Goal: Task Accomplishment & Management: Manage account settings

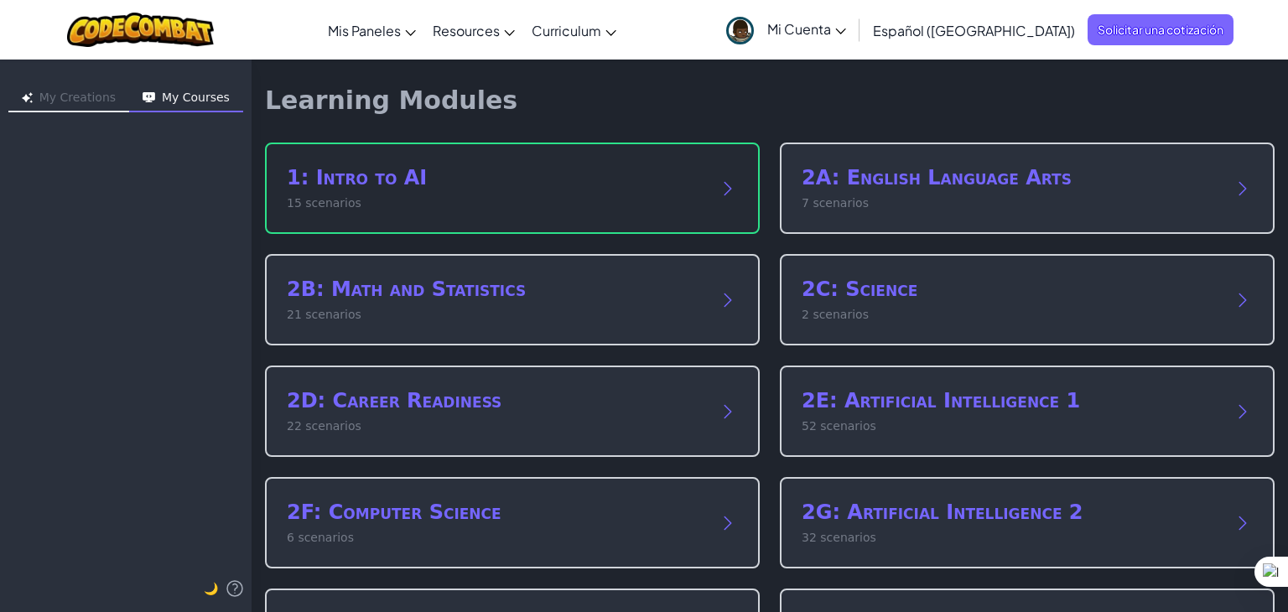
click at [718, 184] on icon at bounding box center [728, 189] width 20 height 20
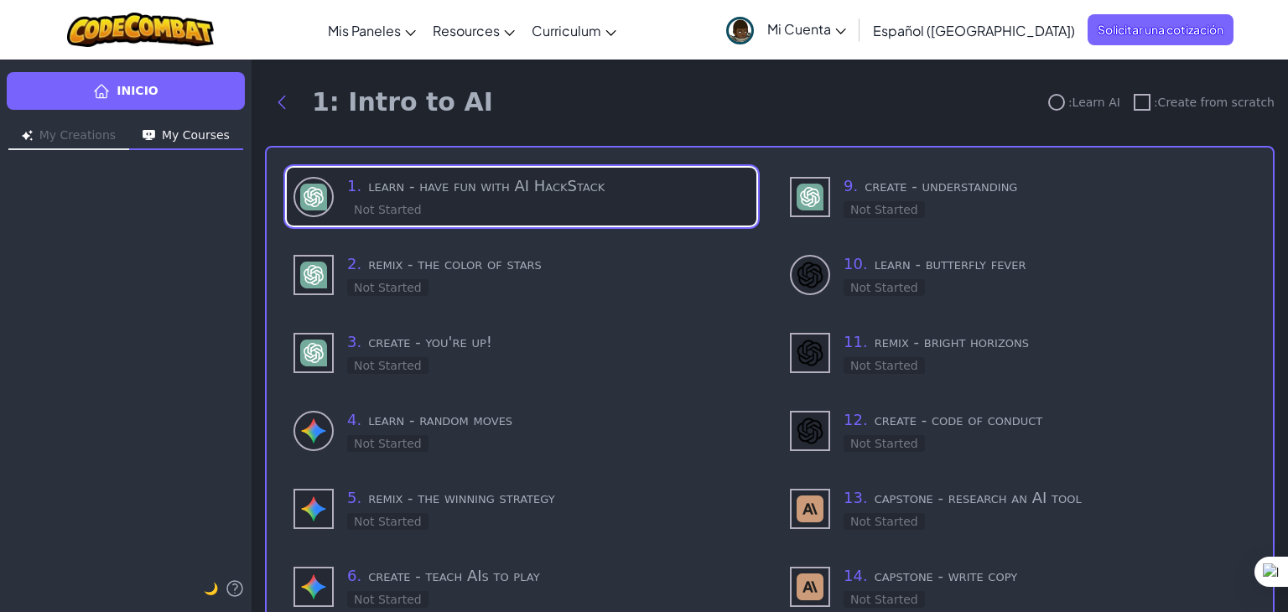
click at [480, 190] on h3 "1 . learn - have fun with AI HackStack" at bounding box center [548, 185] width 402 height 23
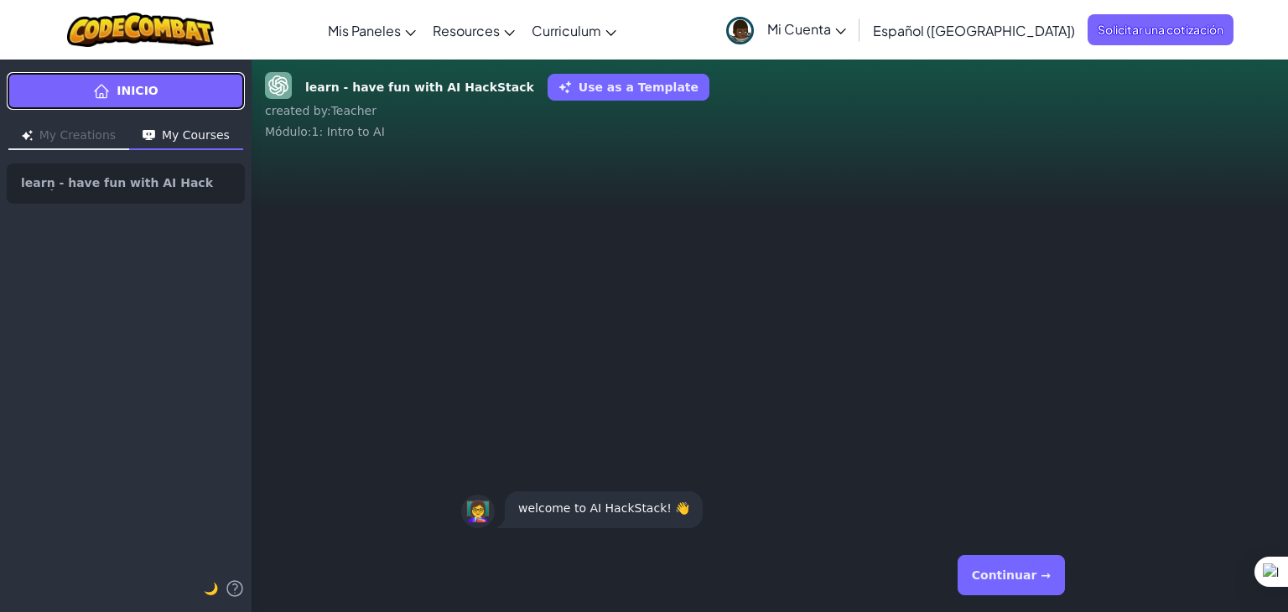
click at [139, 90] on span "Inicio" at bounding box center [138, 91] width 42 height 18
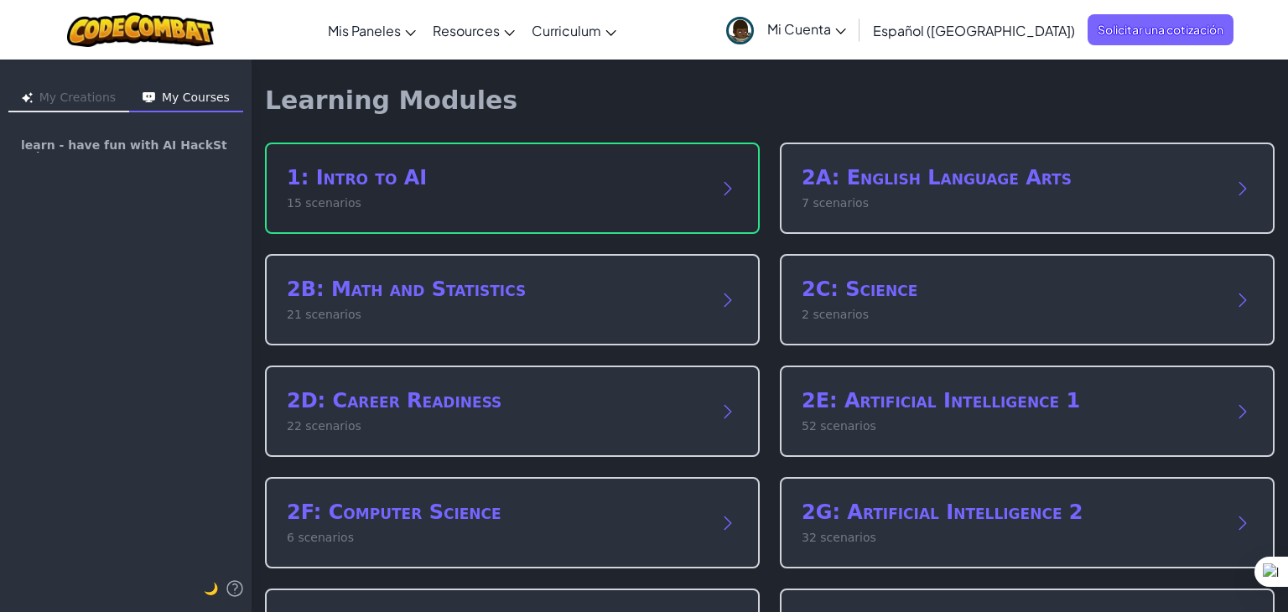
click at [567, 195] on p "15 scenarios" at bounding box center [496, 204] width 418 height 18
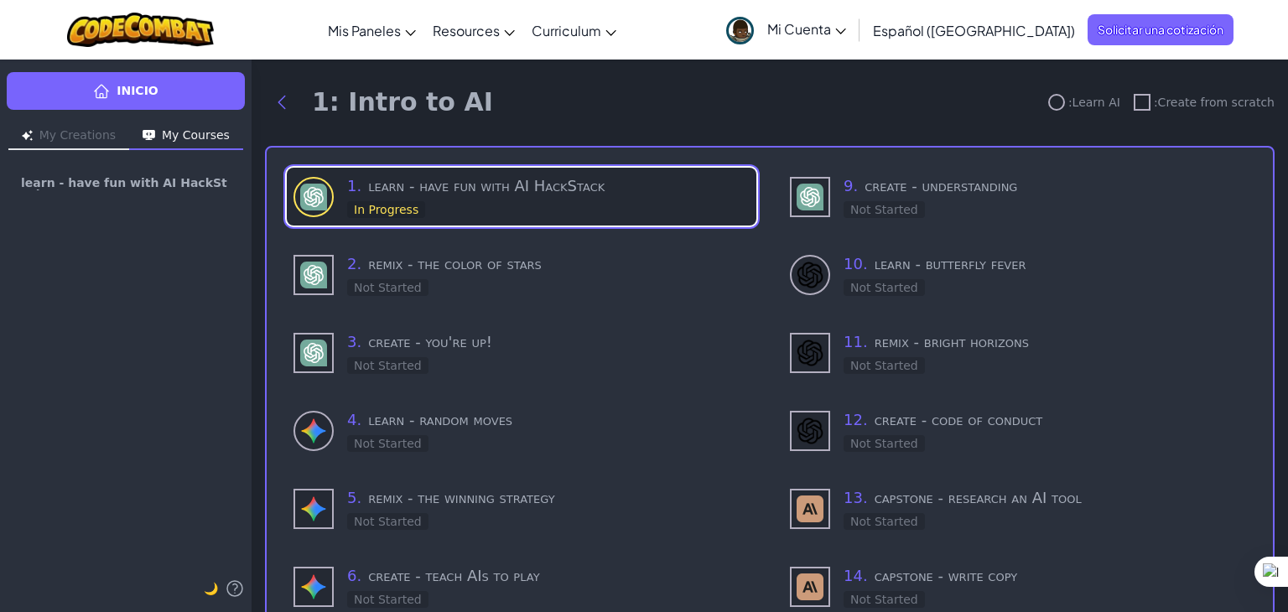
click at [446, 208] on div "1 . learn - have fun with AI HackStack In Progress" at bounding box center [548, 196] width 402 height 44
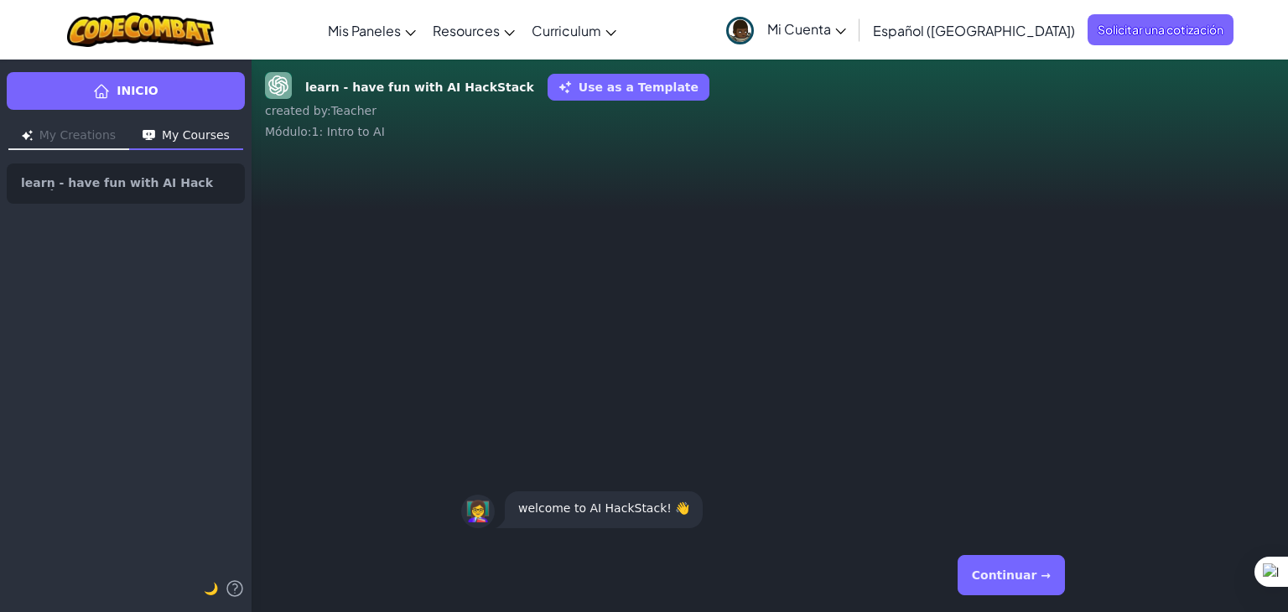
click at [1032, 573] on button "Continuar →" at bounding box center [1011, 575] width 107 height 40
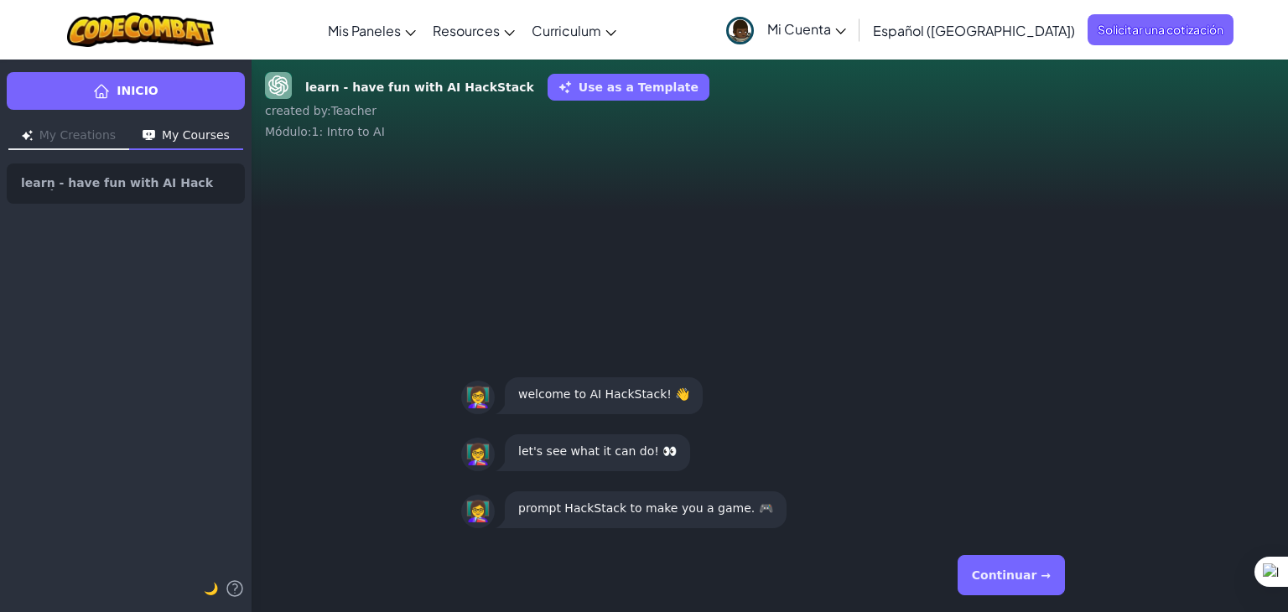
click at [1032, 573] on button "Continuar →" at bounding box center [1011, 575] width 107 height 40
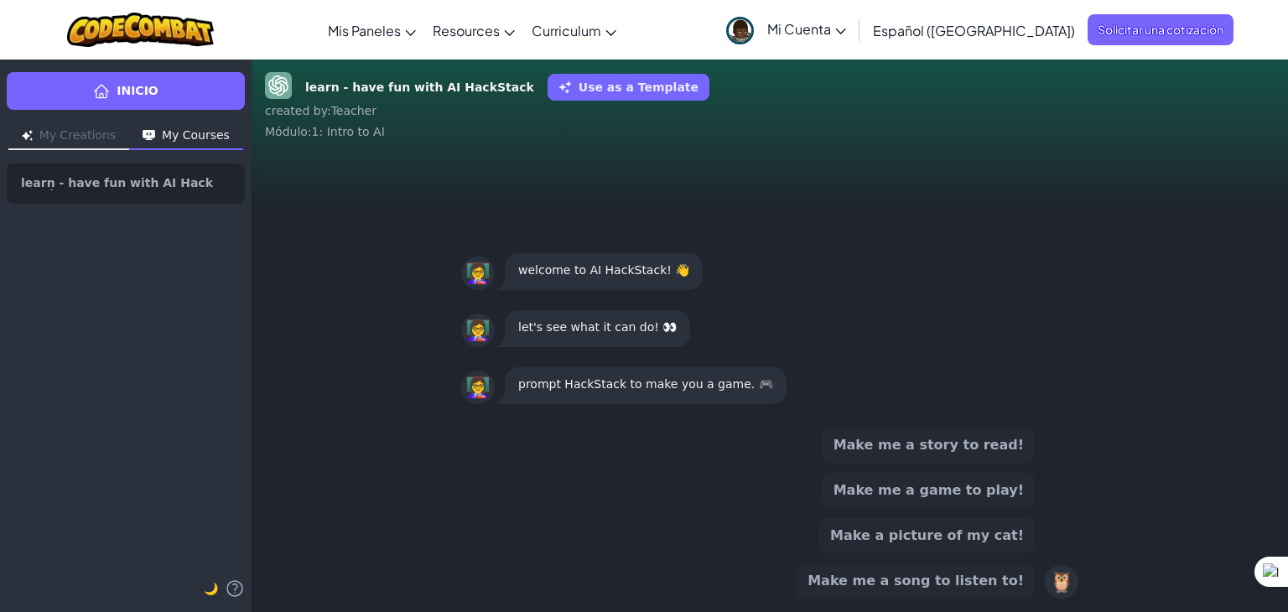
click at [946, 494] on button "Make me a game to play!" at bounding box center [929, 490] width 212 height 35
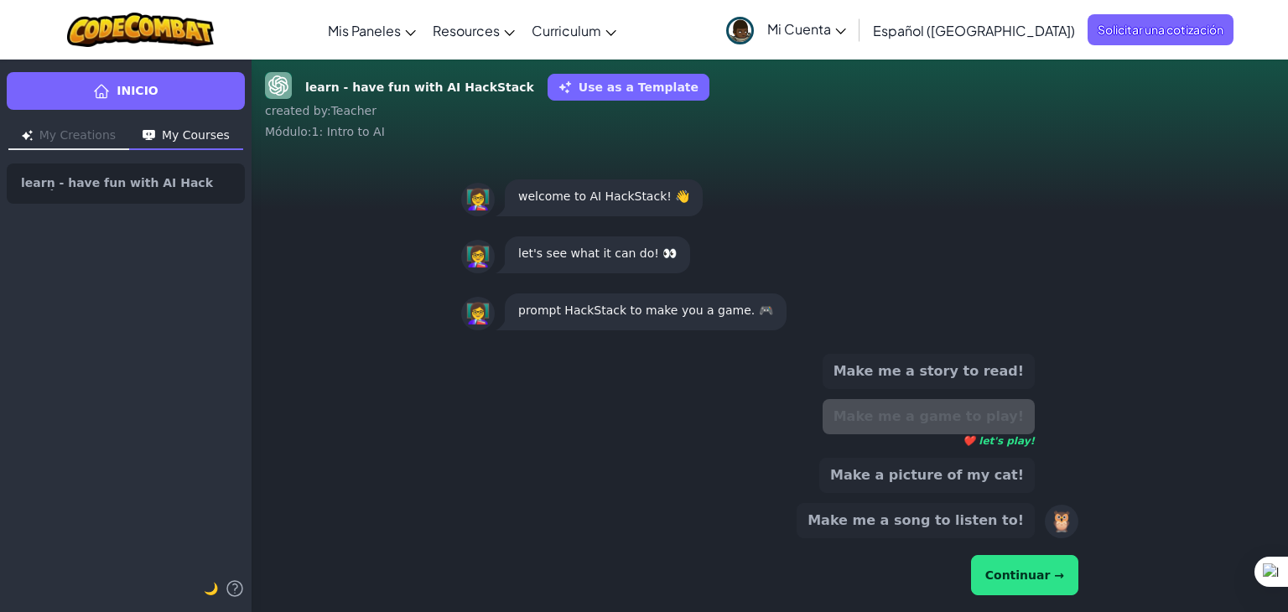
click at [1035, 566] on button "Continuar →" at bounding box center [1024, 575] width 107 height 40
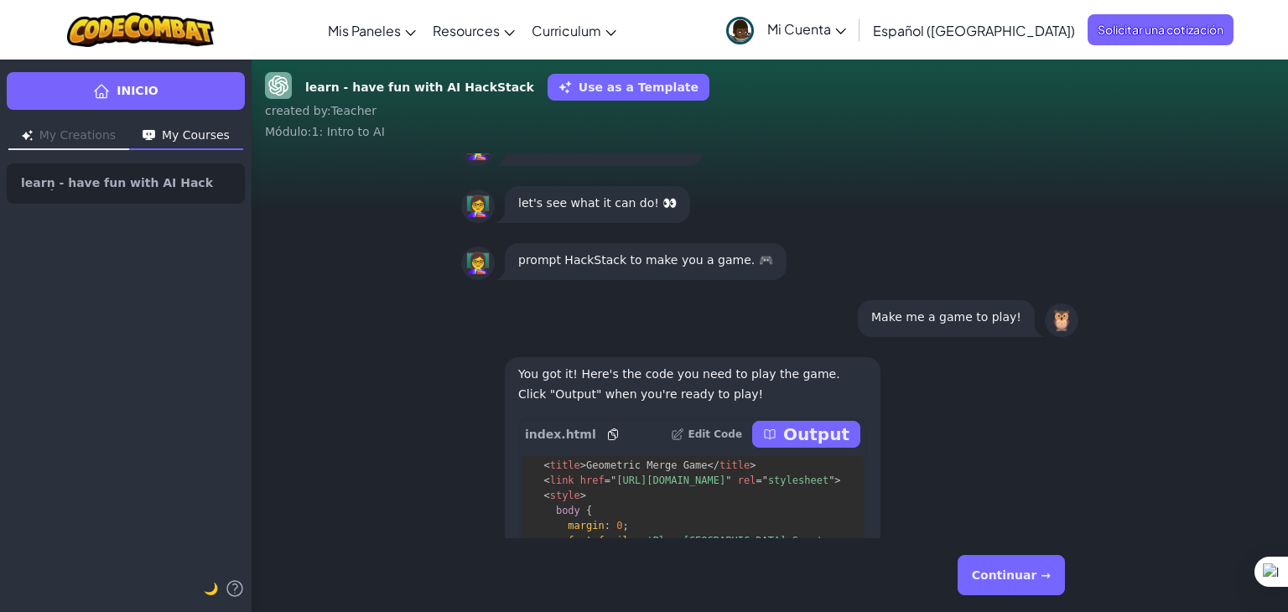
scroll to position [168, 0]
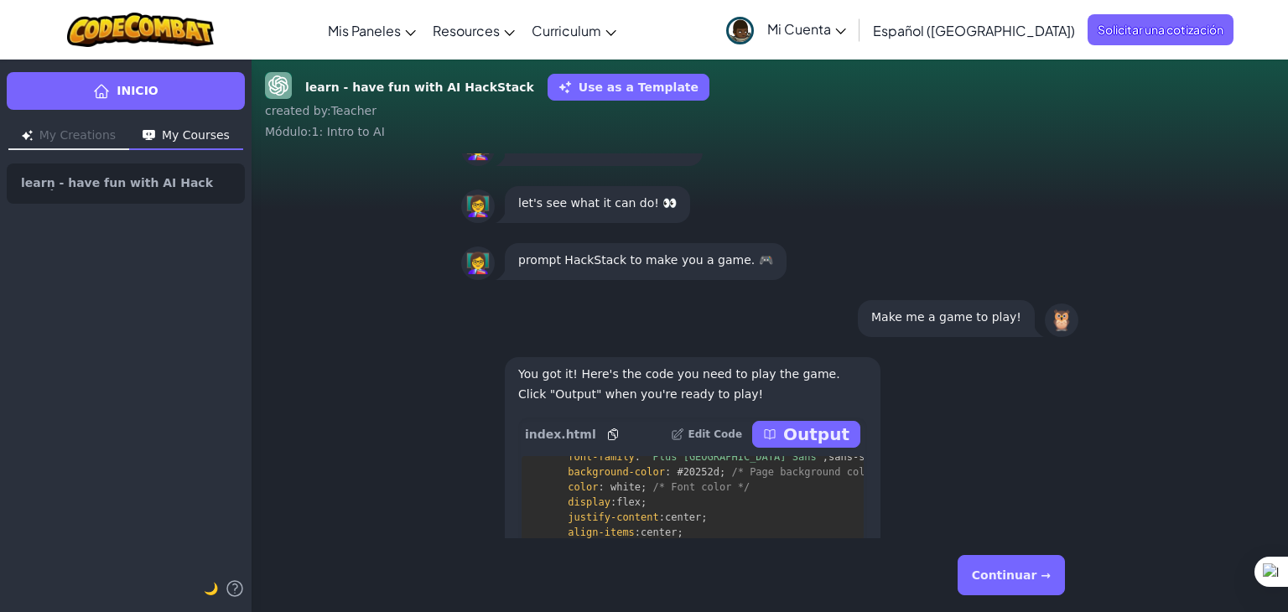
click at [789, 441] on p "Output" at bounding box center [816, 434] width 66 height 23
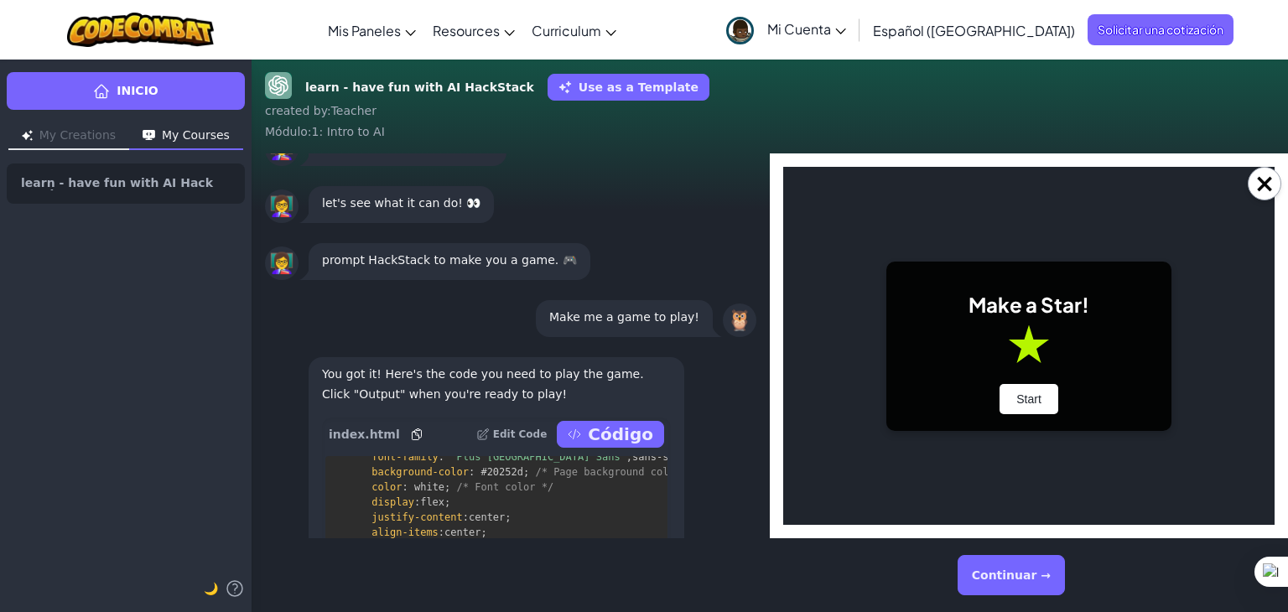
scroll to position [0, 0]
click at [1037, 402] on button "Start" at bounding box center [1029, 399] width 59 height 30
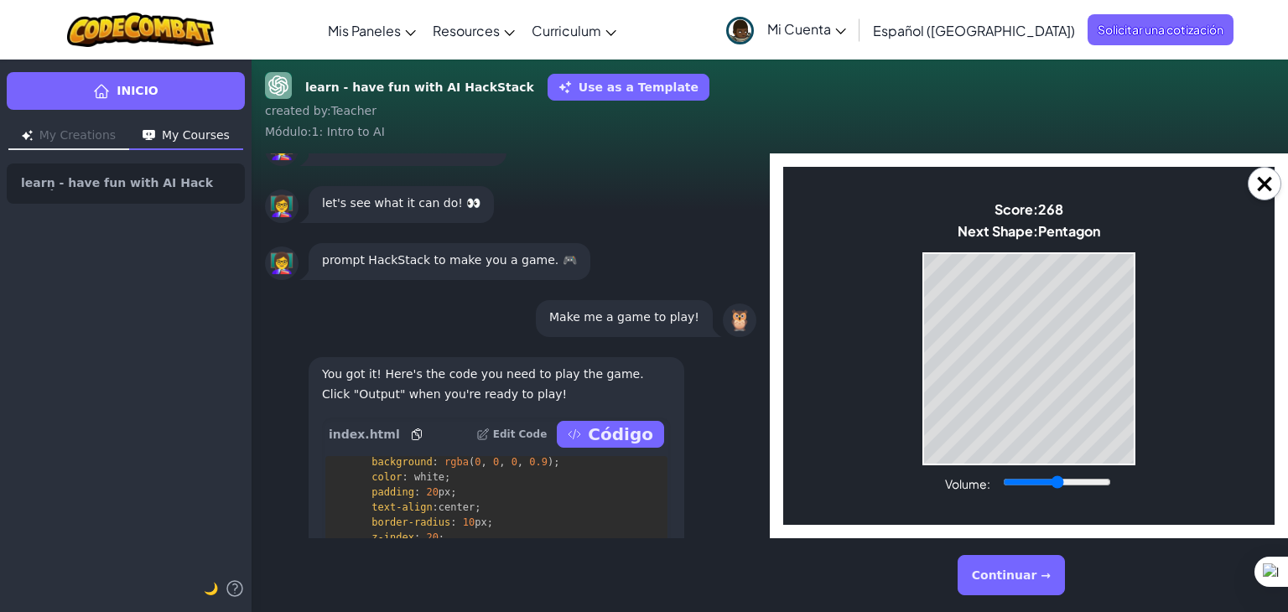
scroll to position [1258, 0]
click at [1036, 574] on button "Continuar →" at bounding box center [1011, 575] width 107 height 40
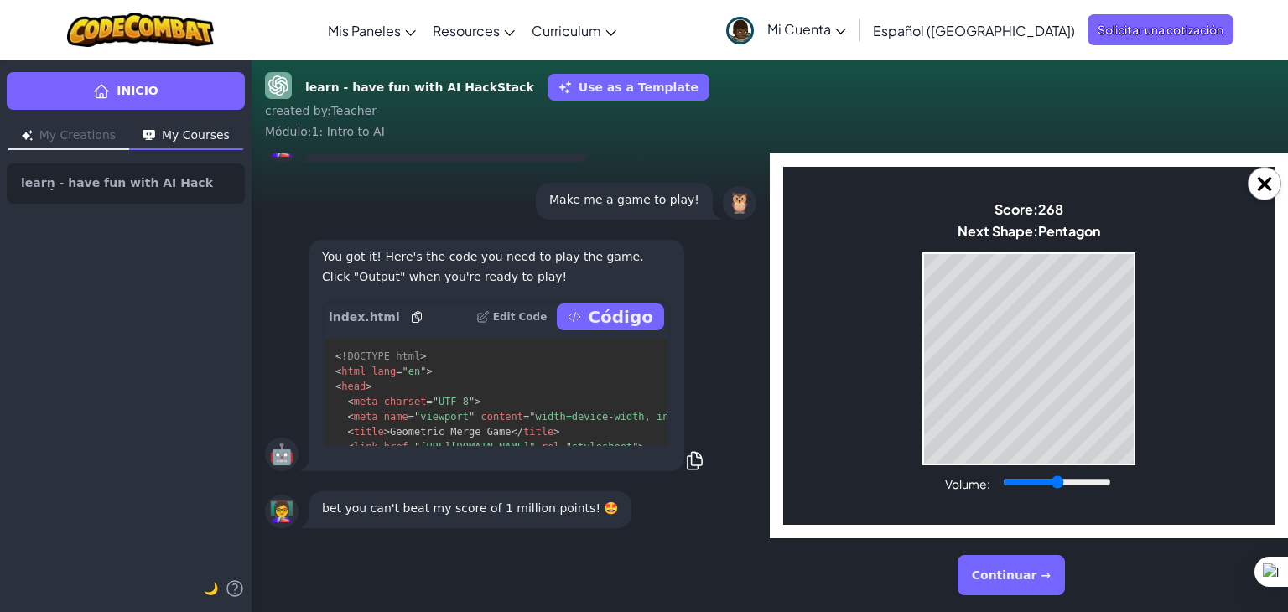
scroll to position [0, 0]
click at [1019, 571] on button "Continuar →" at bounding box center [1011, 575] width 107 height 40
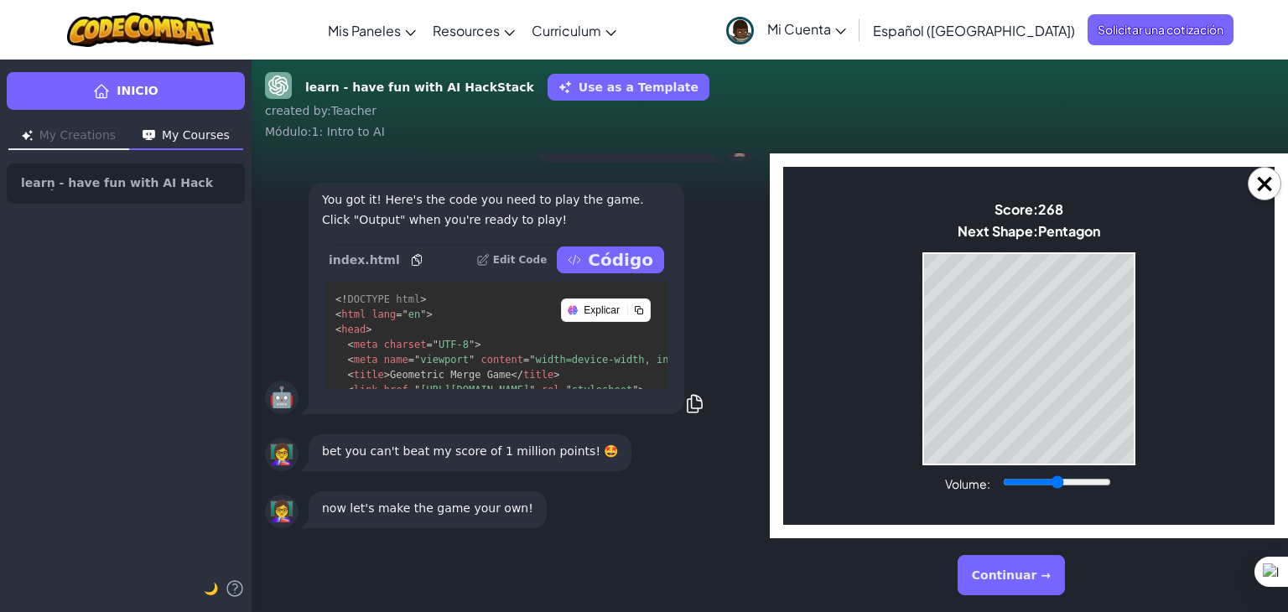
click at [1019, 571] on button "Continuar →" at bounding box center [1011, 575] width 107 height 40
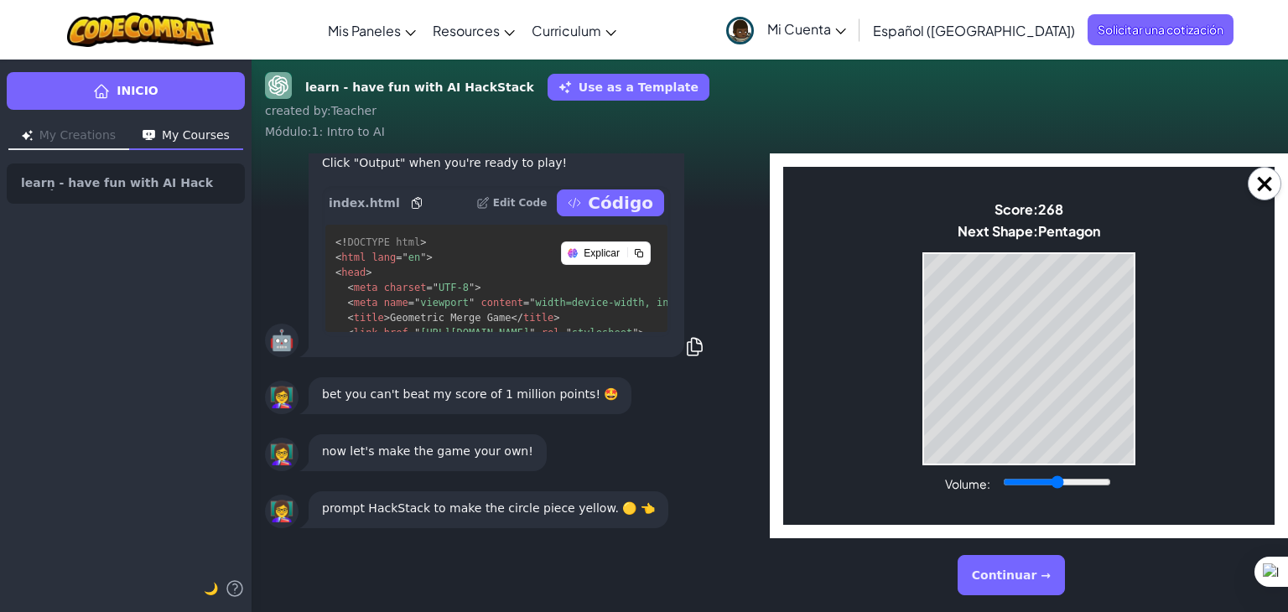
click at [1019, 571] on button "Continuar →" at bounding box center [1011, 575] width 107 height 40
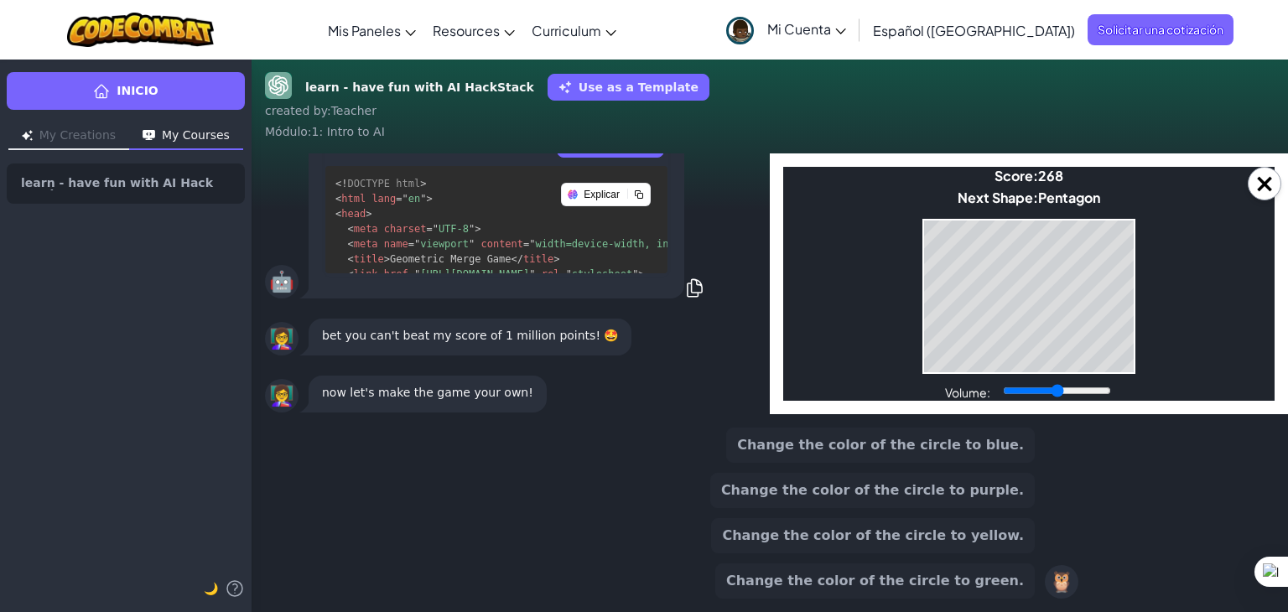
scroll to position [-122, 0]
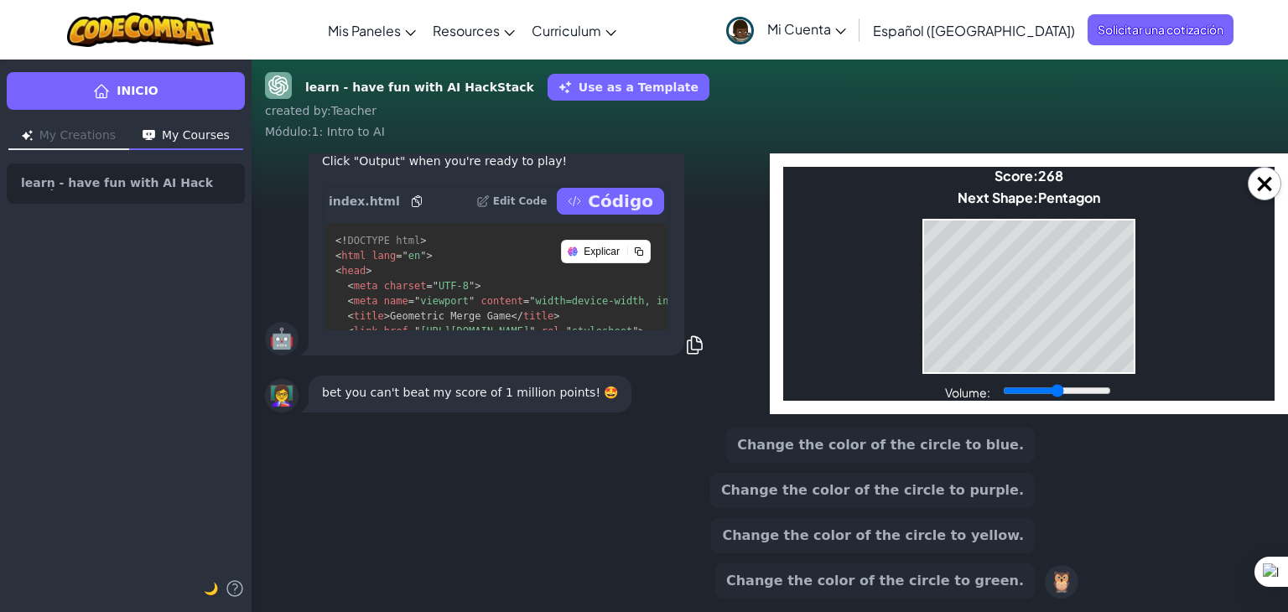
click at [989, 539] on button "Change the color of the circle to yellow." at bounding box center [873, 535] width 324 height 35
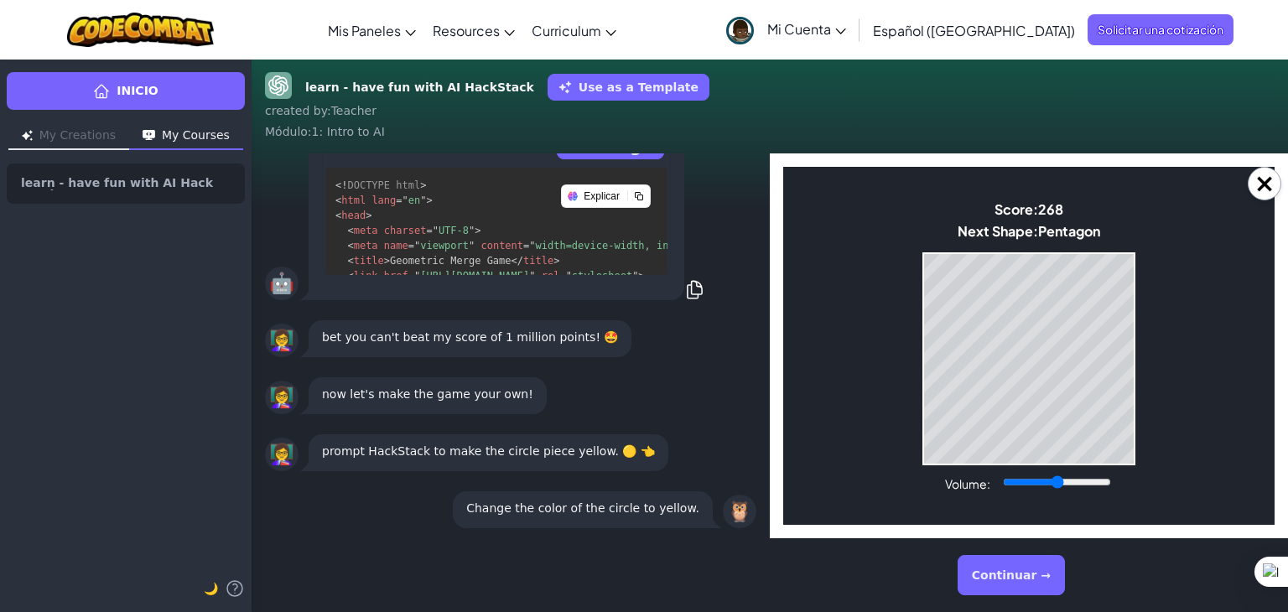
scroll to position [16, 0]
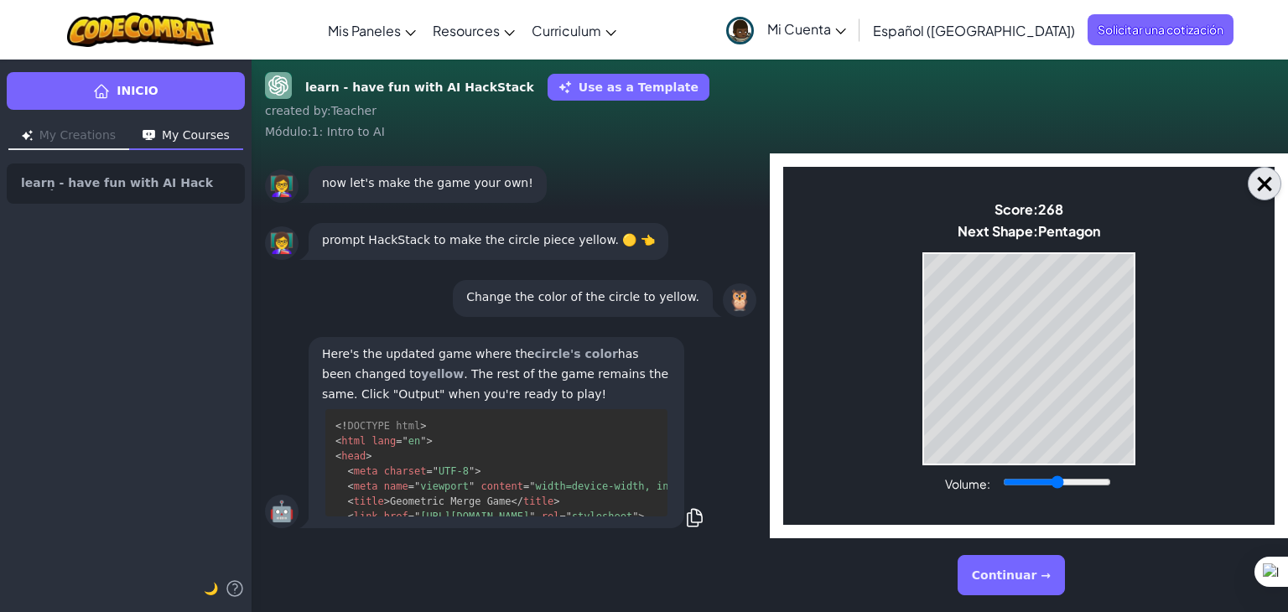
click at [1266, 189] on button "×" at bounding box center [1265, 184] width 34 height 34
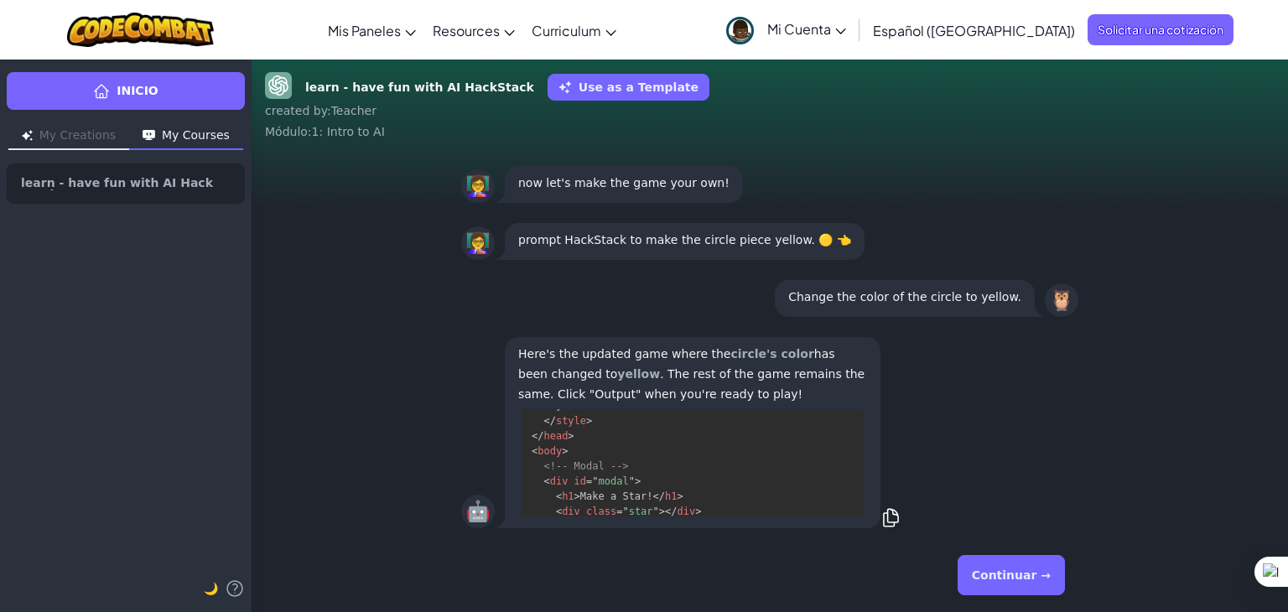
scroll to position [2166, 0]
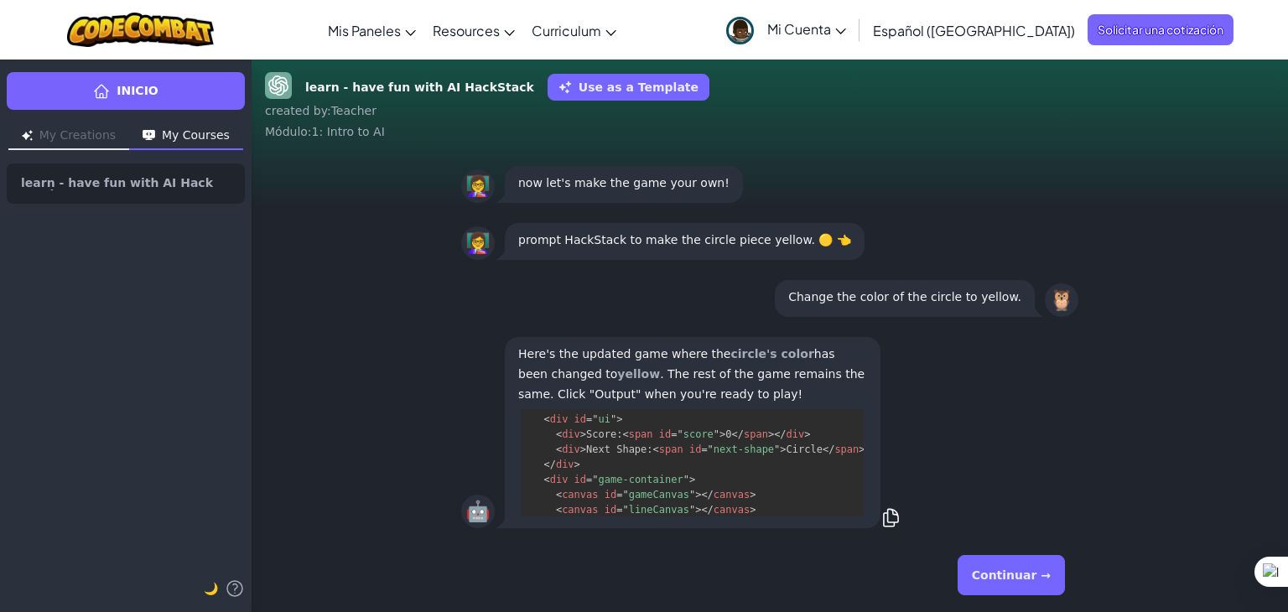
click at [1046, 565] on button "Continuar →" at bounding box center [1011, 575] width 107 height 40
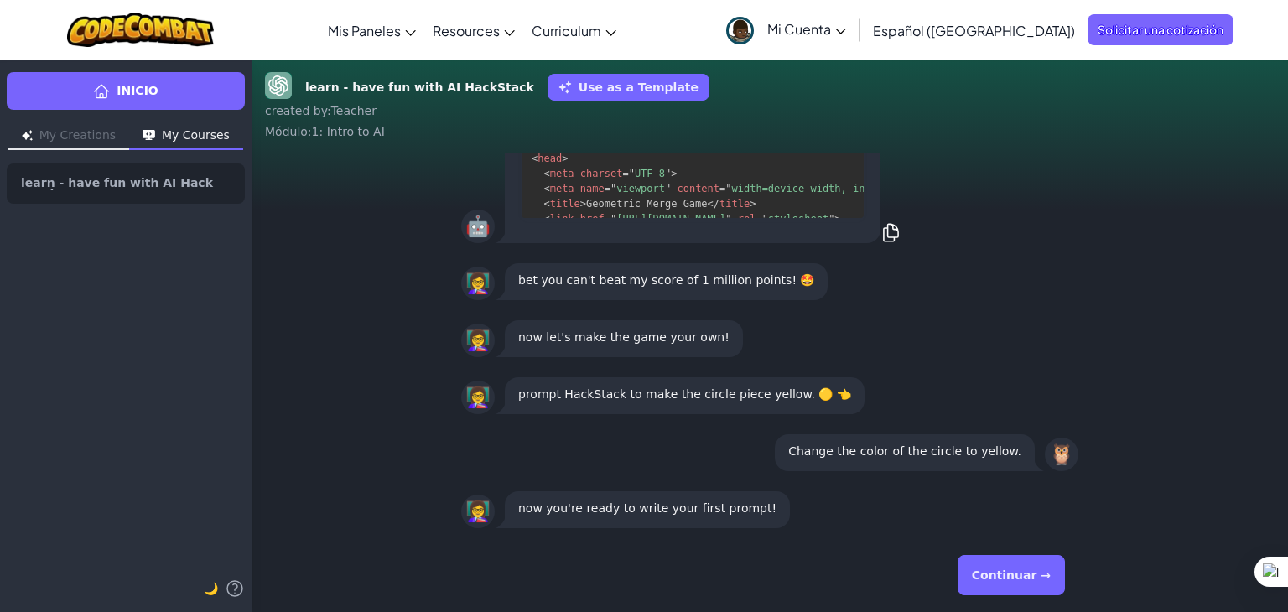
click at [1013, 568] on button "Continuar →" at bounding box center [1011, 575] width 107 height 40
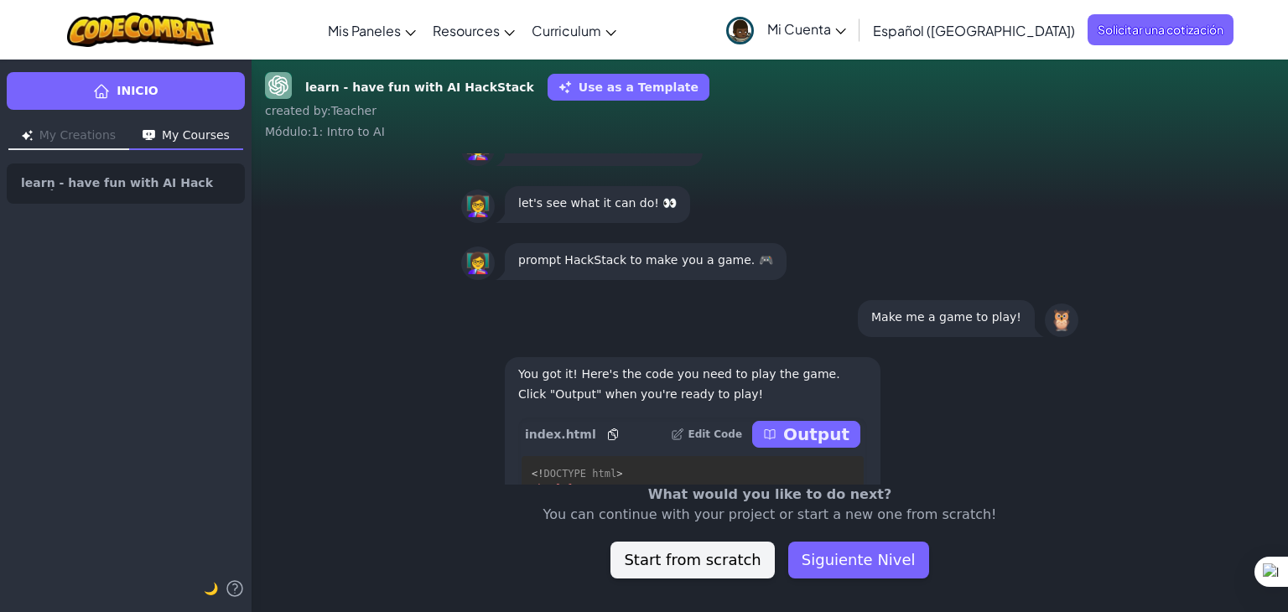
scroll to position [-704, 0]
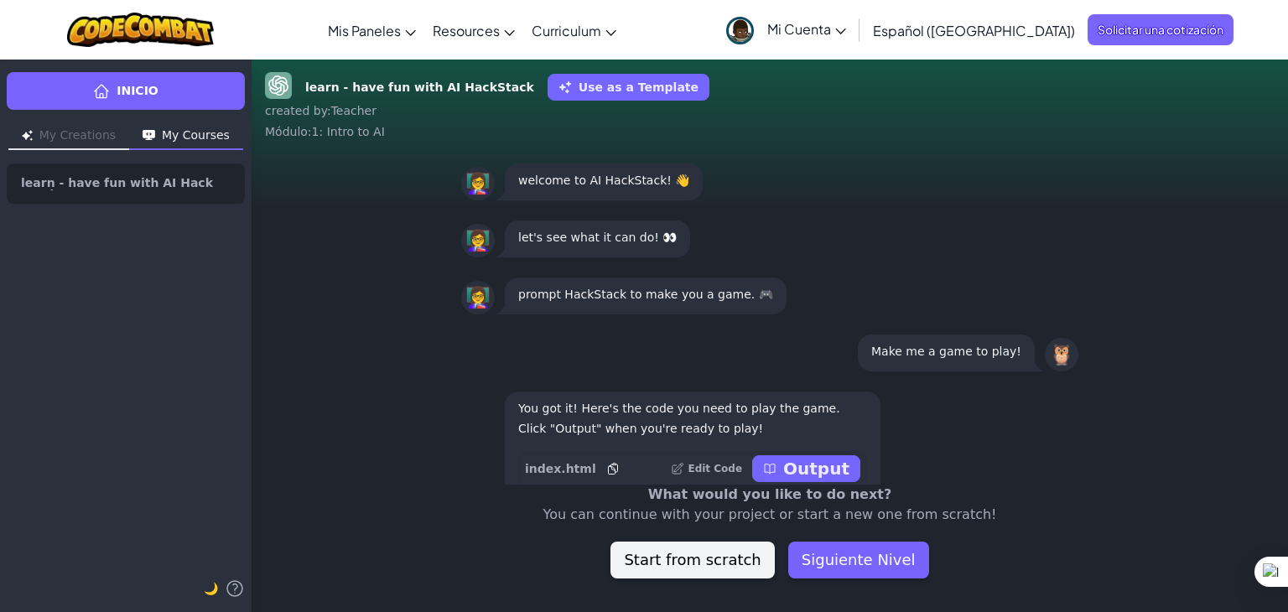
click at [613, 94] on button "Use as a Template" at bounding box center [629, 87] width 162 height 27
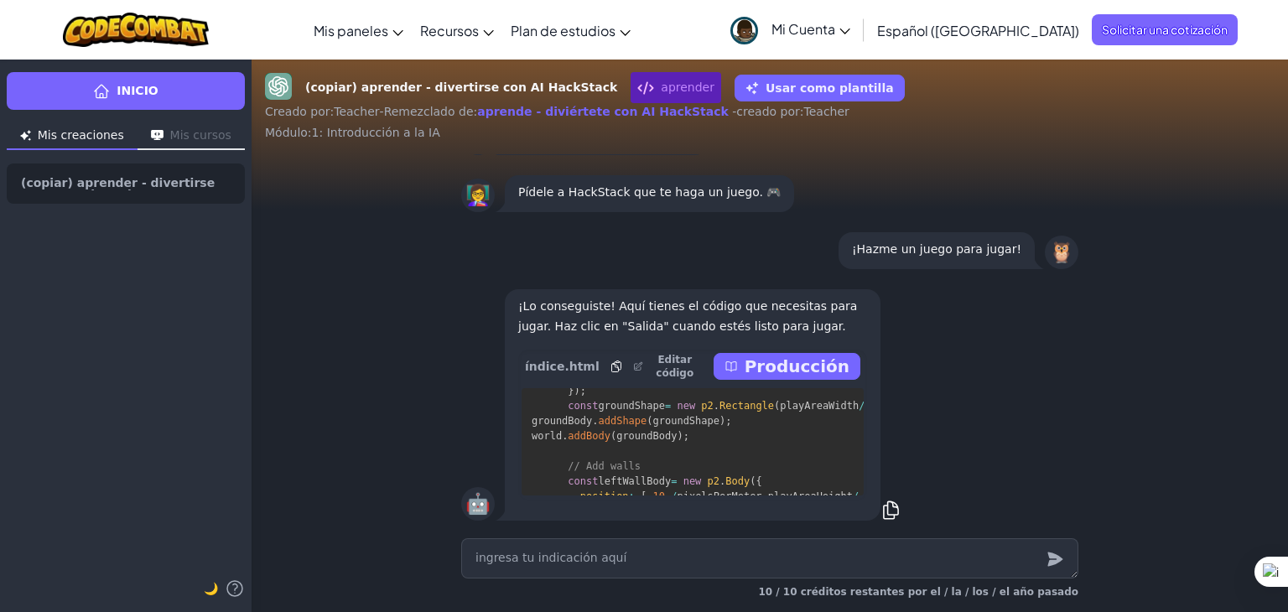
scroll to position [3857, 0]
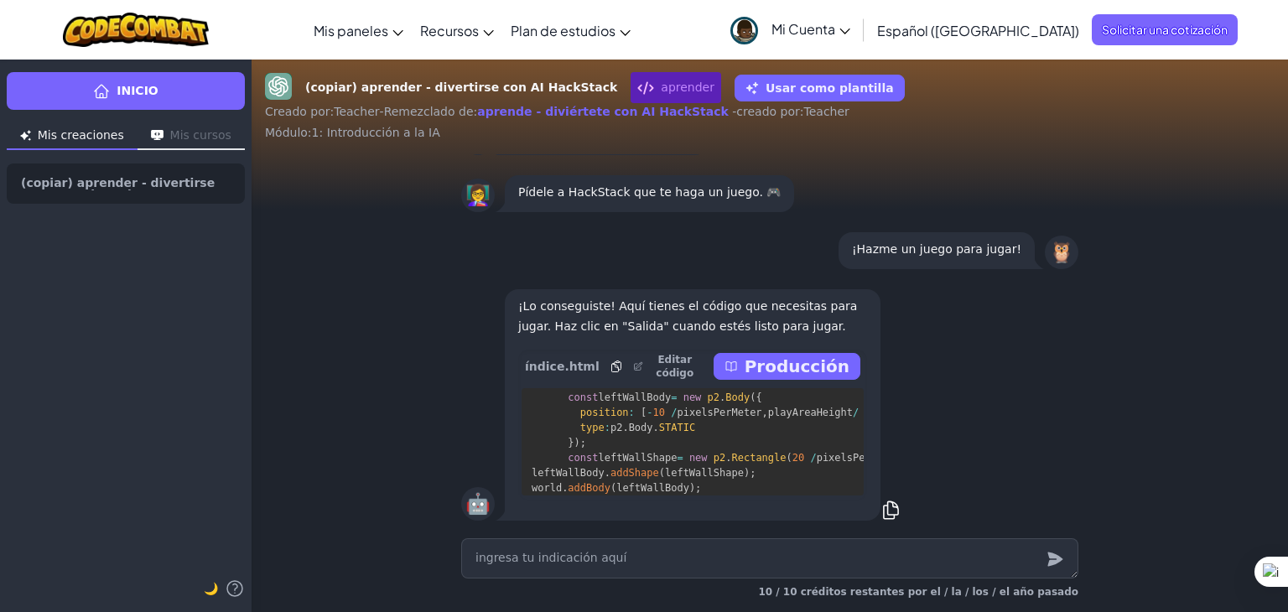
click at [761, 377] on font "Producción" at bounding box center [797, 366] width 105 height 20
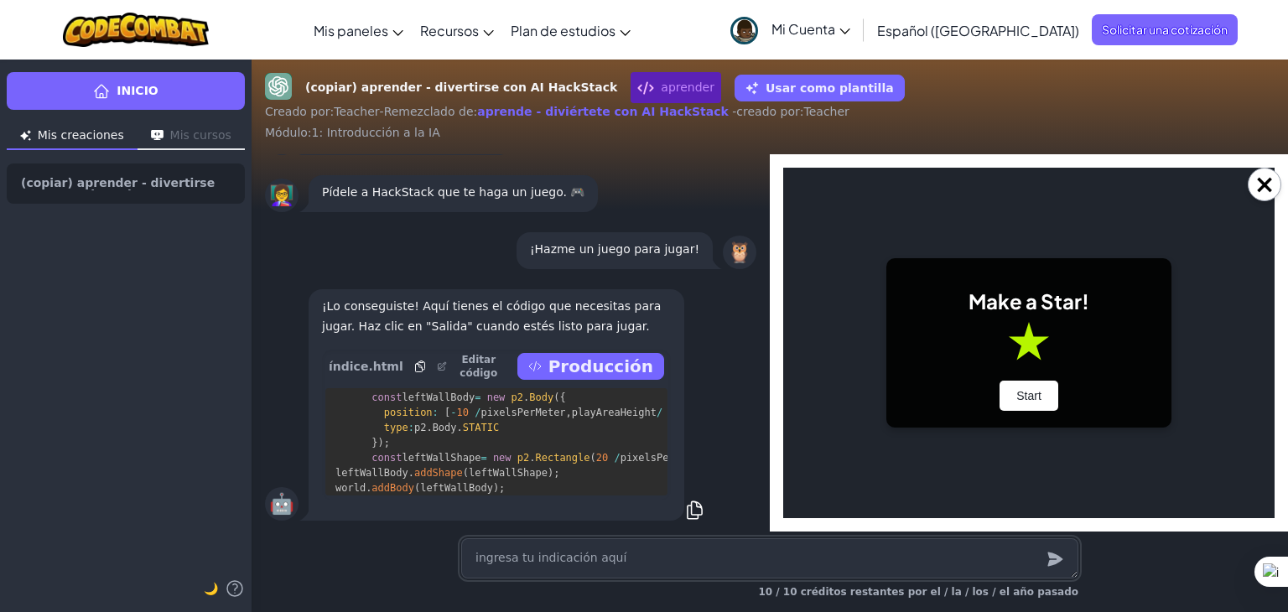
scroll to position [0, 0]
click at [1020, 392] on font "Comenzar" at bounding box center [1029, 395] width 55 height 13
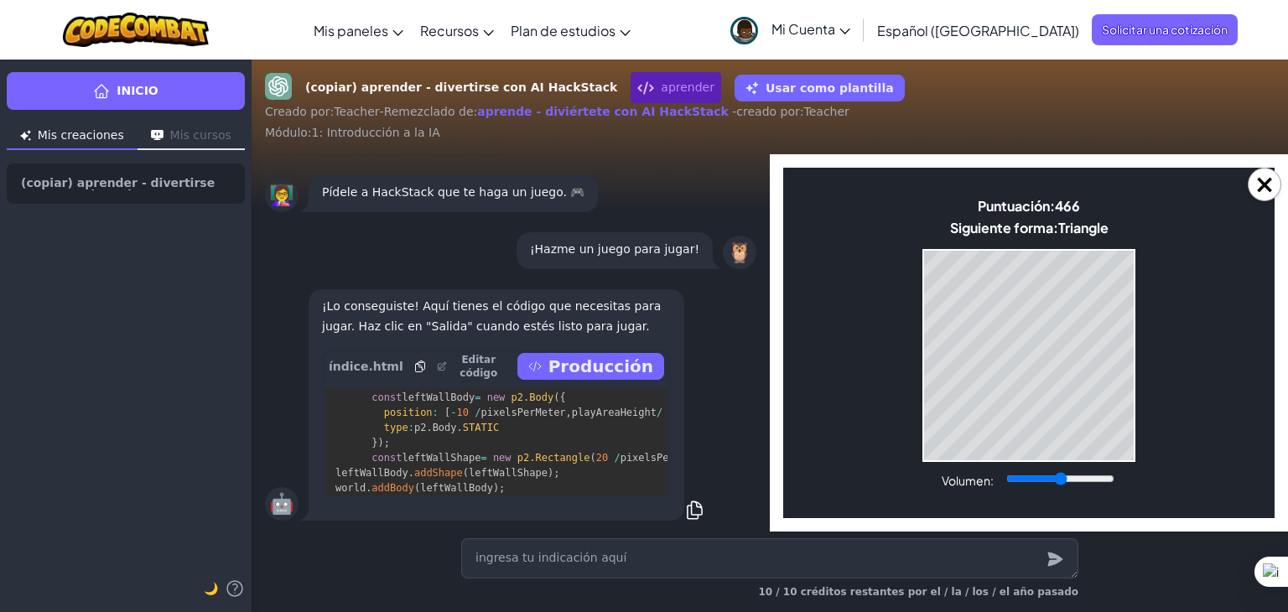
click at [959, 474] on font "Volumen:" at bounding box center [968, 480] width 52 height 15
click at [1006, 474] on input "Volumen:" at bounding box center [1060, 478] width 108 height 13
click at [962, 473] on font "Volumen:" at bounding box center [968, 480] width 52 height 15
click at [1006, 472] on input "Volumen:" at bounding box center [1060, 478] width 108 height 13
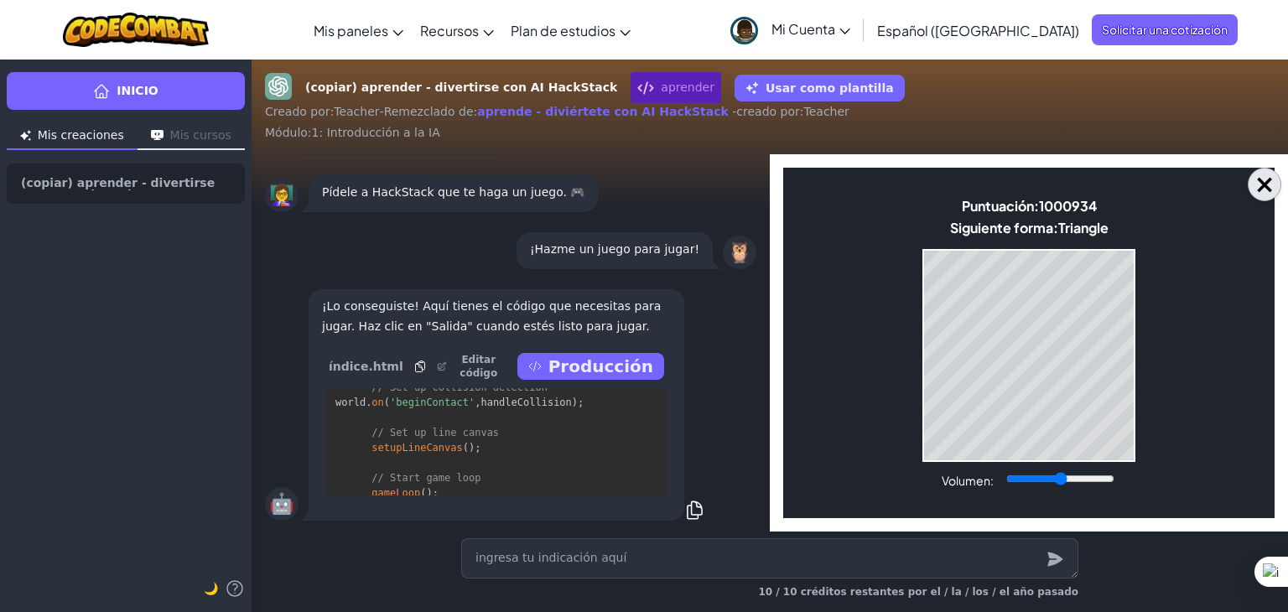
click at [1259, 184] on font "×" at bounding box center [1264, 183] width 21 height 29
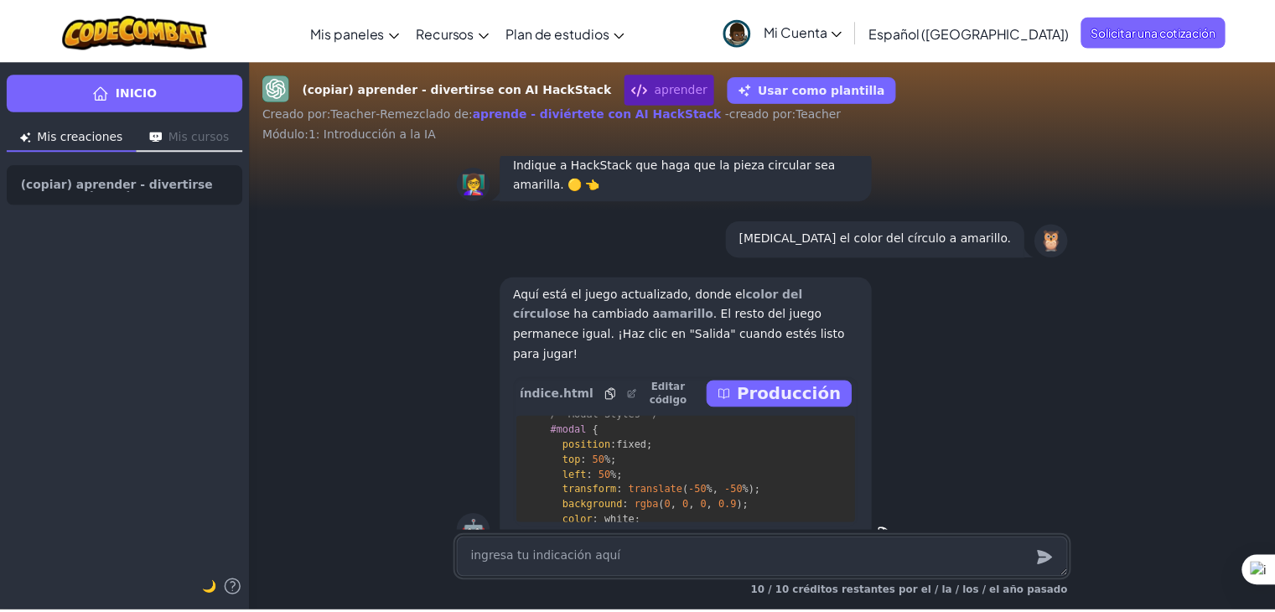
scroll to position [0, 0]
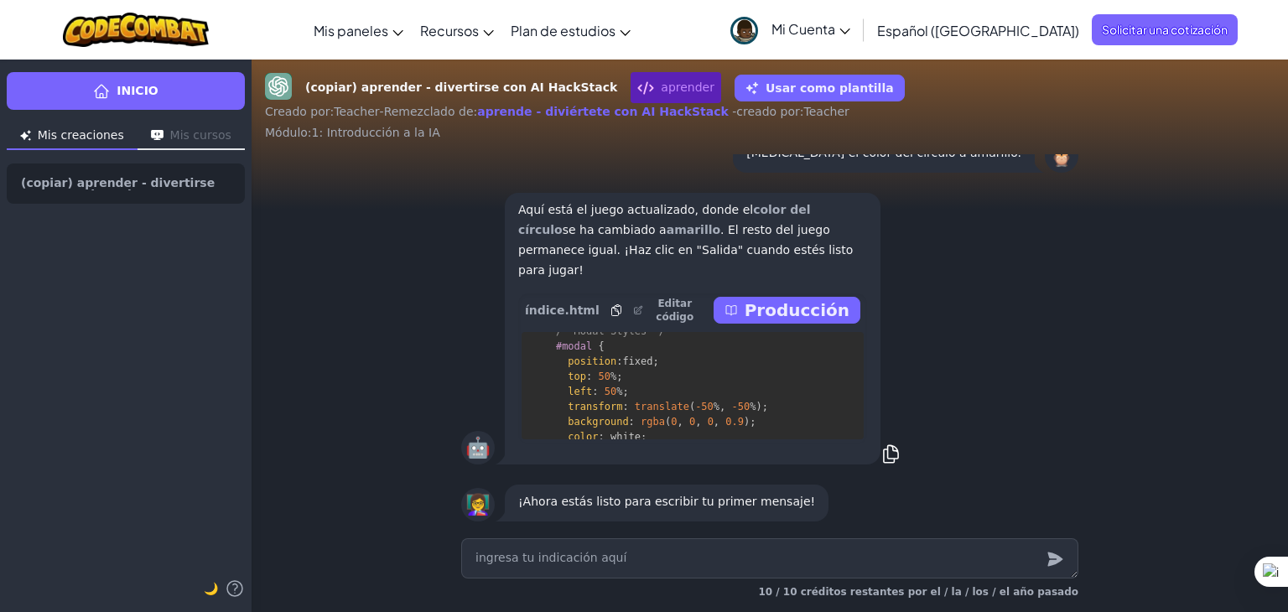
click at [191, 135] on font "Mis cursos" at bounding box center [200, 134] width 61 height 13
type textarea "x"
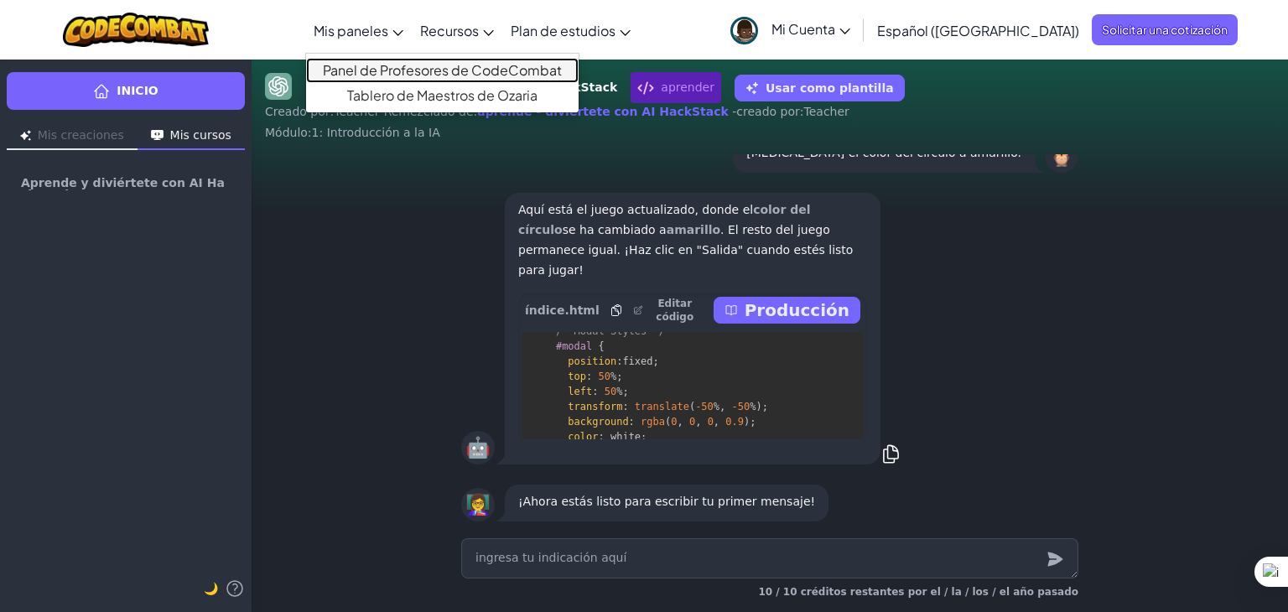
click at [423, 71] on font "Panel de Profesores de CodeCombat" at bounding box center [442, 70] width 239 height 18
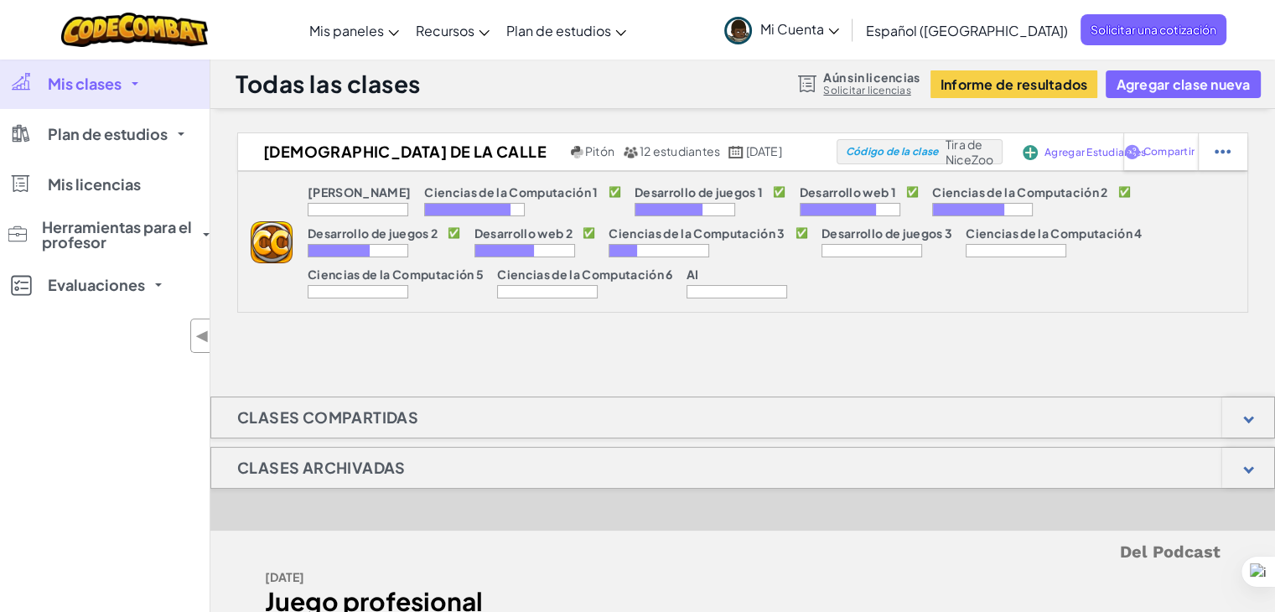
click at [332, 410] on font "Clases compartidas" at bounding box center [327, 417] width 181 height 19
click at [1261, 413] on div at bounding box center [1249, 417] width 52 height 40
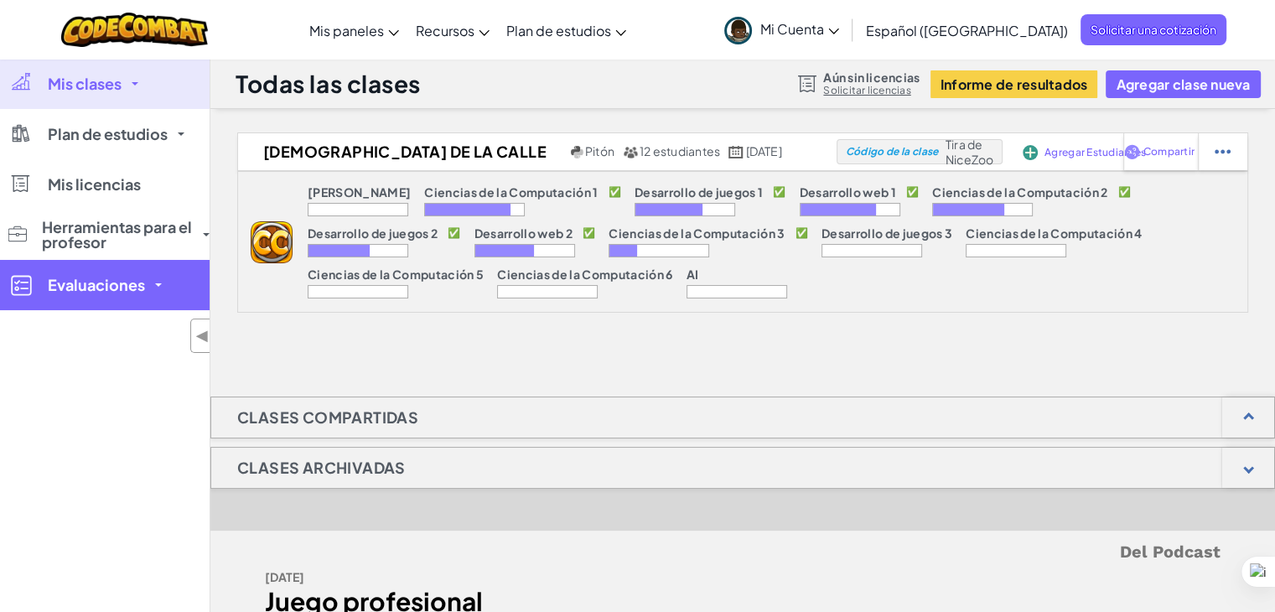
click at [117, 267] on link "Evaluaciones" at bounding box center [105, 285] width 210 height 50
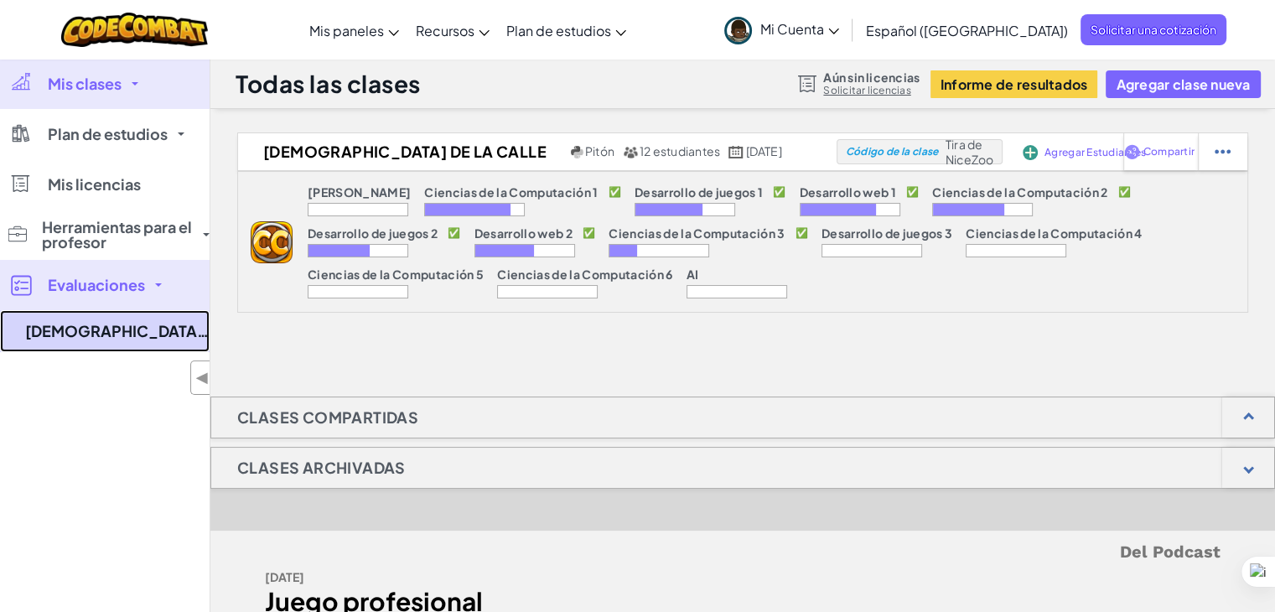
click at [116, 331] on font "[DEMOGRAPHIC_DATA] de la Calle" at bounding box center [152, 330] width 255 height 19
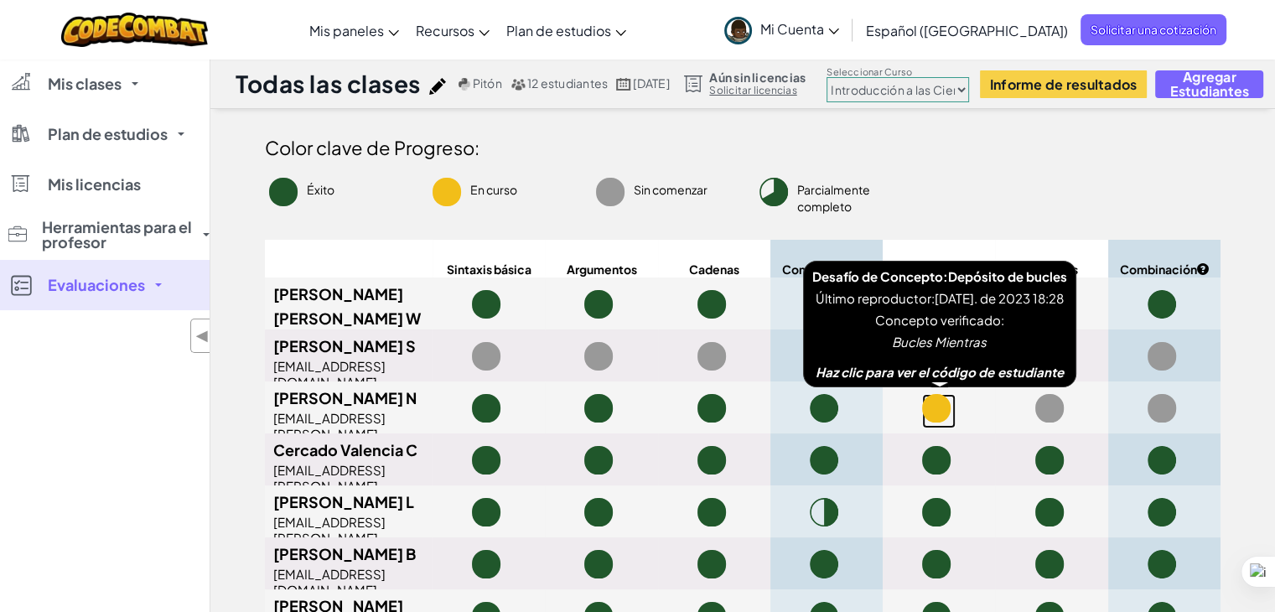
click at [937, 408] on span at bounding box center [936, 408] width 29 height 29
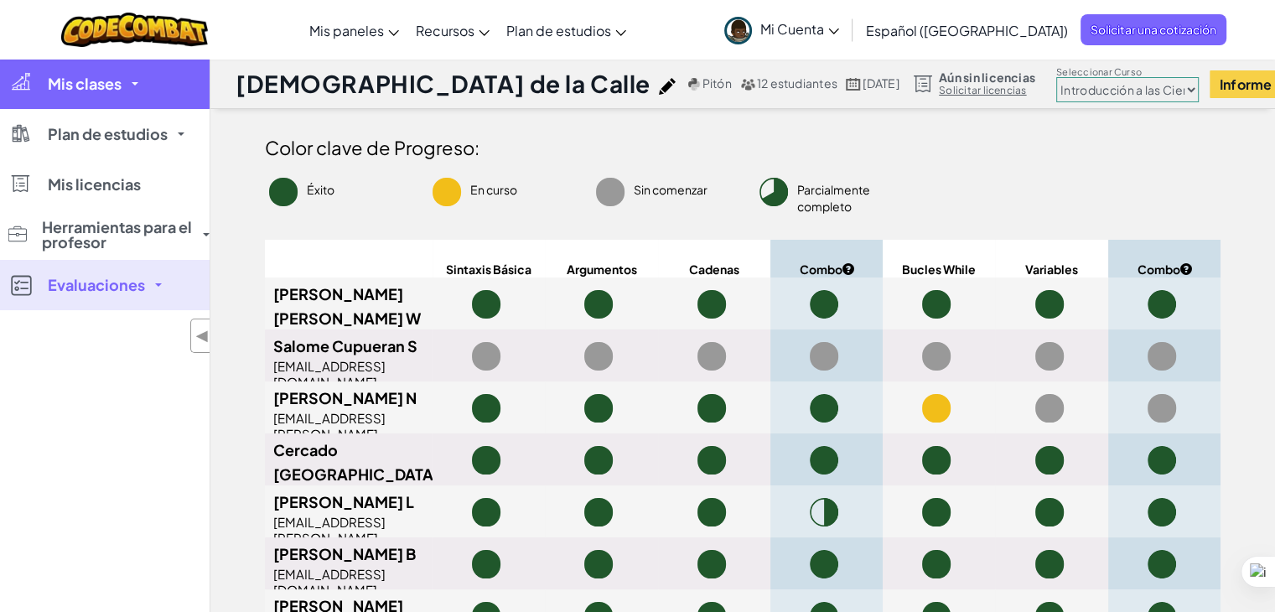
click at [96, 80] on font "Mis clases" at bounding box center [85, 83] width 74 height 19
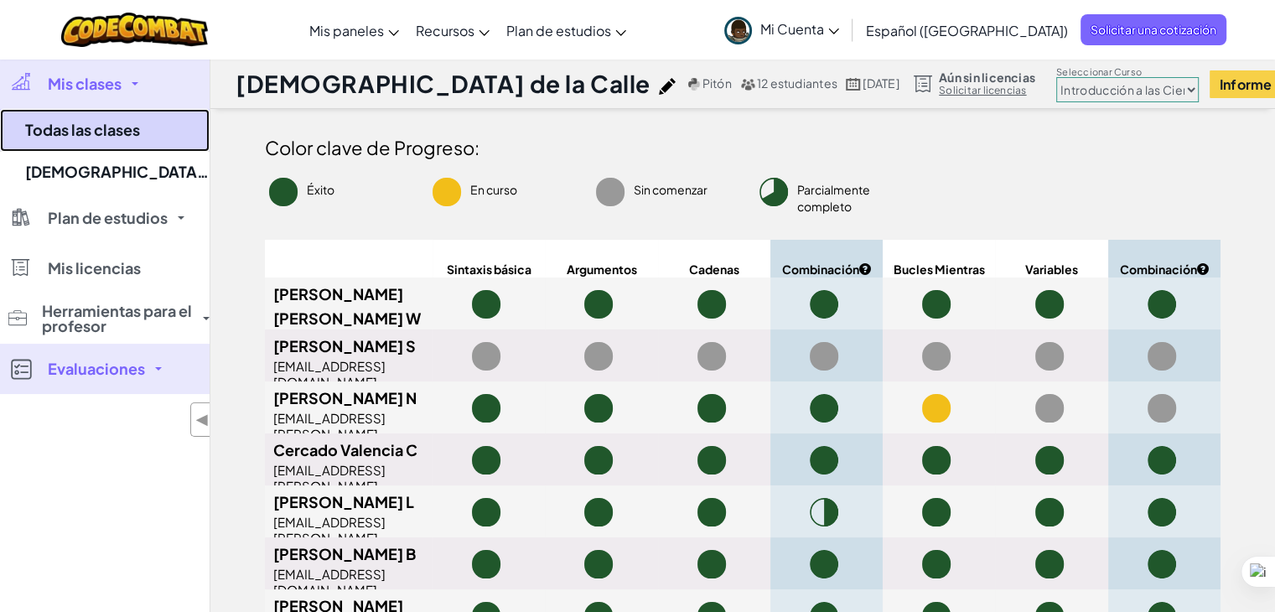
click at [120, 122] on font "Todas las clases" at bounding box center [82, 129] width 115 height 19
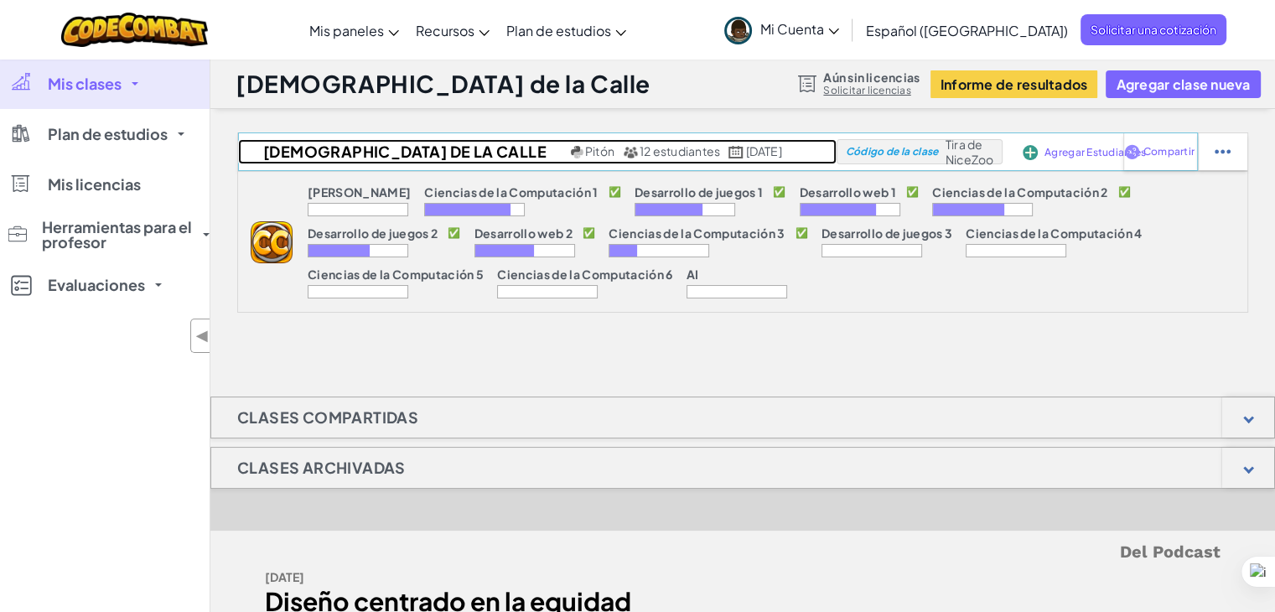
click at [585, 155] on font "Pitón" at bounding box center [599, 150] width 29 height 15
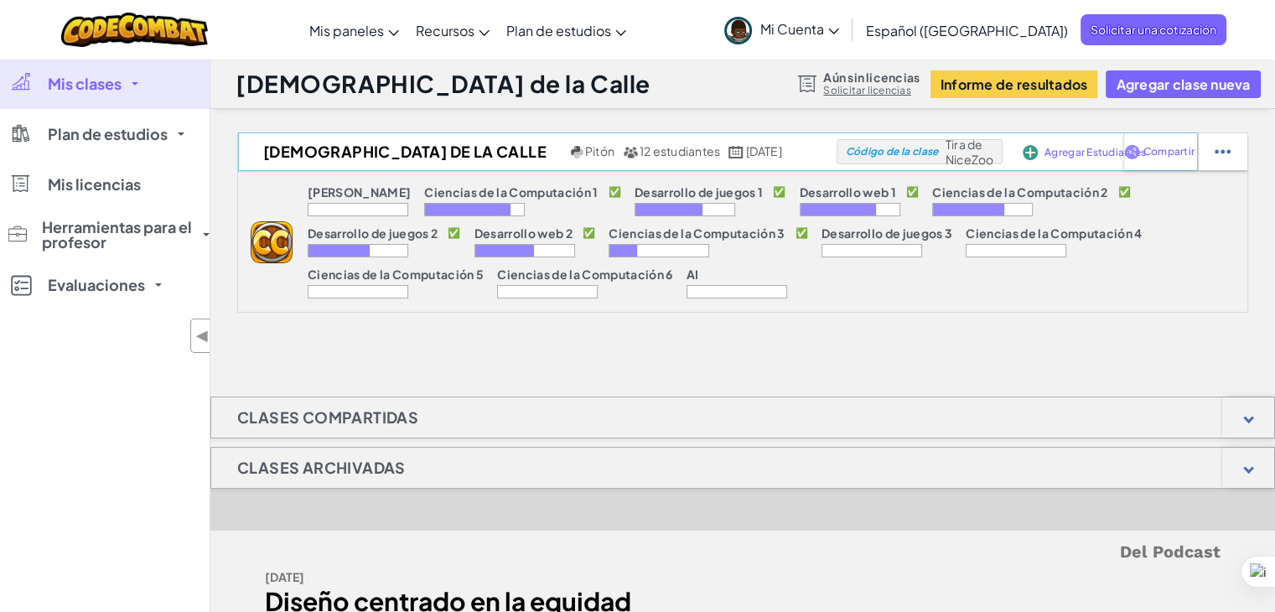
select select "560f1a9f22961295f9427742"
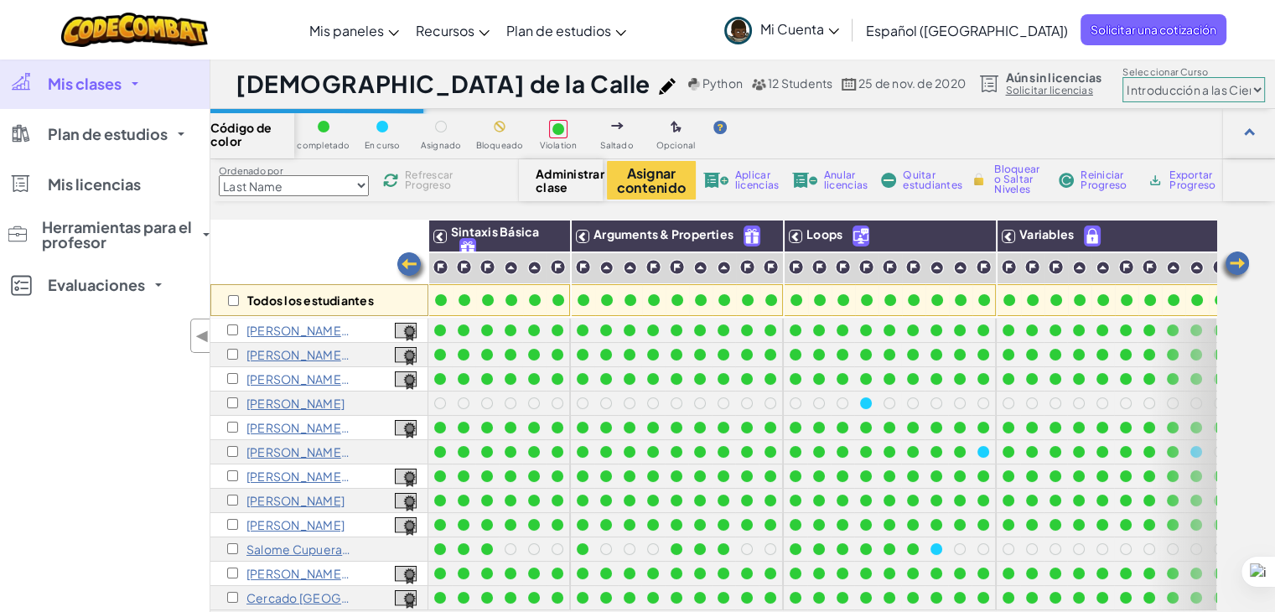
click at [470, 151] on div "Código de color completado En curso Asignado Bloqueado Violation Saltado Opcion…" at bounding box center [742, 134] width 1065 height 50
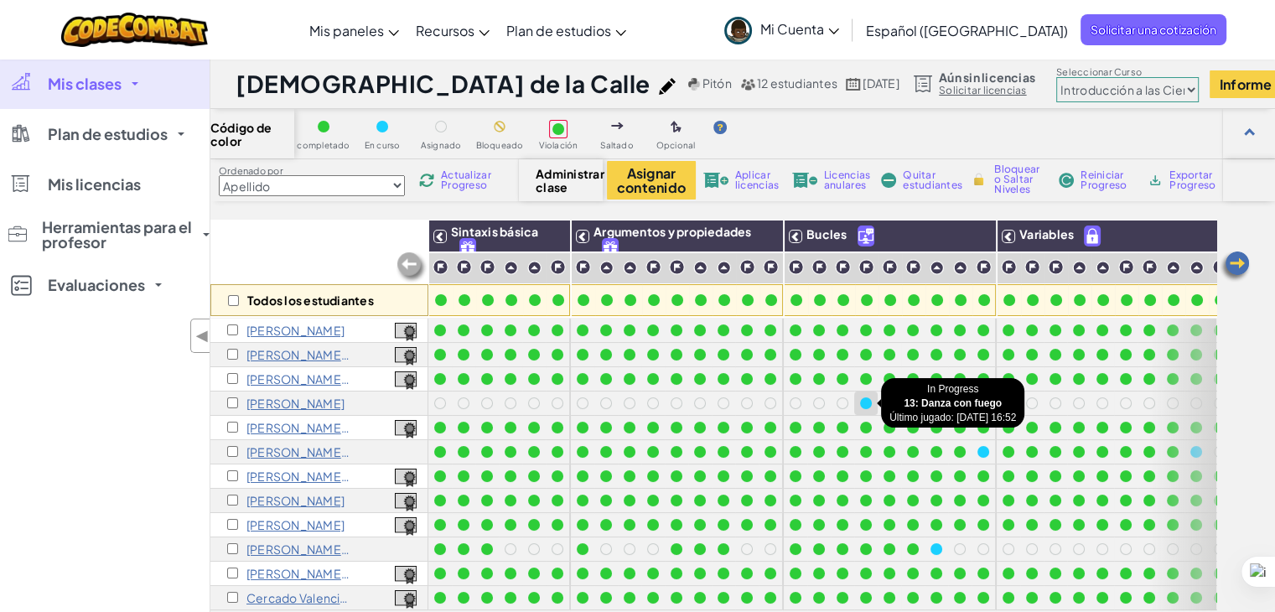
click at [865, 403] on div at bounding box center [866, 403] width 12 height 12
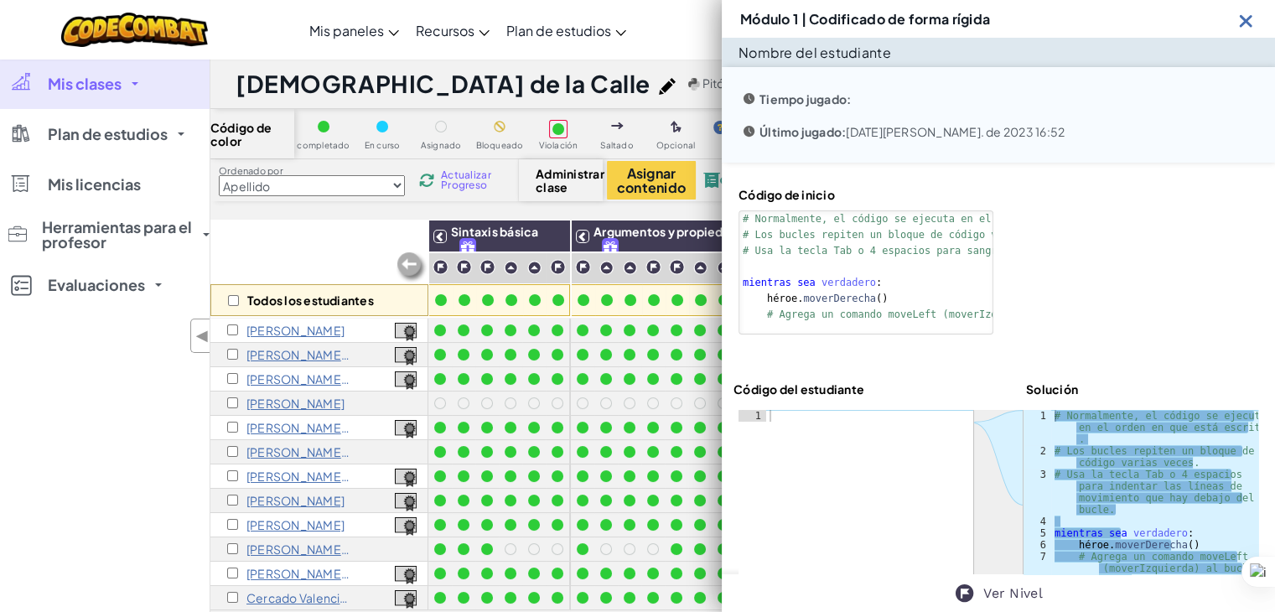
click at [1244, 21] on img at bounding box center [1246, 20] width 21 height 21
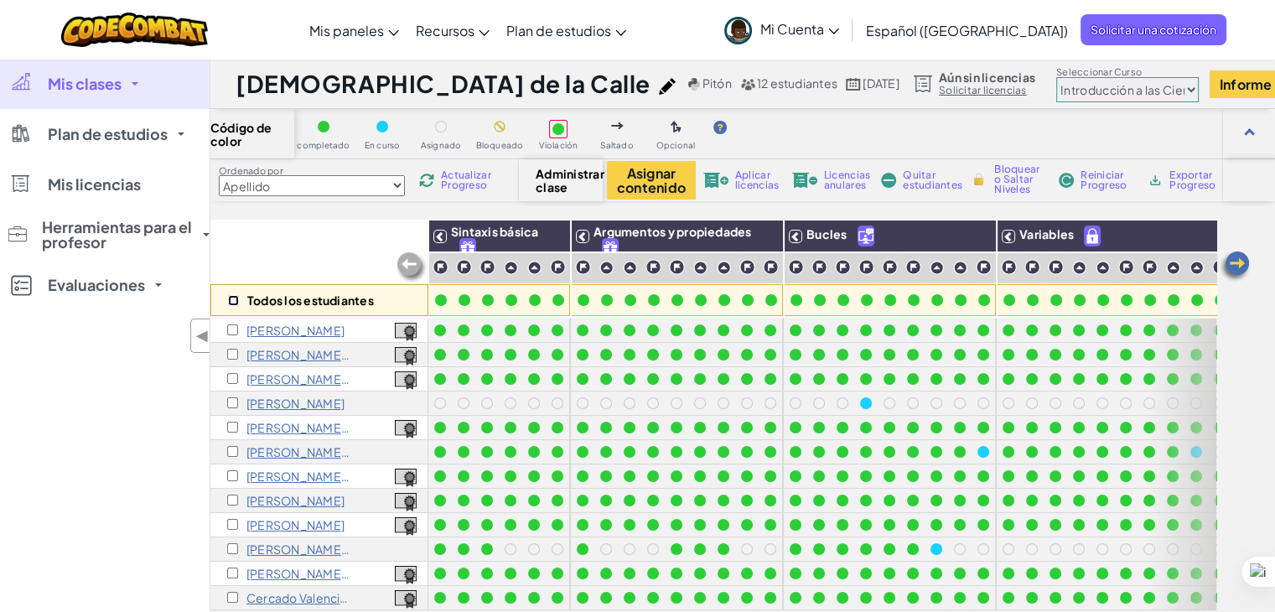
click at [235, 299] on input "checkbox" at bounding box center [233, 300] width 11 height 11
checkbox input "true"
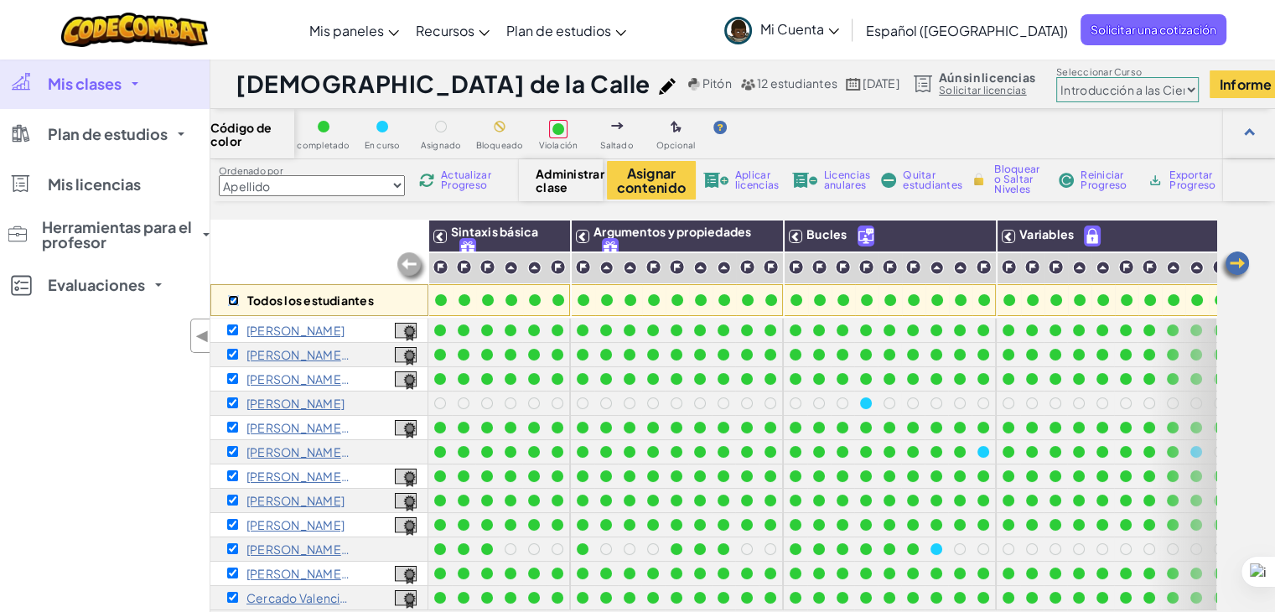
checkbox input "true"
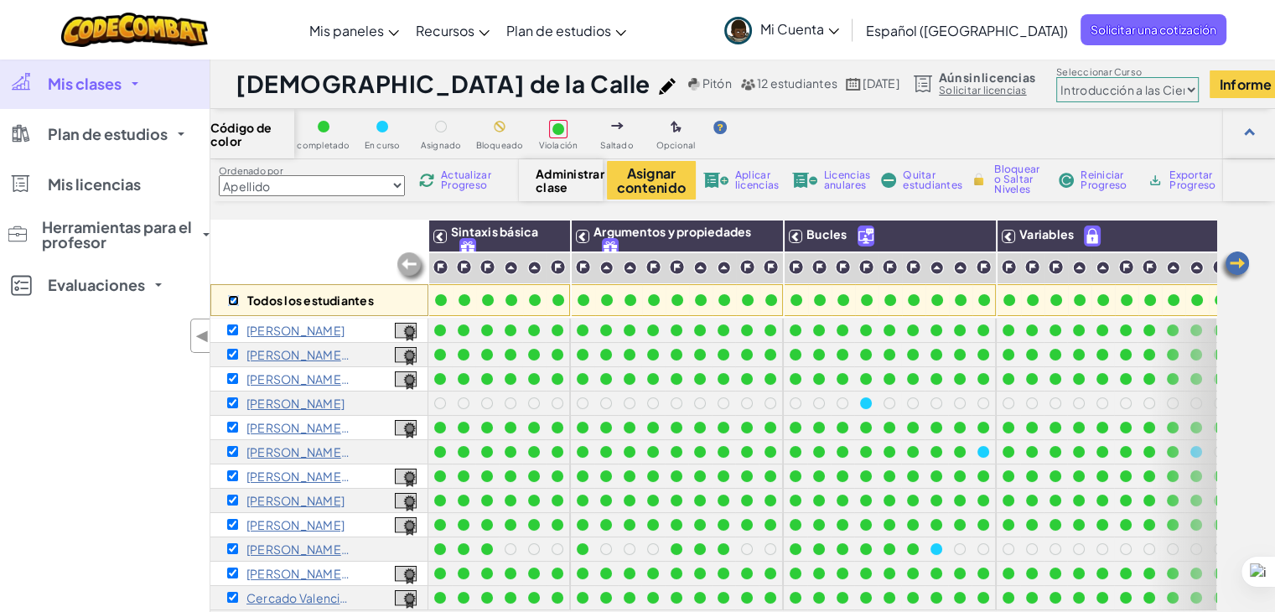
checkbox input "true"
click at [235, 299] on input "checkbox" at bounding box center [233, 300] width 11 height 11
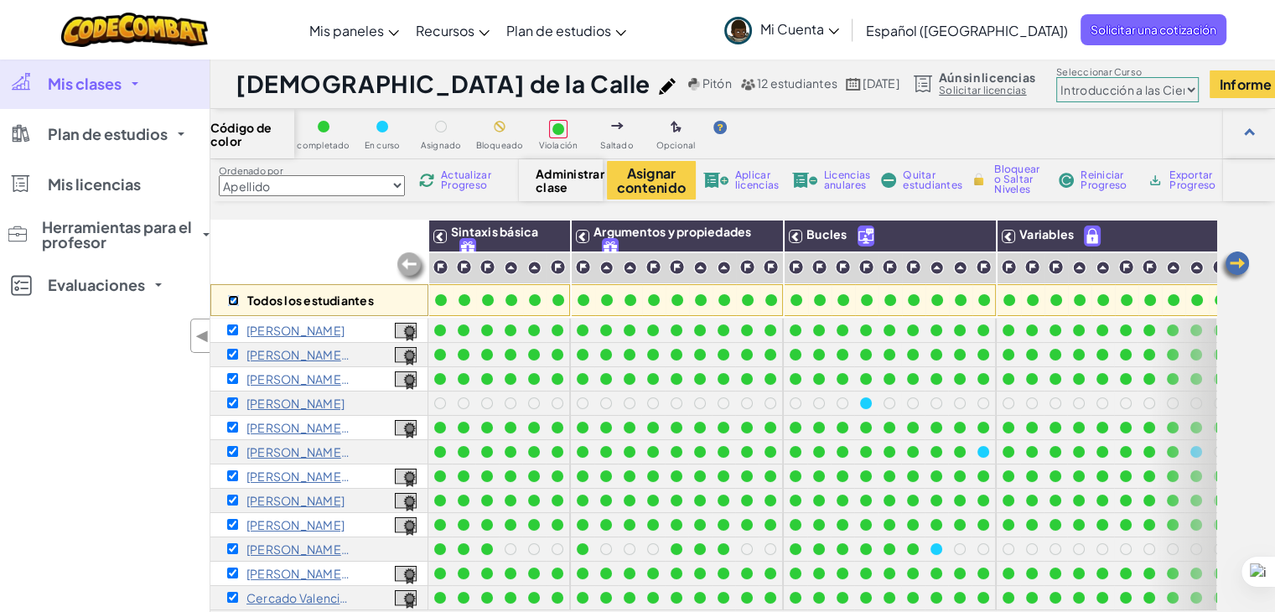
checkbox input "false"
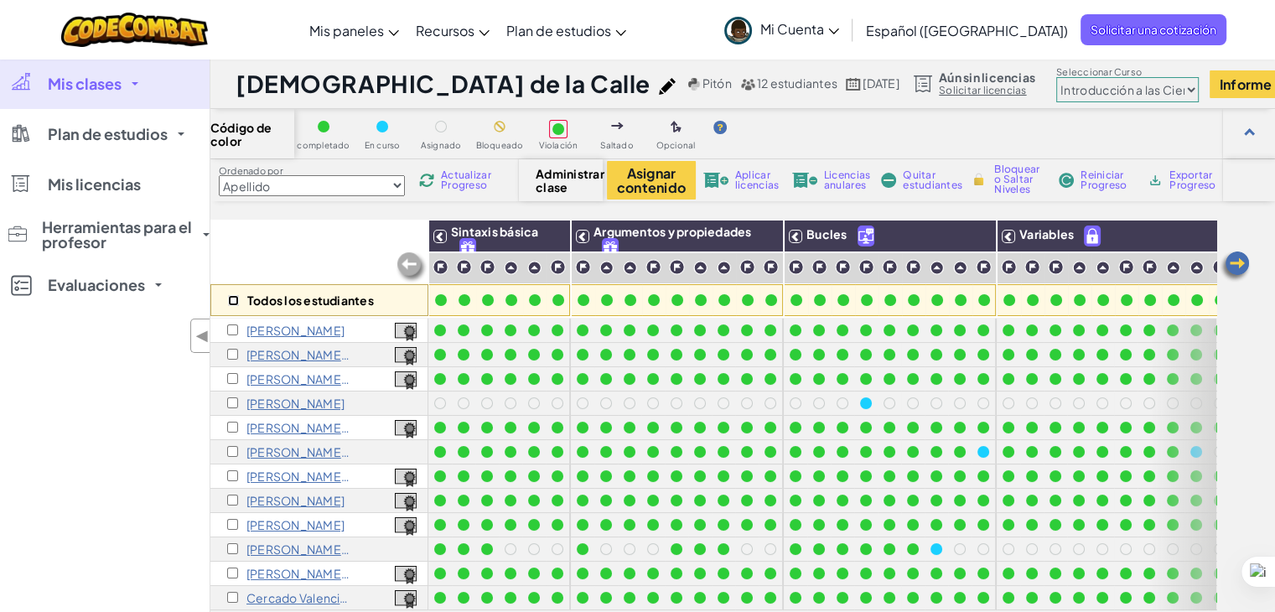
checkbox input "false"
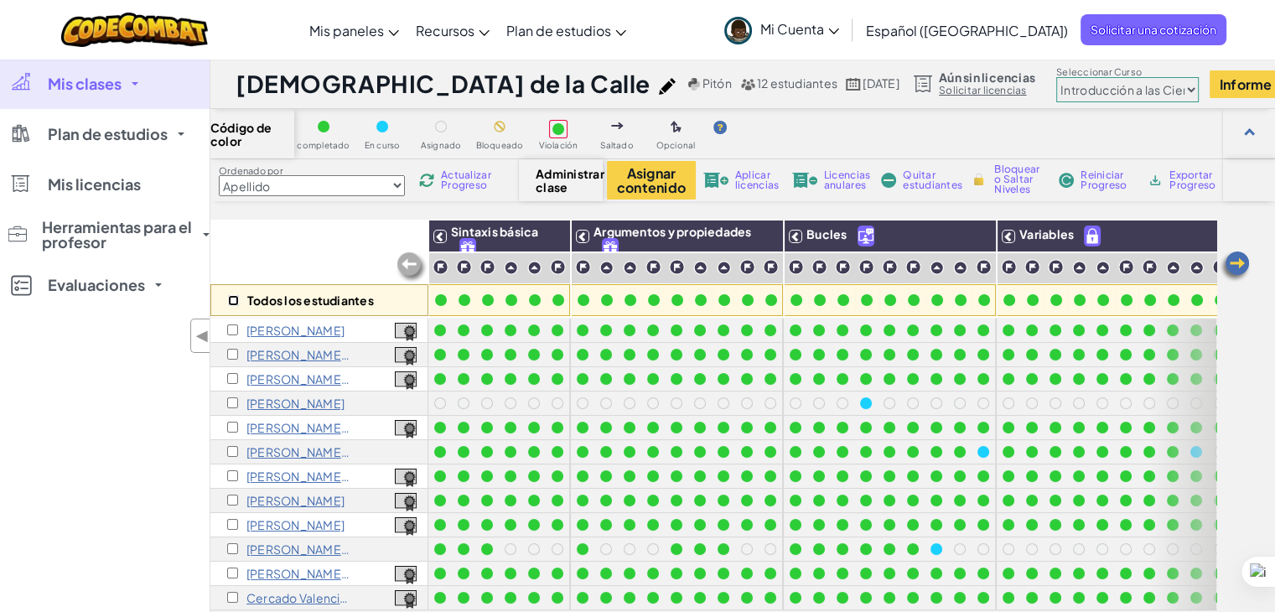
checkbox input "false"
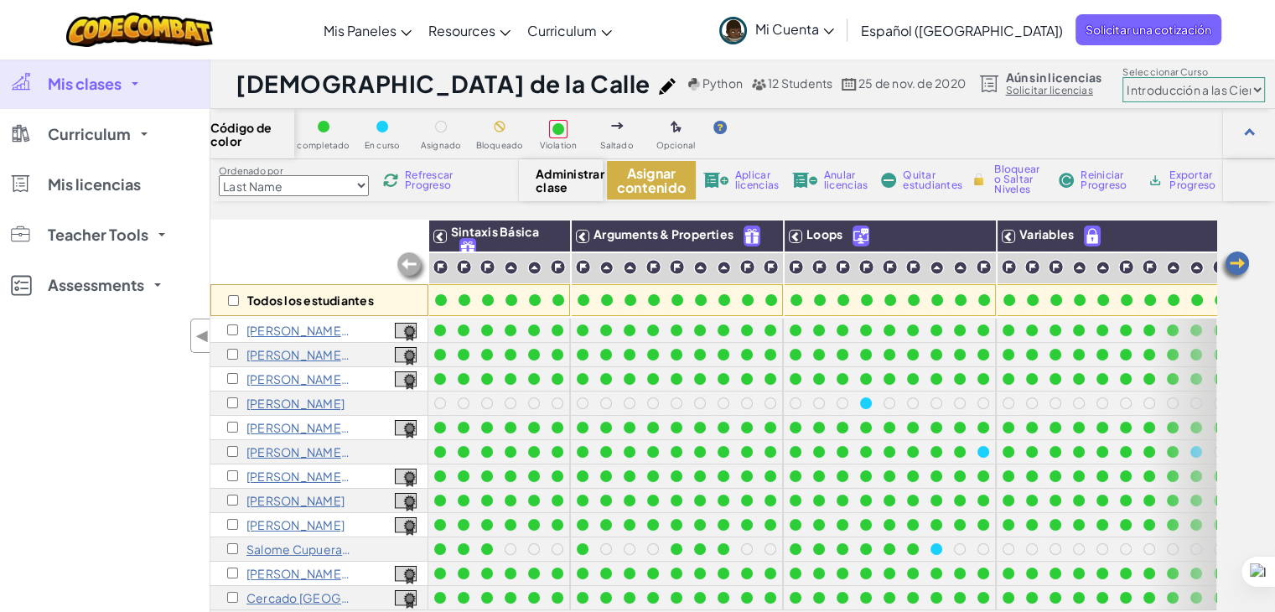
click at [645, 176] on button "Asignar contenido" at bounding box center [651, 180] width 89 height 39
click at [1249, 130] on div at bounding box center [1249, 133] width 11 height 11
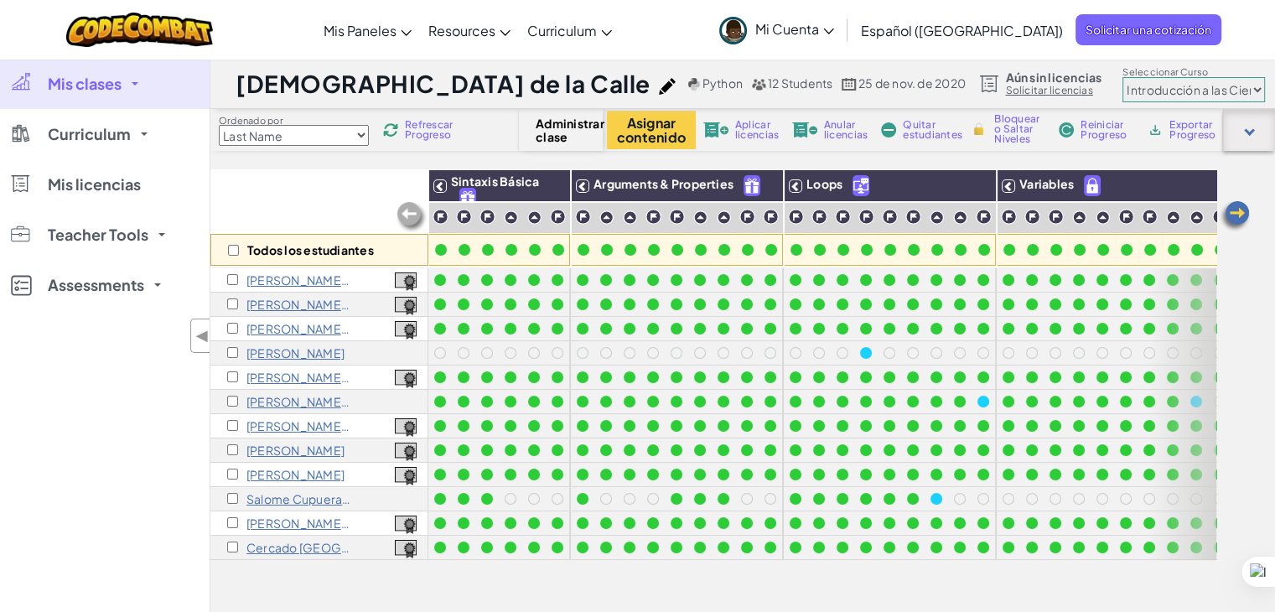
click at [1251, 132] on div at bounding box center [1249, 130] width 11 height 11
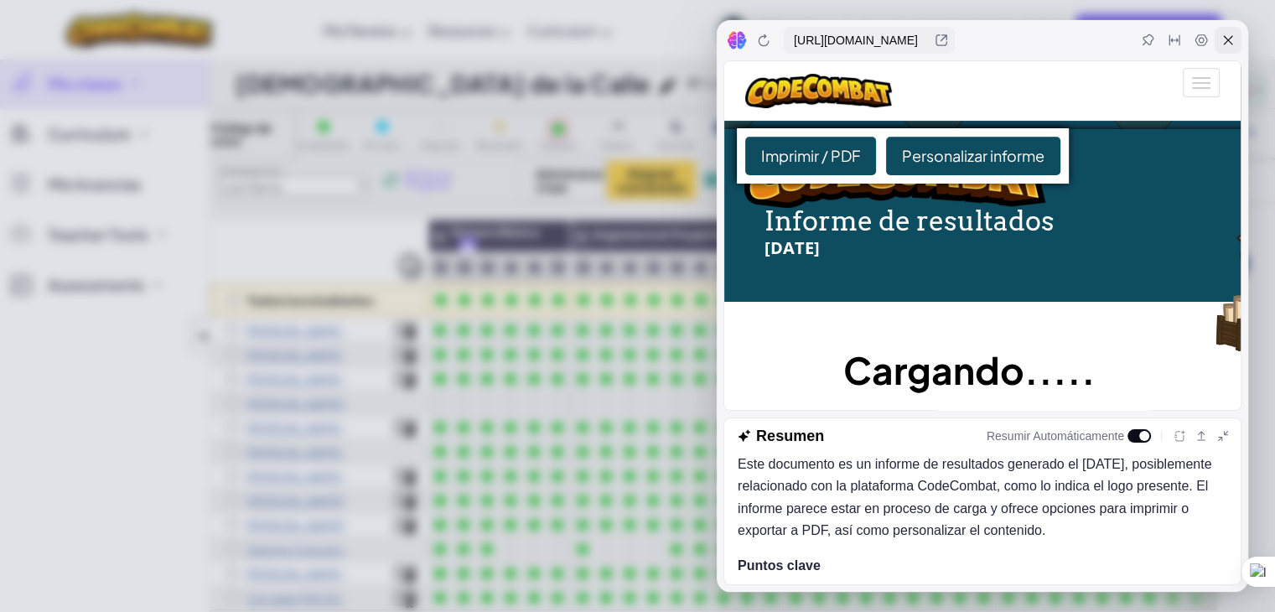
click at [1231, 41] on icon at bounding box center [1228, 40] width 13 height 13
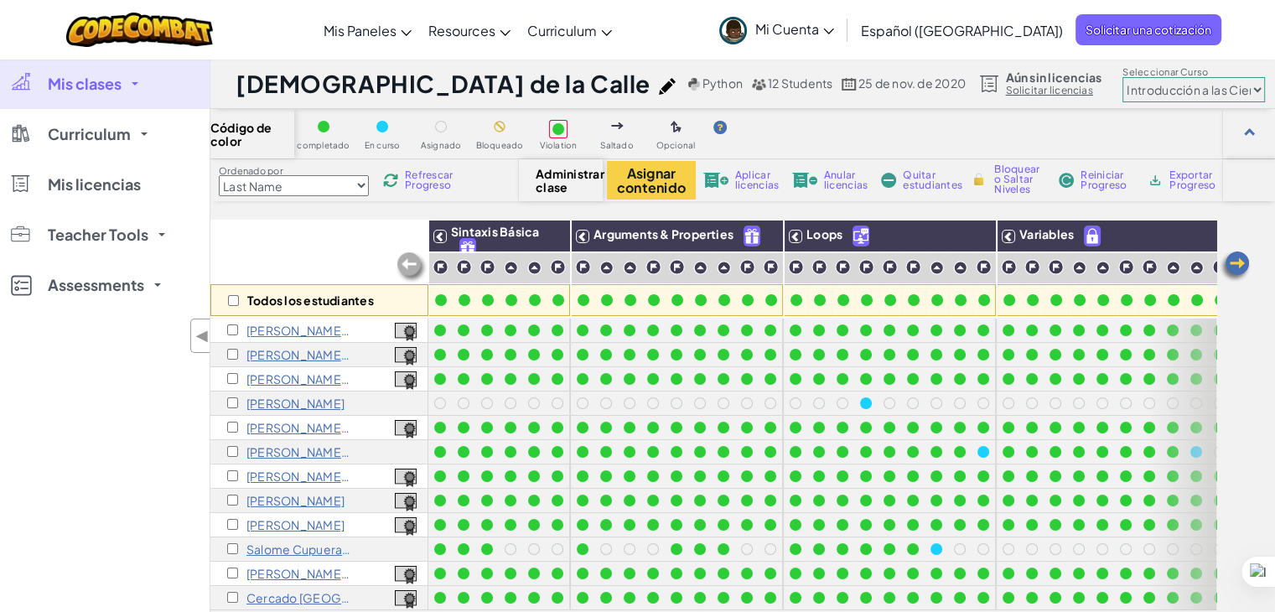
click at [1123, 91] on select "[PERSON_NAME] Introducción a las Ciencias de la computación Desarrollo de Video…" at bounding box center [1194, 89] width 143 height 25
select select "65f32b6c87c07dbeb5ba1936"
click at [1123, 77] on select "[PERSON_NAME] Introducción a las Ciencias de la computación Desarrollo de Video…" at bounding box center [1194, 89] width 143 height 25
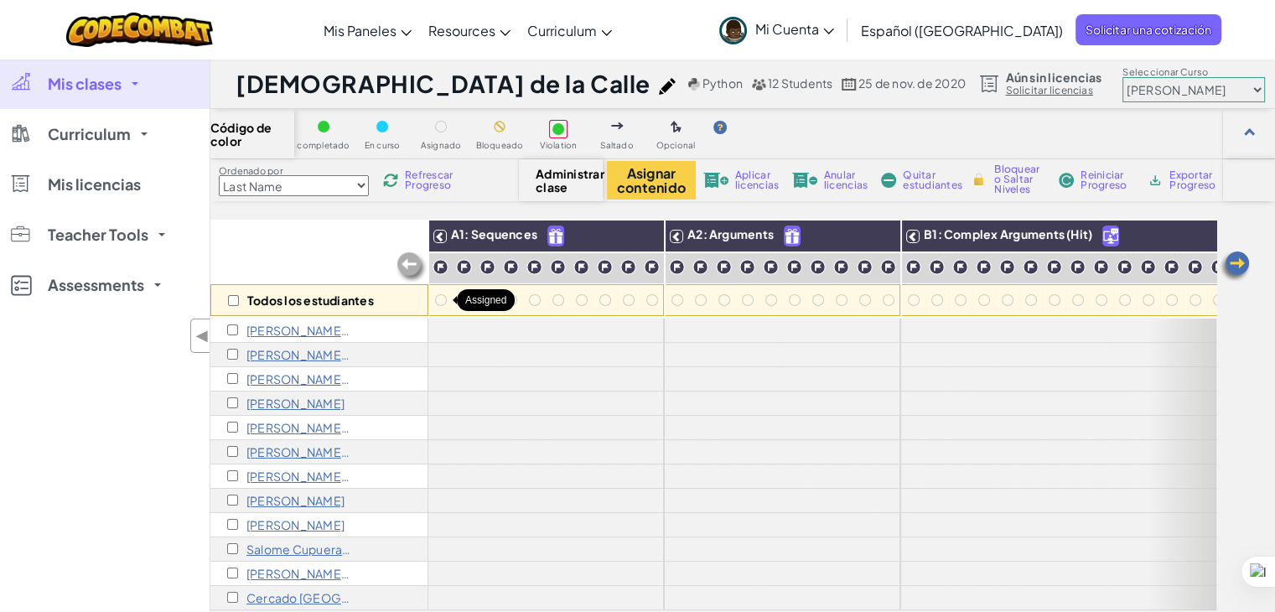
click at [439, 303] on div at bounding box center [441, 300] width 12 height 12
click at [231, 306] on div "Todos los estudiantes" at bounding box center [319, 300] width 218 height 32
click at [235, 299] on input "checkbox" at bounding box center [233, 300] width 11 height 11
checkbox input "true"
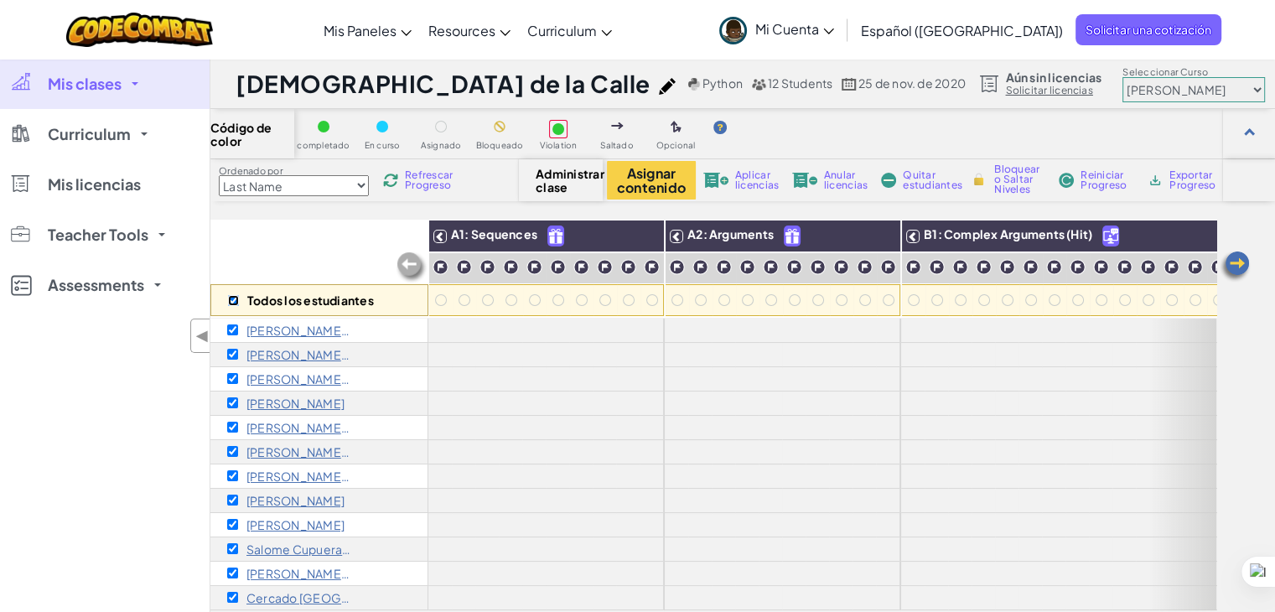
checkbox input "true"
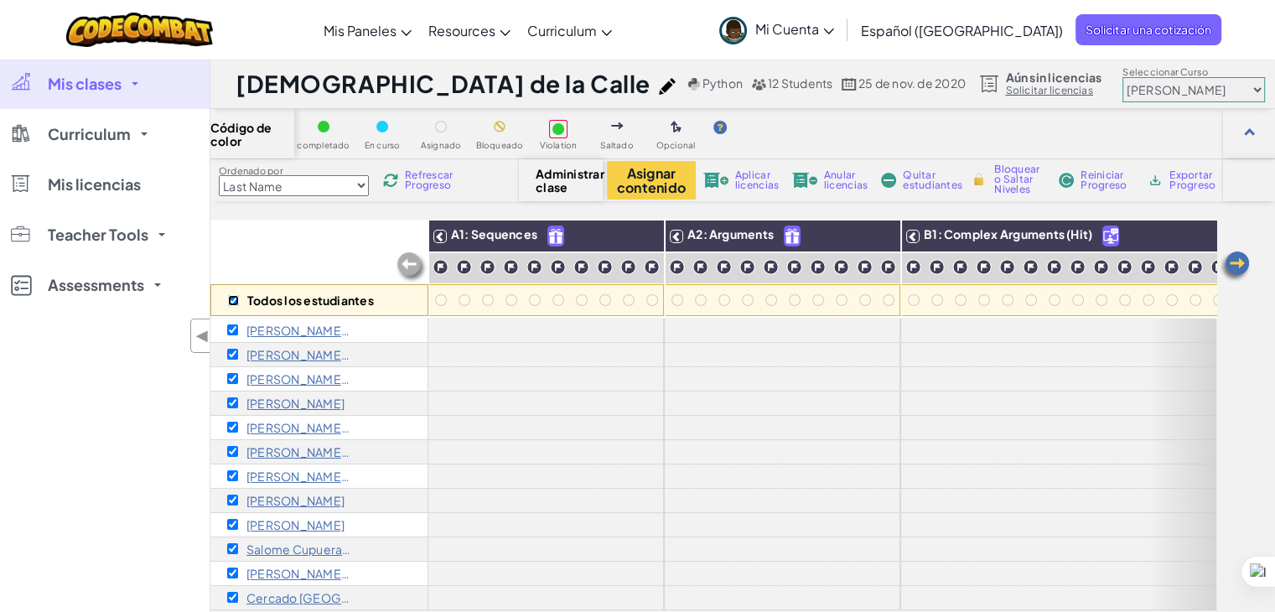
checkbox input "true"
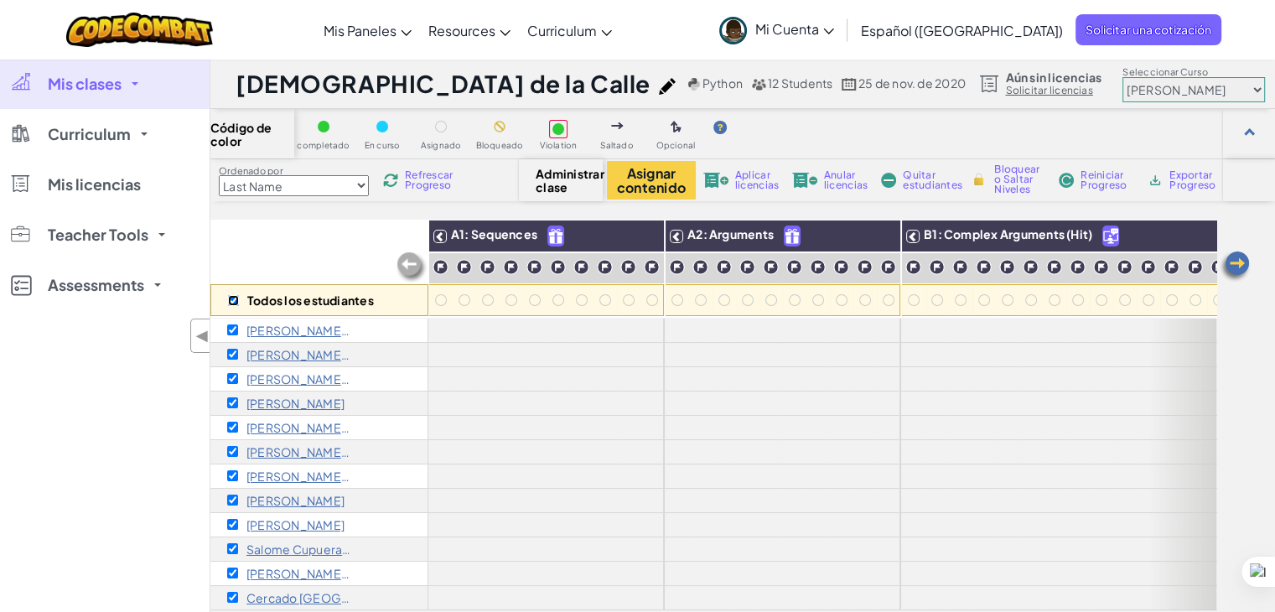
checkbox input "true"
click at [440, 301] on div at bounding box center [441, 300] width 12 height 12
click at [650, 233] on img at bounding box center [645, 236] width 29 height 25
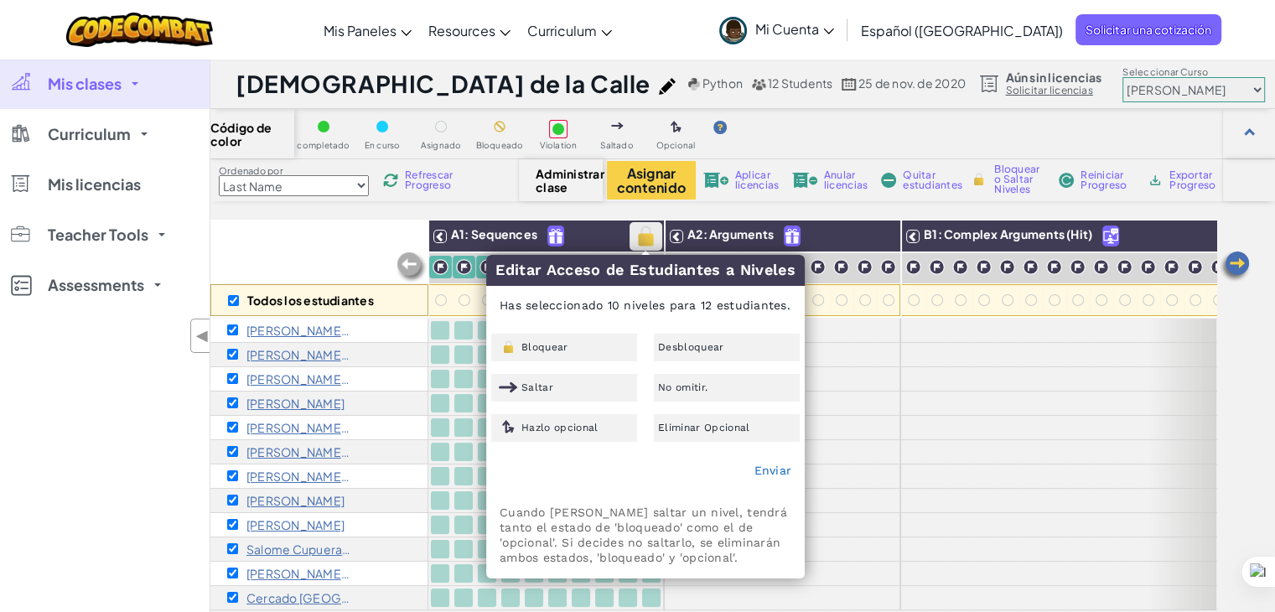
click at [647, 233] on img at bounding box center [645, 236] width 29 height 25
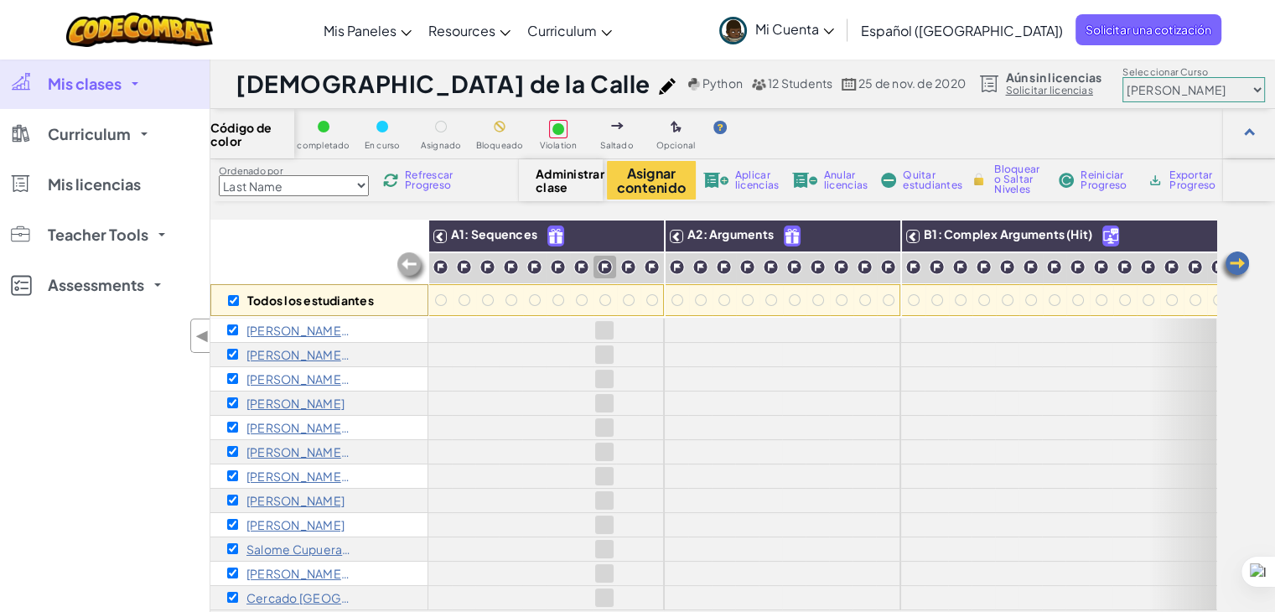
click at [438, 266] on img at bounding box center [441, 267] width 16 height 16
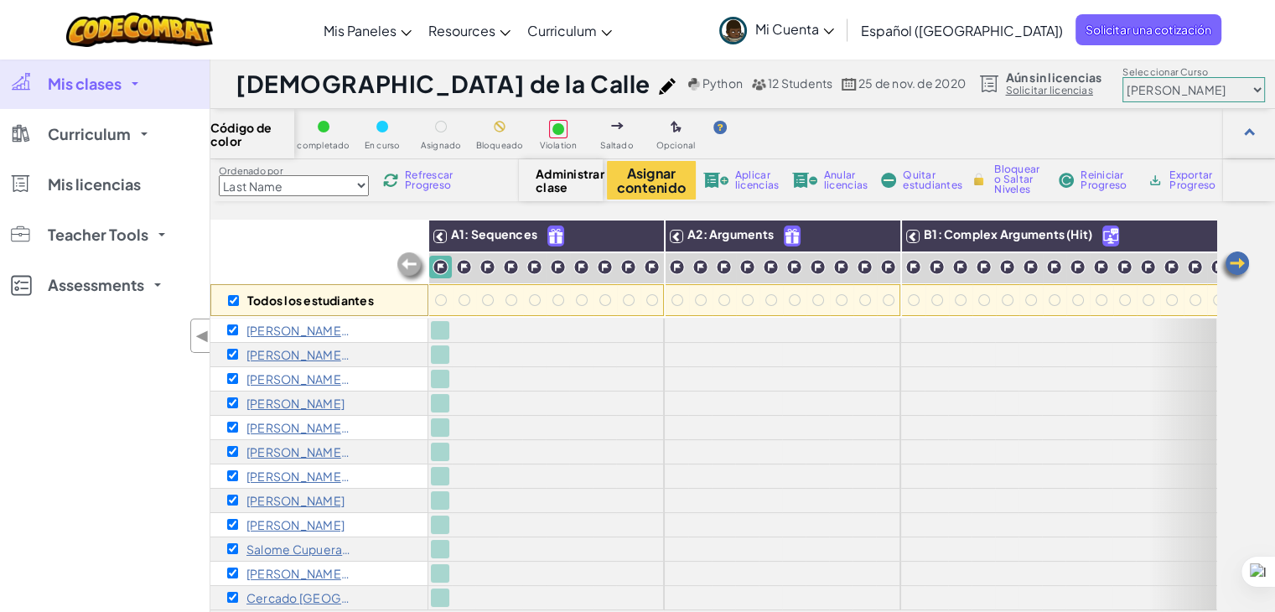
click at [468, 266] on img at bounding box center [464, 267] width 16 height 16
click at [491, 268] on img at bounding box center [488, 267] width 16 height 16
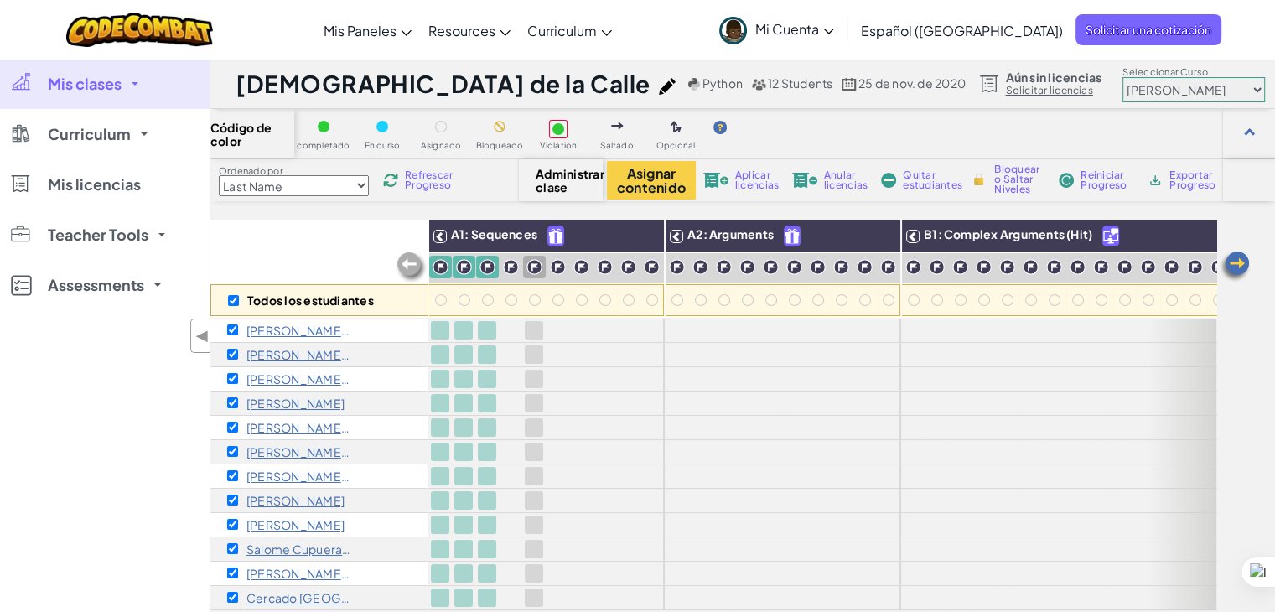
click at [510, 269] on img at bounding box center [511, 267] width 16 height 16
click at [535, 266] on img at bounding box center [535, 267] width 16 height 16
click at [506, 269] on img at bounding box center [511, 267] width 16 height 16
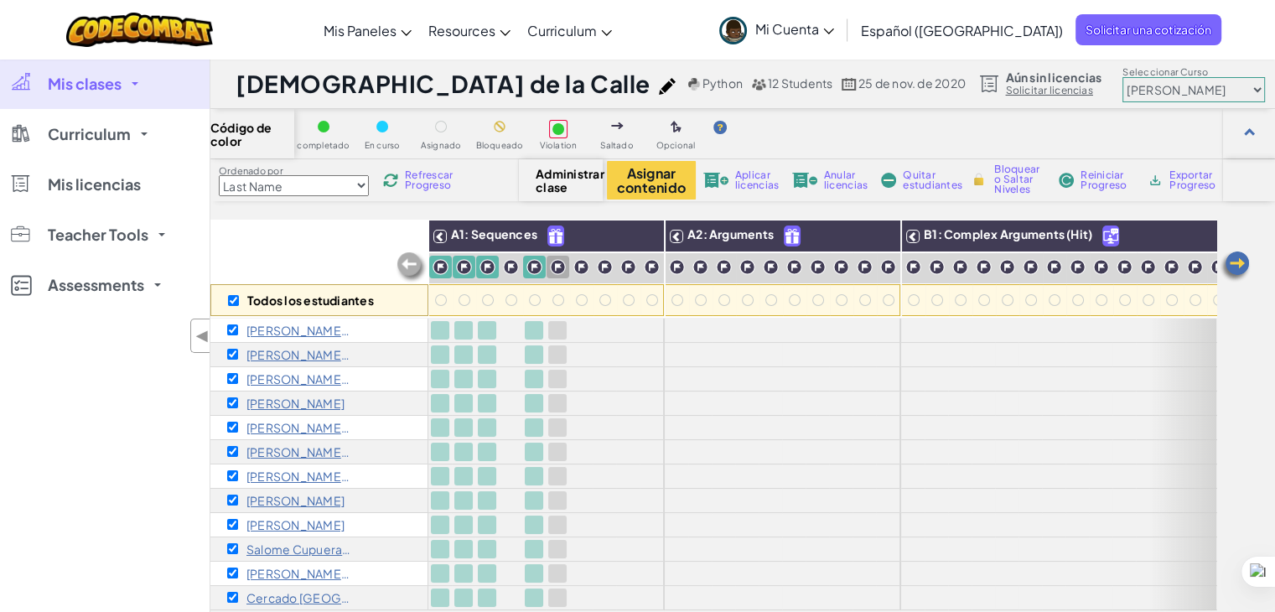
click at [558, 266] on img at bounding box center [558, 267] width 16 height 16
click at [586, 266] on img at bounding box center [582, 267] width 16 height 16
click at [610, 264] on img at bounding box center [605, 267] width 16 height 16
click at [628, 266] on img at bounding box center [629, 267] width 16 height 16
click at [654, 267] on img at bounding box center [652, 267] width 16 height 16
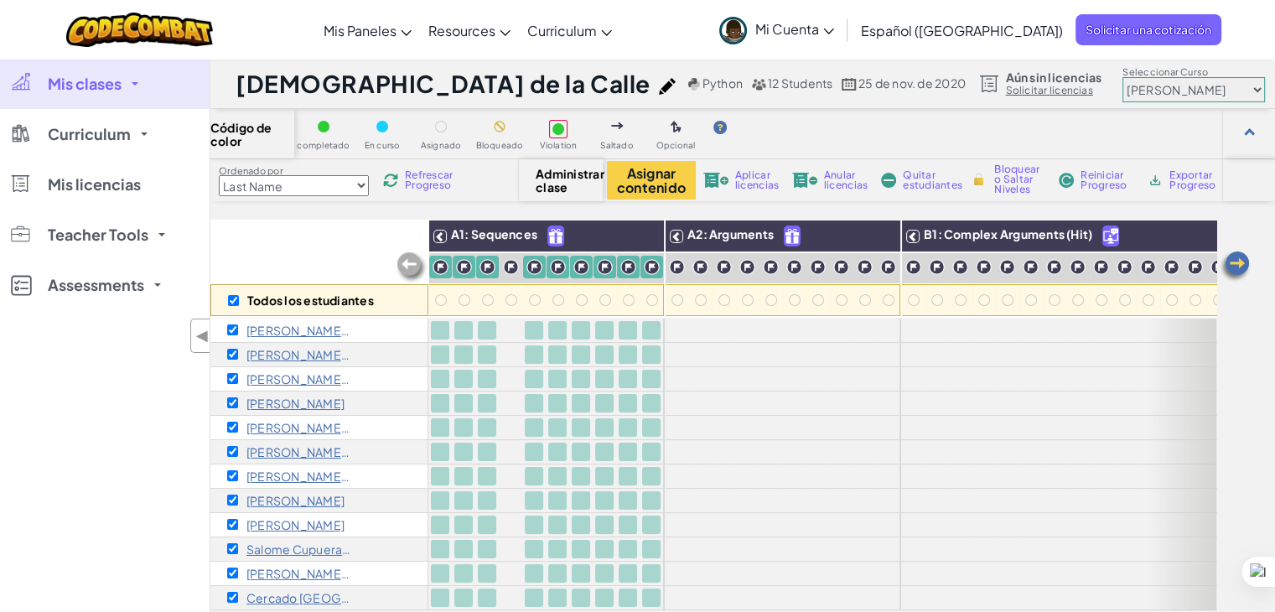
click at [512, 265] on img at bounding box center [511, 267] width 16 height 16
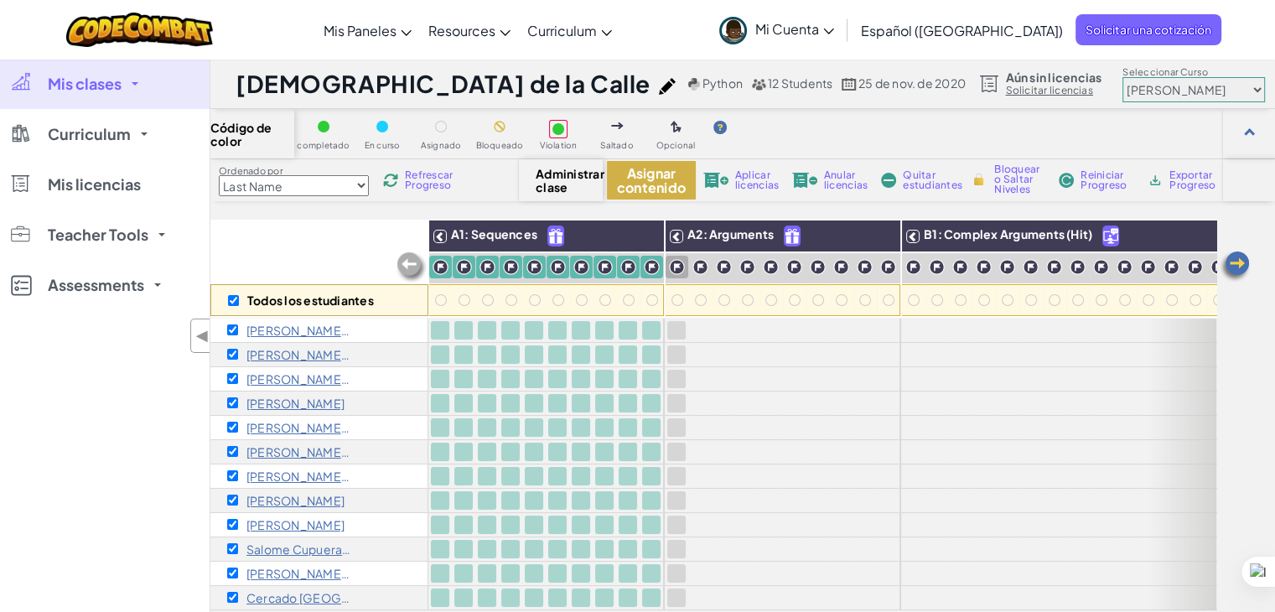
click at [647, 178] on button "Asignar contenido" at bounding box center [651, 180] width 89 height 39
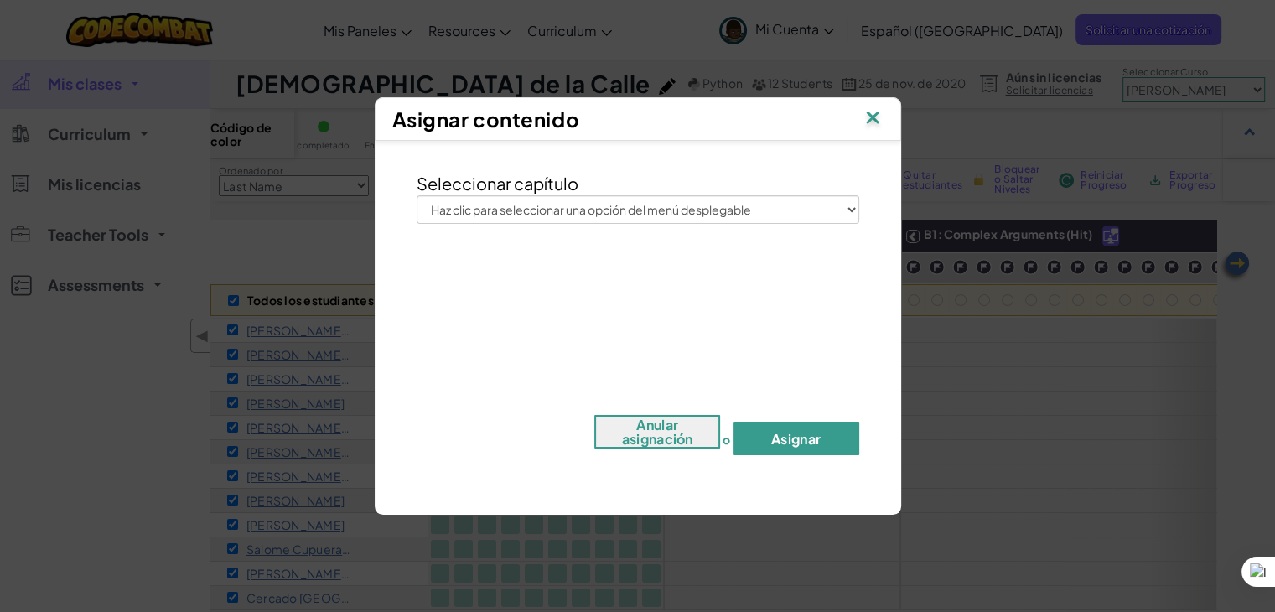
click at [776, 430] on button "Asignar" at bounding box center [797, 439] width 126 height 34
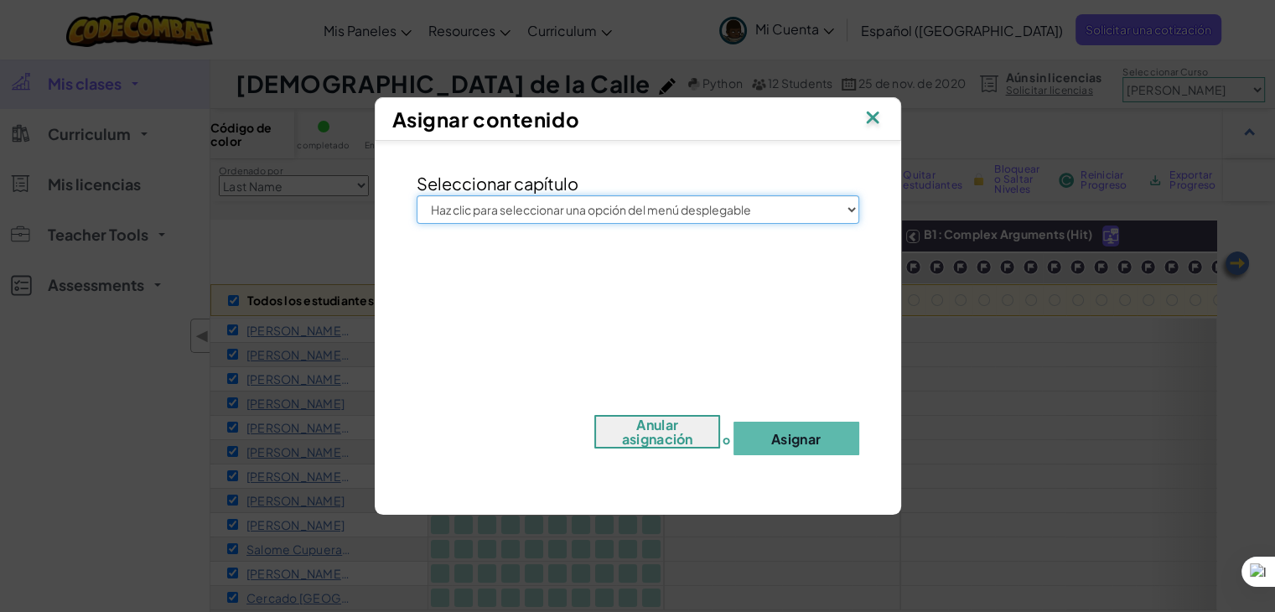
click at [843, 205] on select "Haz clic para seleccionar una opción del menú desplegable Júnior Introducción a…" at bounding box center [638, 209] width 443 height 29
select select "Junior"
click at [417, 195] on select "Haz clic para seleccionar una opción del menú desplegable Júnior Introducción a…" at bounding box center [638, 209] width 443 height 29
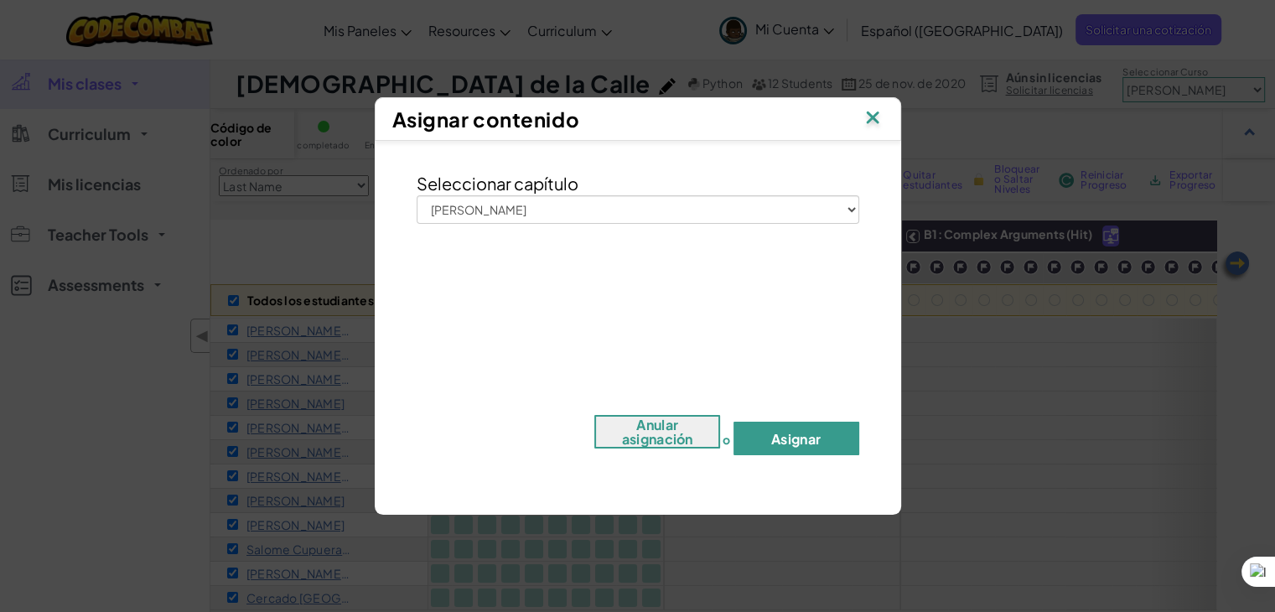
click at [793, 434] on button "Asignar" at bounding box center [797, 439] width 126 height 34
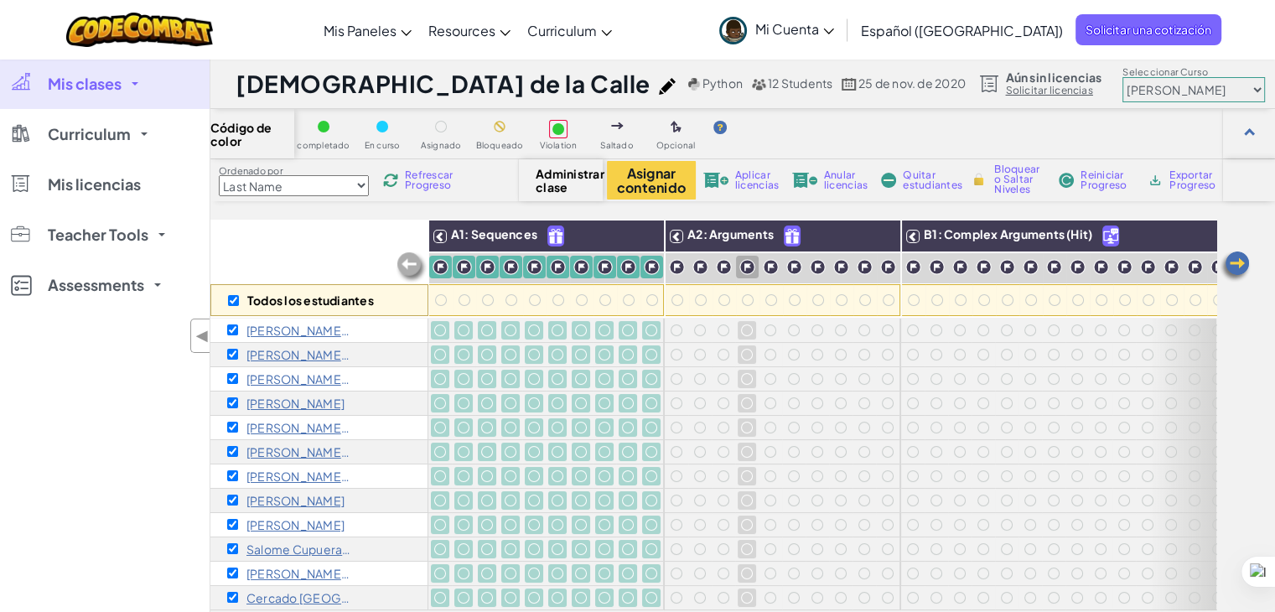
click at [676, 265] on img at bounding box center [677, 267] width 16 height 16
click at [698, 266] on img at bounding box center [701, 267] width 16 height 16
click at [724, 266] on img at bounding box center [724, 267] width 16 height 16
click at [747, 267] on img at bounding box center [748, 267] width 16 height 16
click at [768, 267] on img at bounding box center [771, 267] width 16 height 16
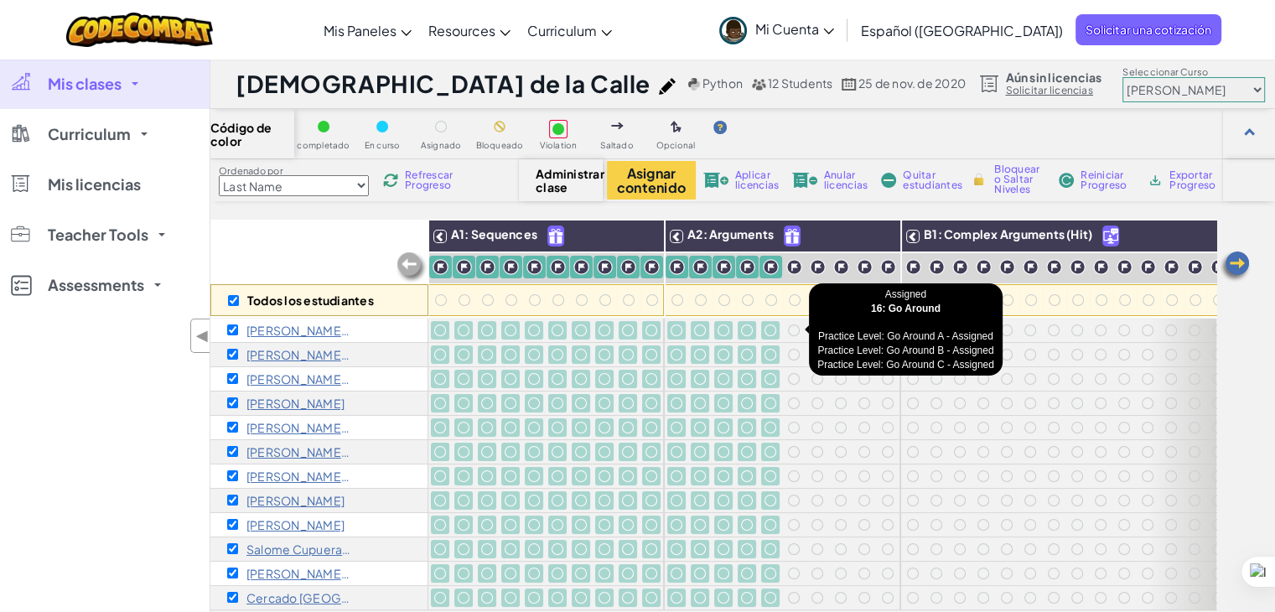
click at [792, 329] on div at bounding box center [794, 331] width 12 height 12
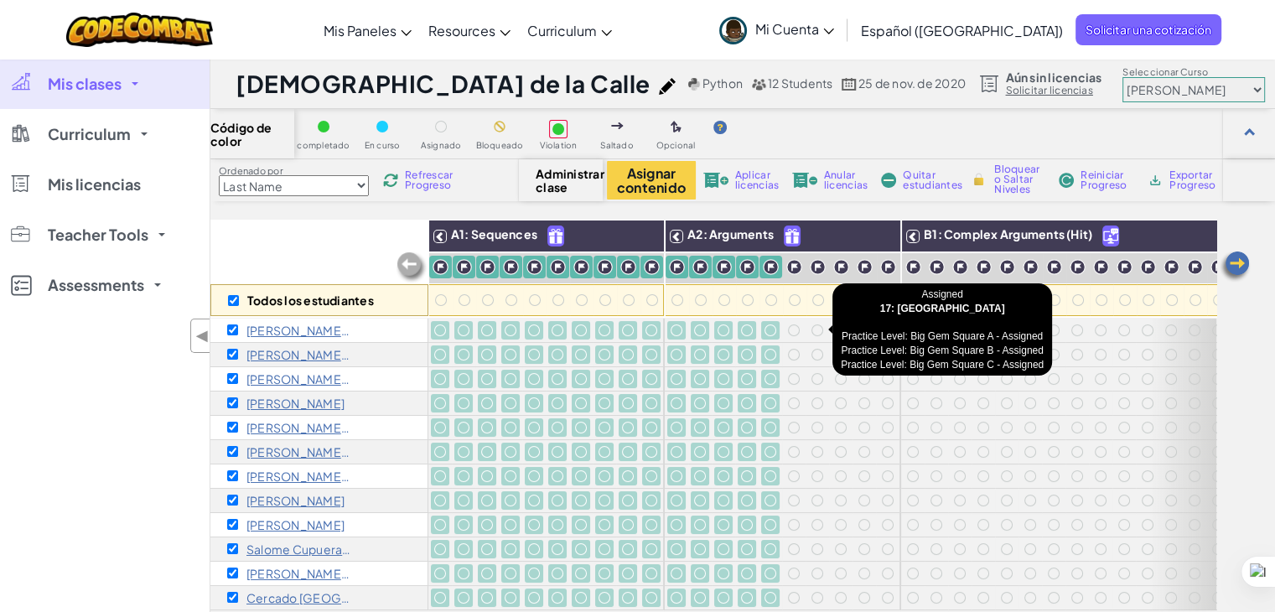
click at [818, 330] on div at bounding box center [818, 331] width 12 height 12
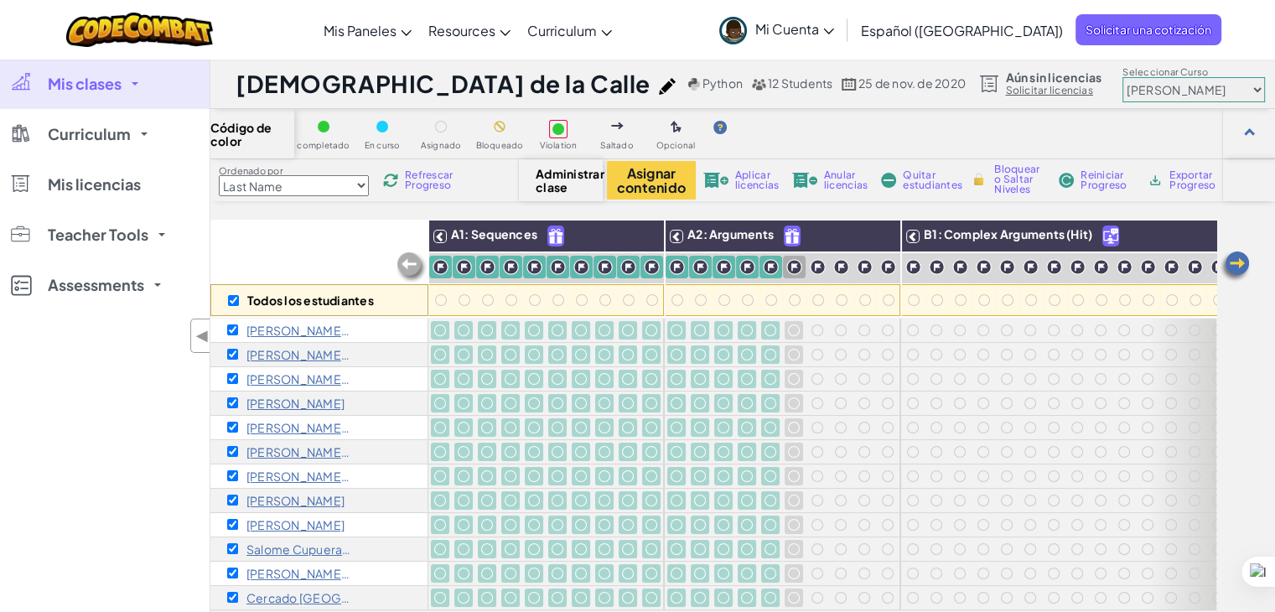
click at [792, 267] on img at bounding box center [795, 267] width 16 height 16
click at [816, 266] on img at bounding box center [818, 267] width 16 height 16
click at [841, 266] on img at bounding box center [842, 267] width 16 height 16
click at [866, 269] on img at bounding box center [865, 267] width 16 height 16
click at [889, 266] on img at bounding box center [888, 267] width 16 height 16
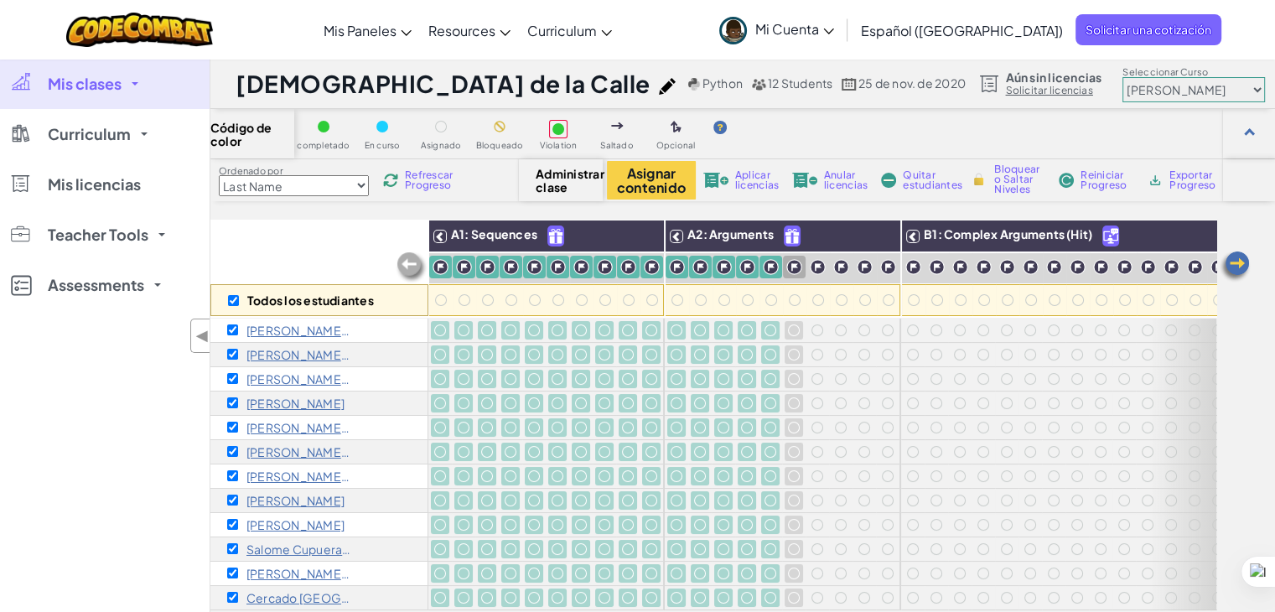
click at [911, 266] on img at bounding box center [914, 267] width 16 height 16
click at [936, 267] on img at bounding box center [937, 267] width 16 height 16
click at [960, 266] on img at bounding box center [961, 267] width 16 height 16
click at [982, 266] on img at bounding box center [984, 267] width 16 height 16
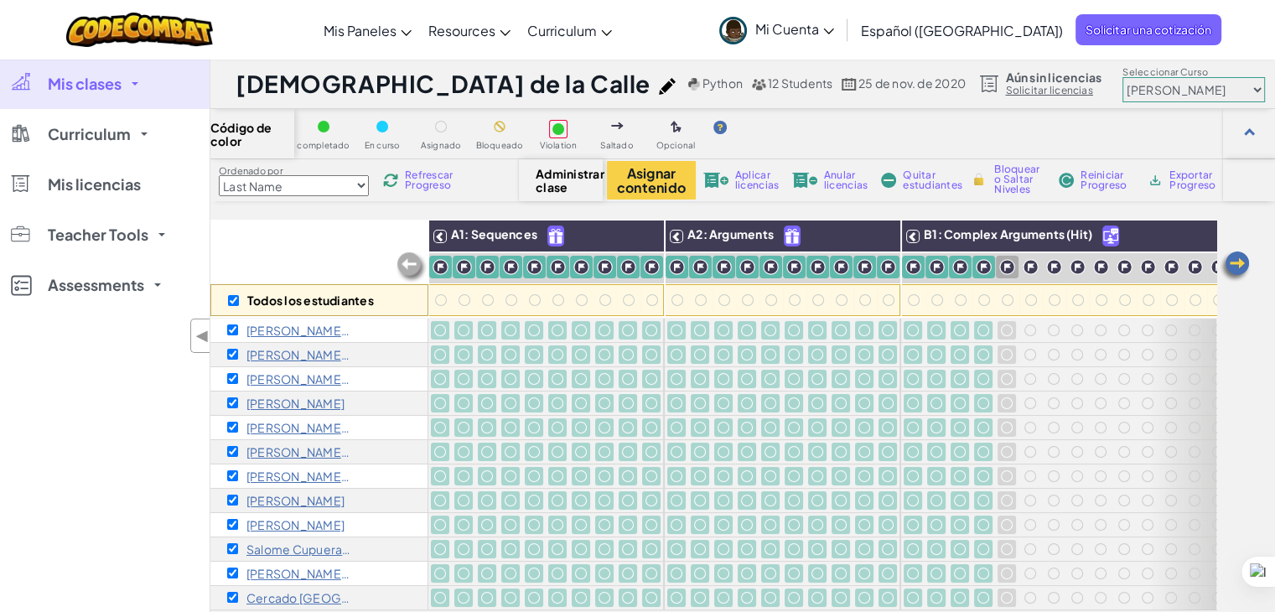
click at [1010, 267] on img at bounding box center [1008, 267] width 16 height 16
click at [1031, 267] on img at bounding box center [1031, 267] width 16 height 16
click at [1054, 267] on img at bounding box center [1054, 267] width 16 height 16
click at [1074, 267] on img at bounding box center [1078, 267] width 16 height 16
click at [1100, 267] on img at bounding box center [1101, 267] width 16 height 16
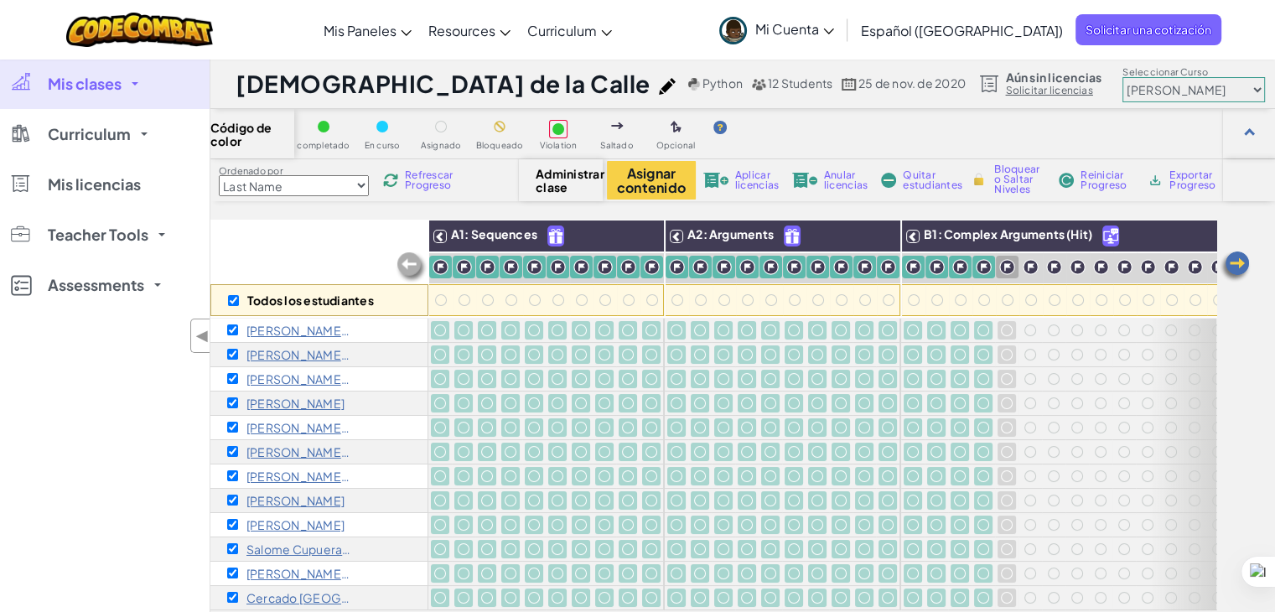
click at [1128, 267] on img at bounding box center [1125, 267] width 16 height 16
click at [1147, 266] on img at bounding box center [1148, 267] width 16 height 16
click at [1171, 266] on img at bounding box center [1172, 267] width 16 height 16
click at [1193, 266] on img at bounding box center [1195, 267] width 16 height 16
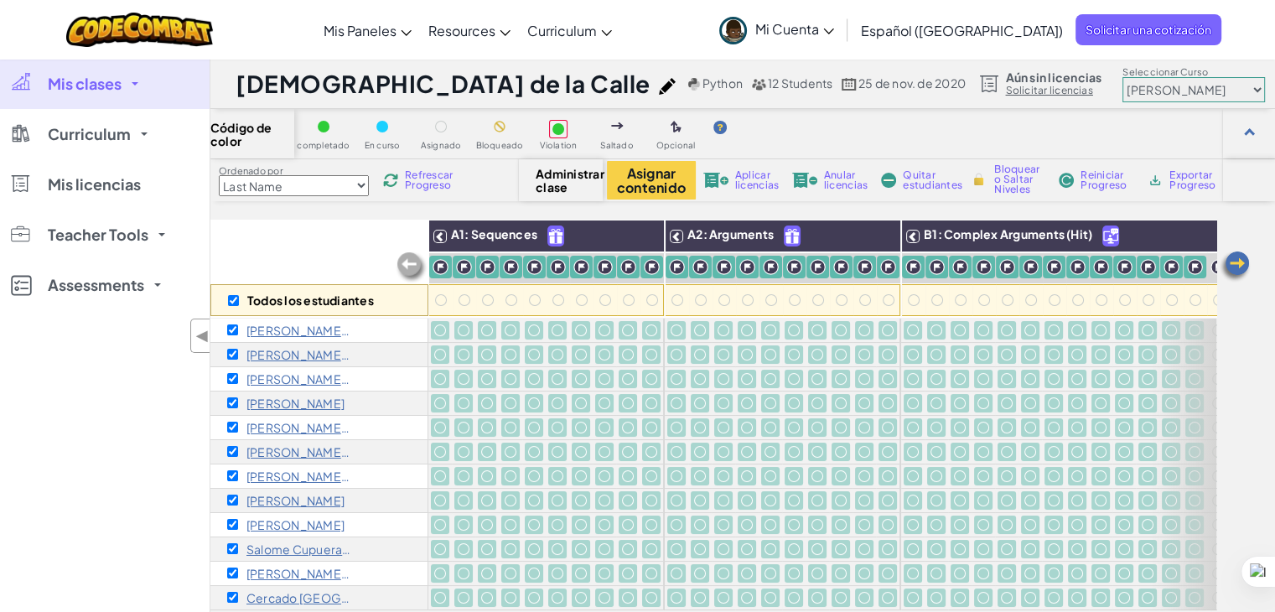
click at [1234, 265] on img at bounding box center [1235, 267] width 34 height 34
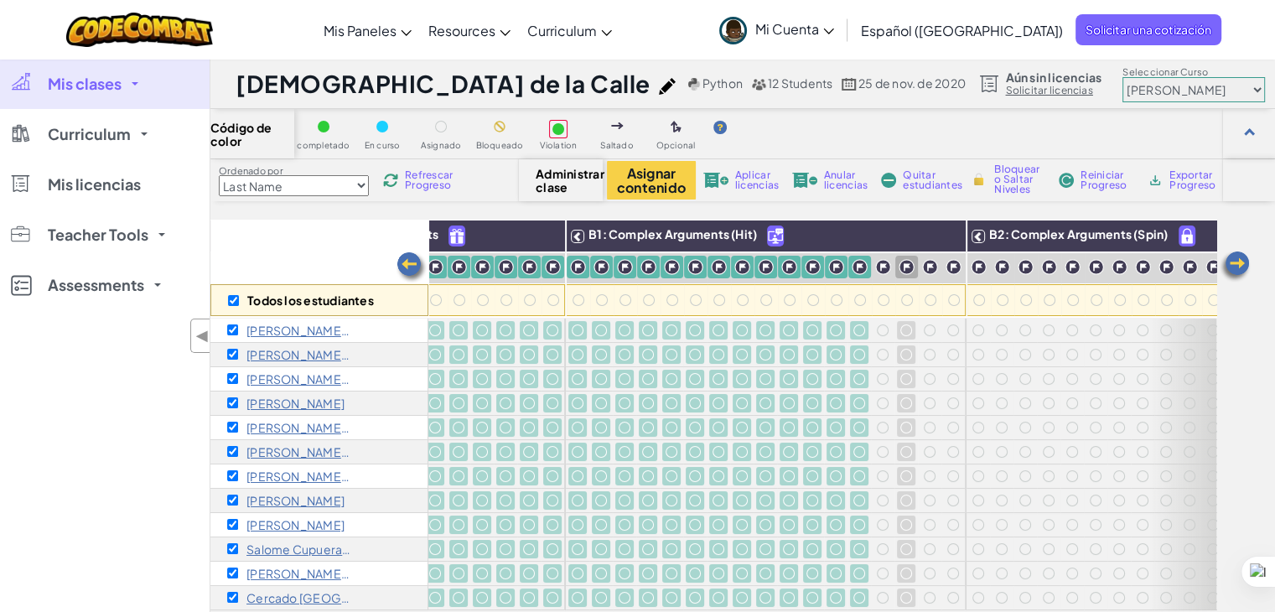
click at [879, 263] on img at bounding box center [883, 267] width 16 height 16
click at [906, 268] on img at bounding box center [907, 267] width 16 height 16
click at [930, 266] on img at bounding box center [930, 267] width 16 height 16
click at [955, 267] on img at bounding box center [954, 267] width 16 height 16
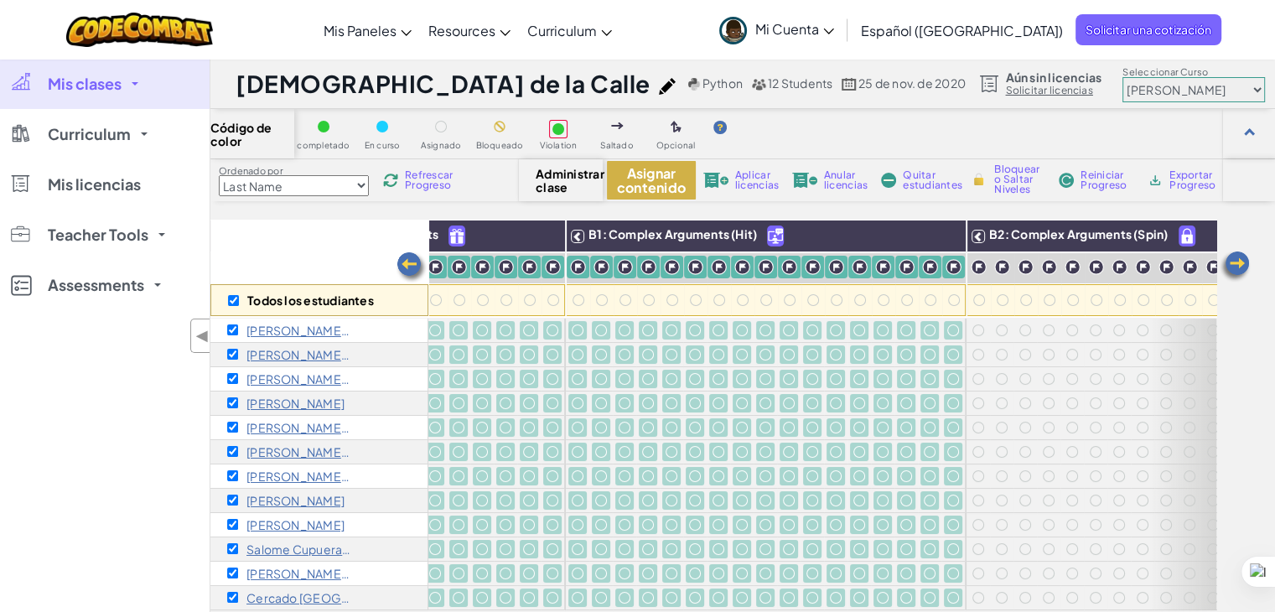
click at [653, 184] on button "Asignar contenido" at bounding box center [651, 180] width 89 height 39
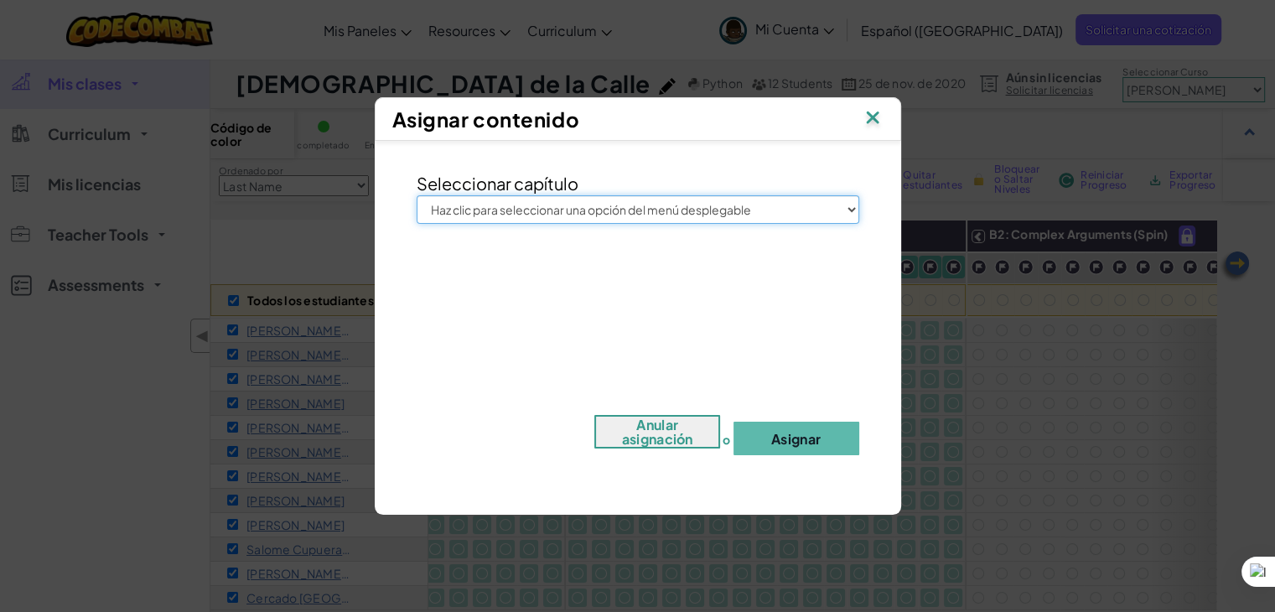
click at [809, 212] on select "Haz clic para seleccionar una opción del menú desplegable Júnior Introducción a…" at bounding box center [638, 209] width 443 height 29
select select "Junior"
click at [417, 195] on select "Haz clic para seleccionar una opción del menú desplegable Júnior Introducción a…" at bounding box center [638, 209] width 443 height 29
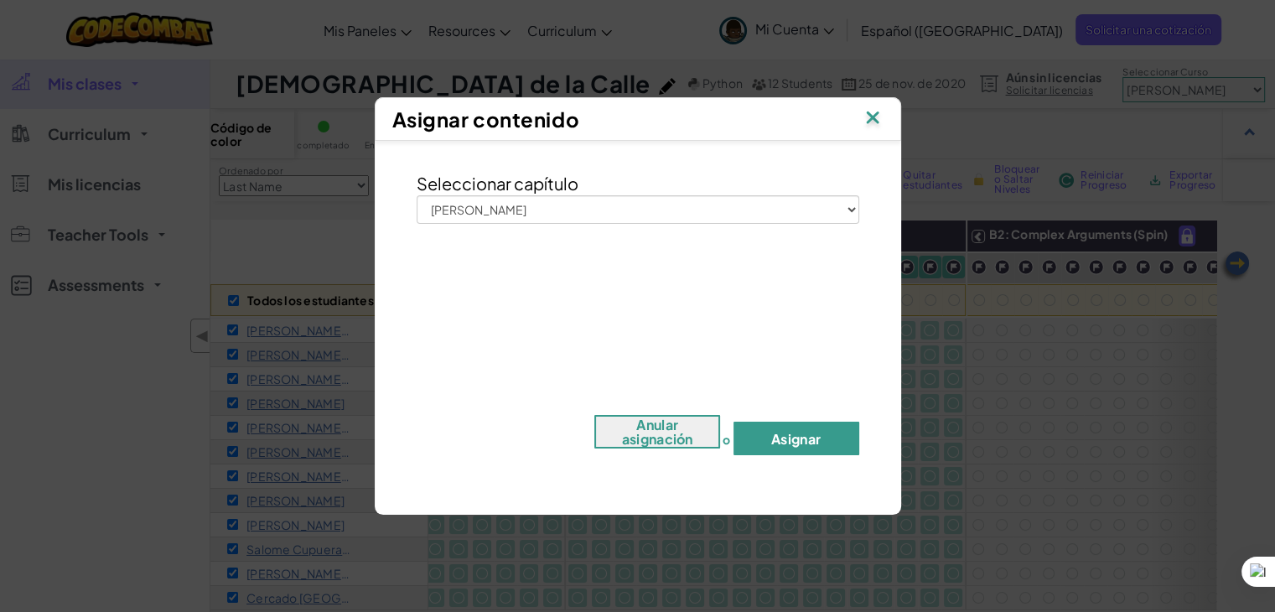
click at [797, 439] on button "Asignar" at bounding box center [797, 439] width 126 height 34
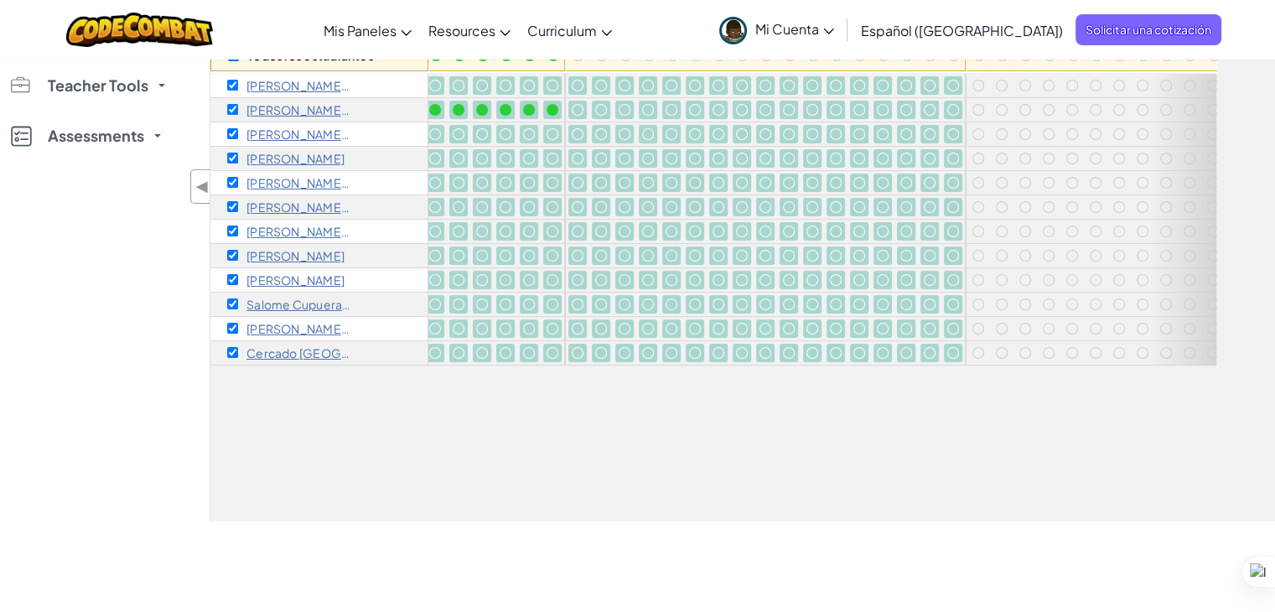
scroll to position [0, 0]
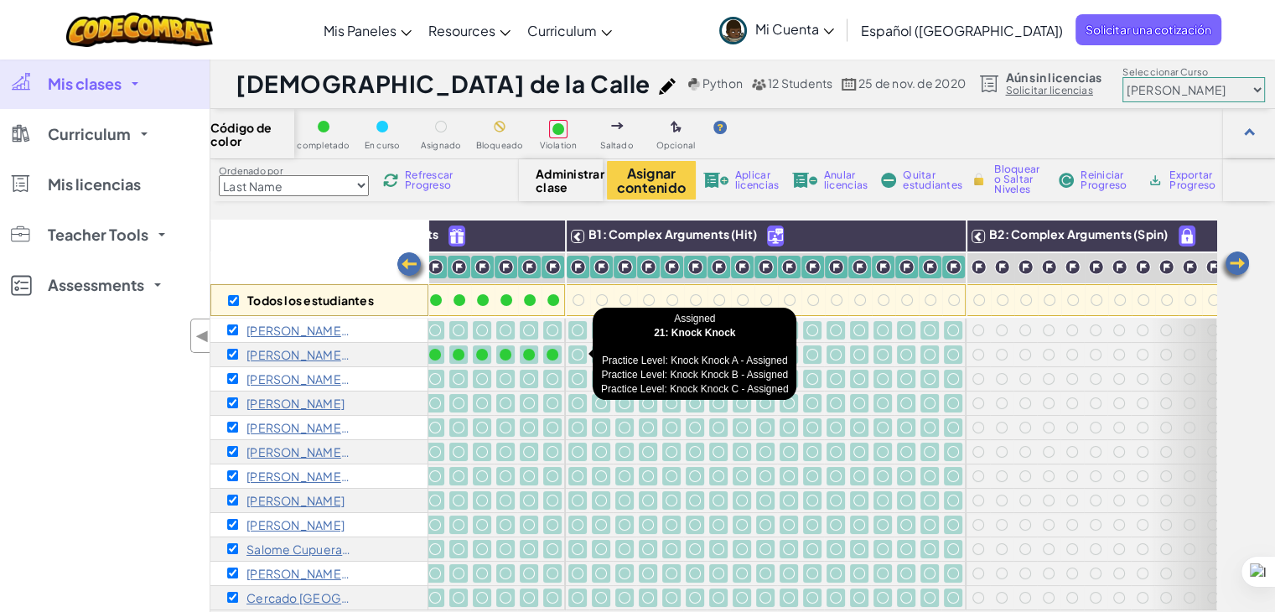
click at [579, 354] on div at bounding box center [578, 355] width 12 height 12
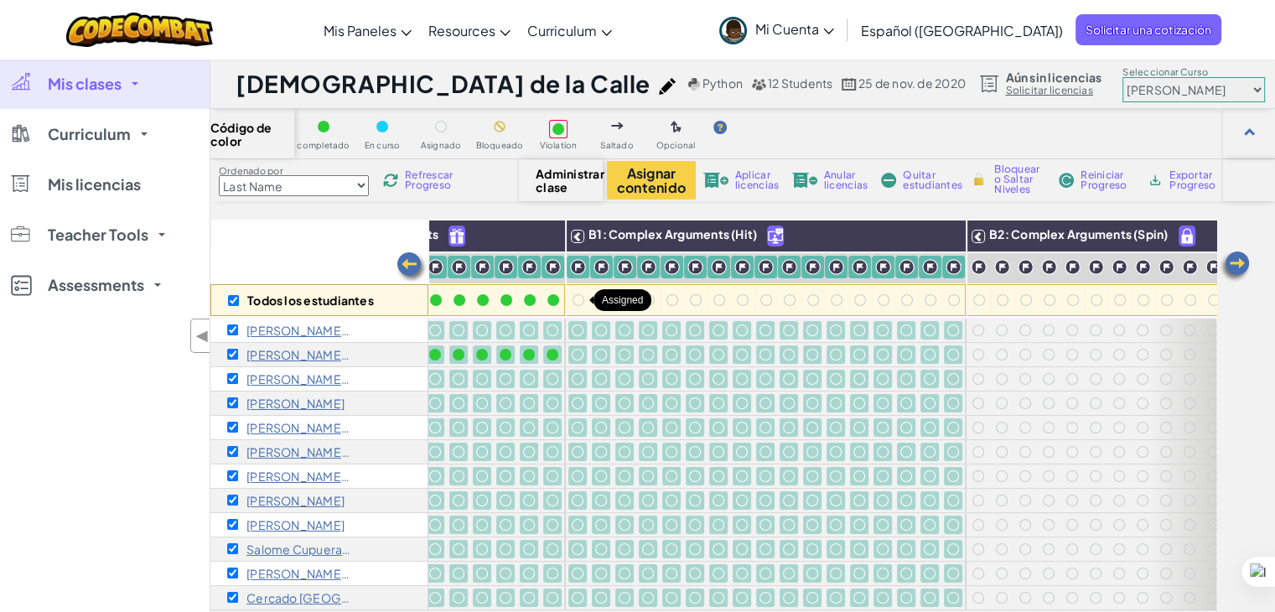
click at [576, 302] on div at bounding box center [579, 300] width 12 height 12
click at [654, 182] on button "Asignar contenido" at bounding box center [651, 180] width 89 height 39
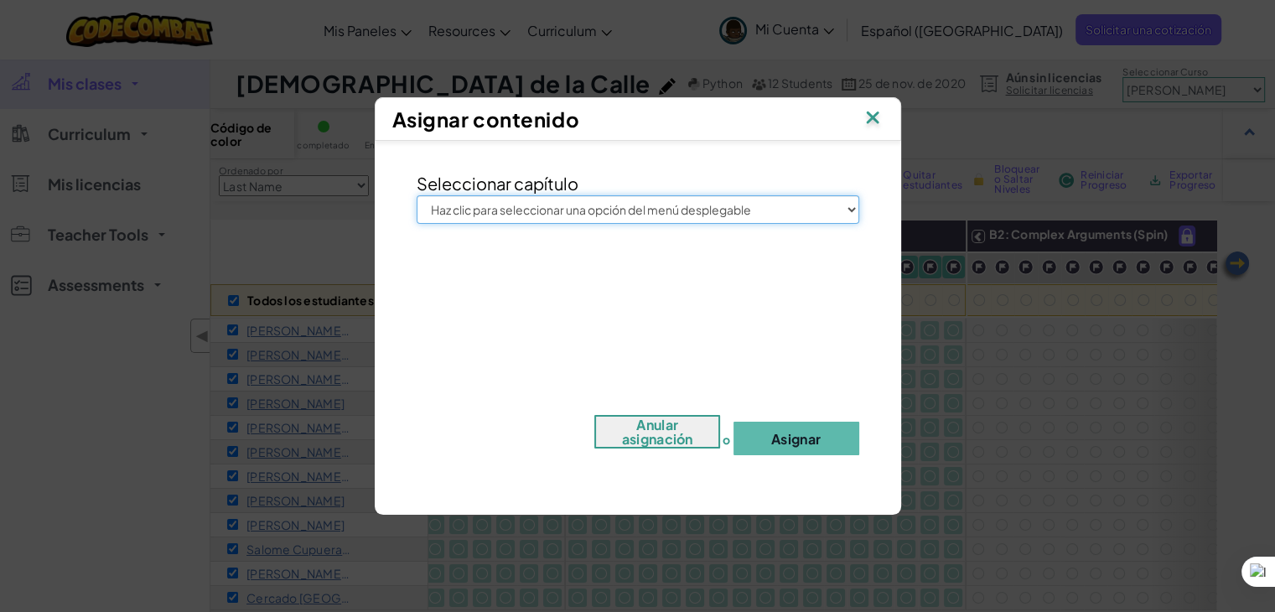
click at [740, 205] on select "Haz clic para seleccionar una opción del menú desplegable Júnior Introducción a…" at bounding box center [638, 209] width 443 height 29
select select "Junior"
click at [417, 195] on select "Haz clic para seleccionar una opción del menú desplegable Júnior Introducción a…" at bounding box center [638, 209] width 443 height 29
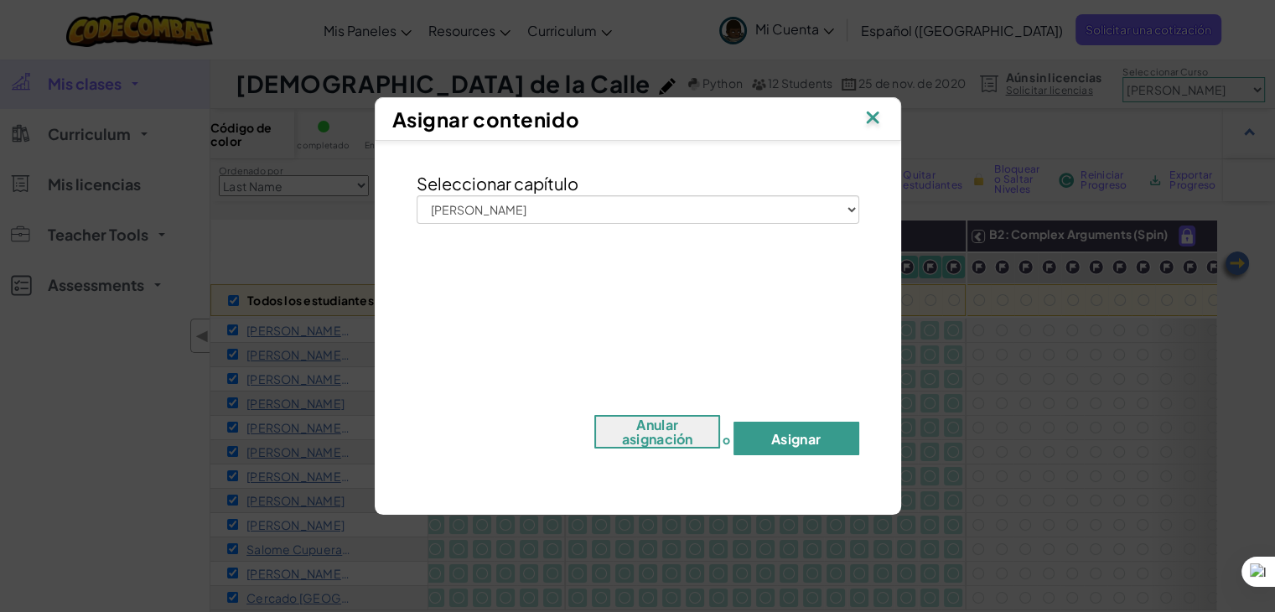
click at [785, 442] on button "Asignar" at bounding box center [797, 439] width 126 height 34
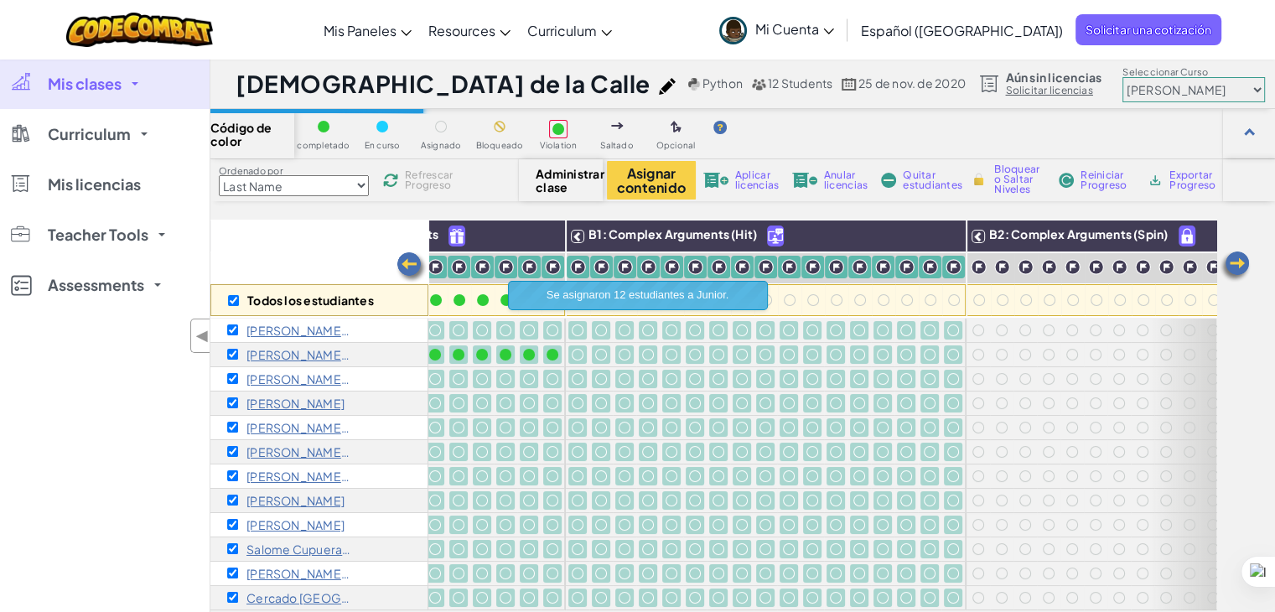
click at [745, 359] on div at bounding box center [742, 354] width 18 height 18
click at [778, 265] on div at bounding box center [789, 267] width 23 height 23
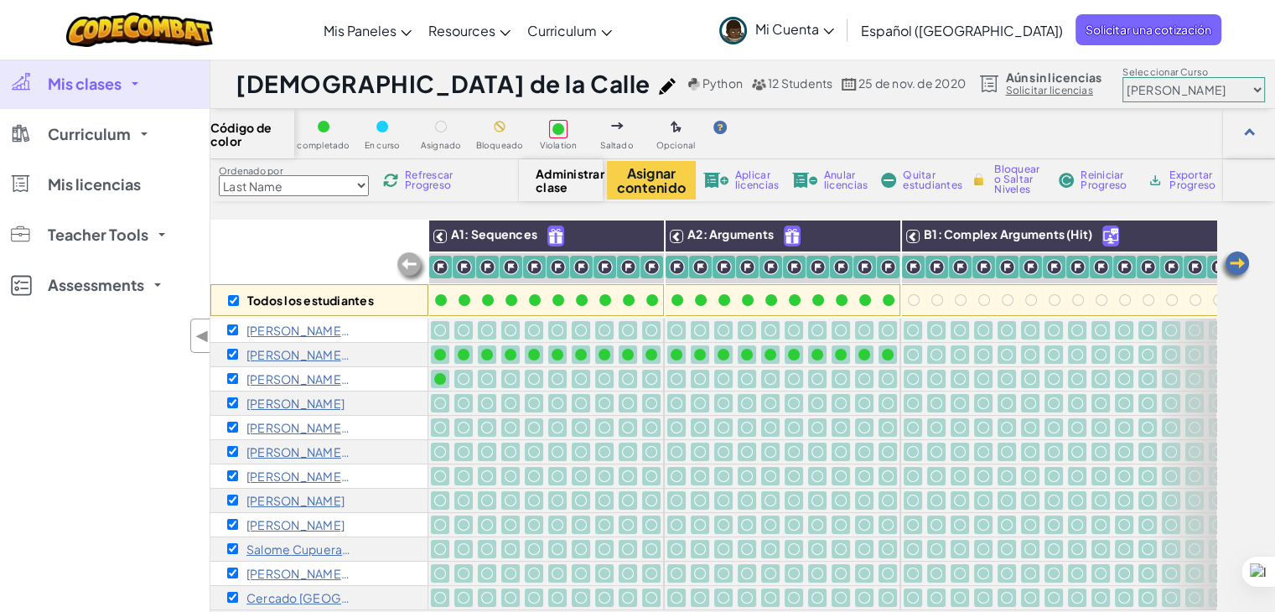
click at [299, 377] on p "[PERSON_NAME] D" at bounding box center [299, 378] width 105 height 13
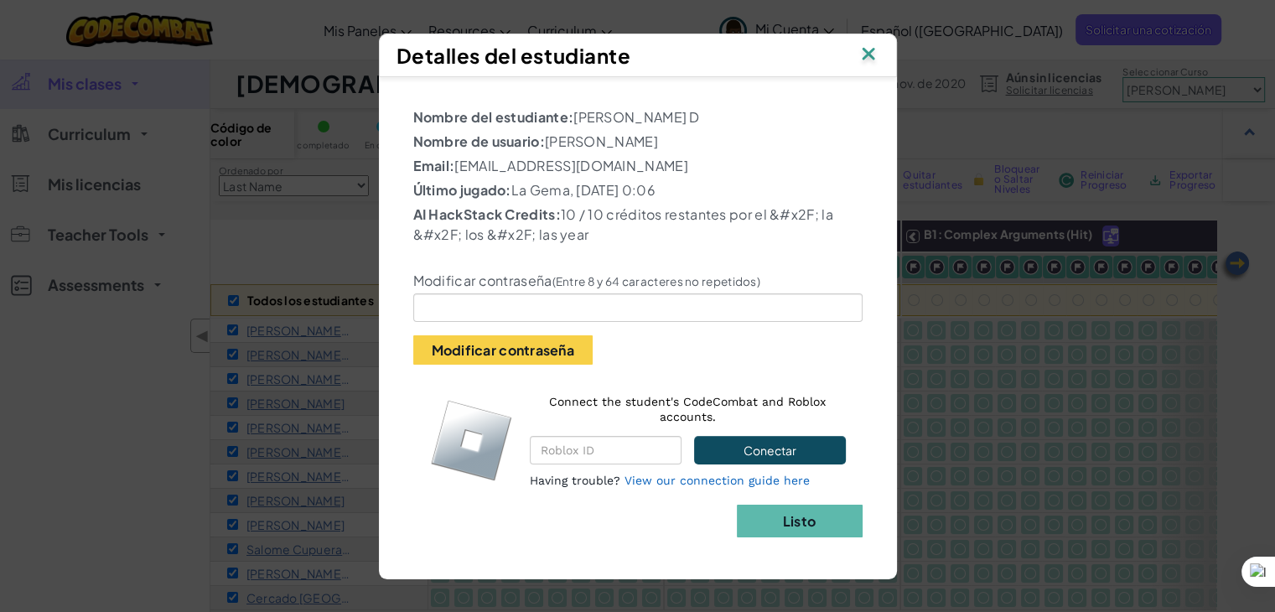
click at [873, 55] on img at bounding box center [869, 55] width 22 height 25
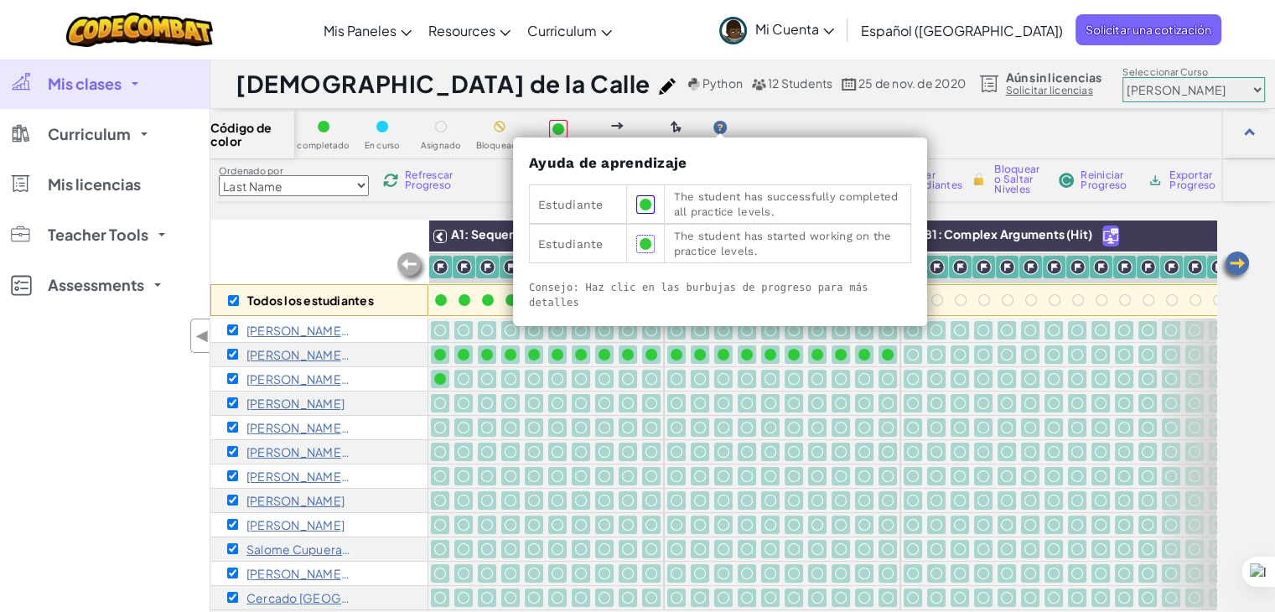
click at [722, 127] on img at bounding box center [720, 127] width 13 height 13
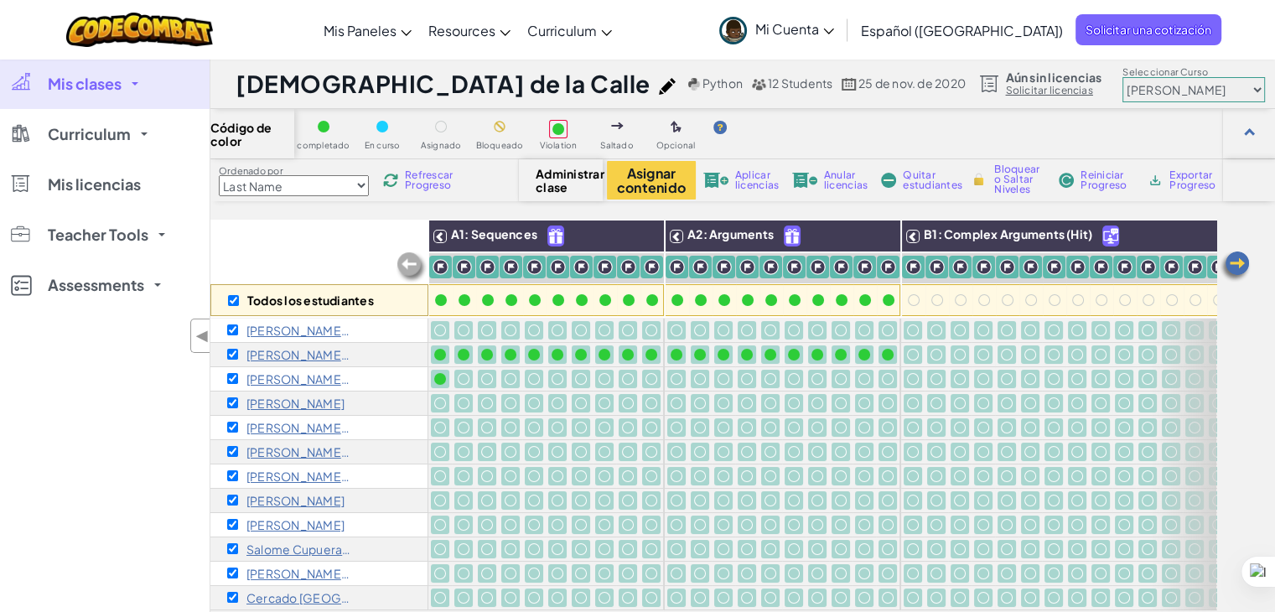
click at [722, 127] on img at bounding box center [720, 127] width 13 height 13
click at [750, 189] on span "Aplicar licencias" at bounding box center [757, 180] width 44 height 20
click at [439, 179] on span "Refrescar Progreso" at bounding box center [431, 180] width 52 height 20
click at [1242, 267] on img at bounding box center [1235, 267] width 34 height 34
click at [1235, 260] on img at bounding box center [1235, 267] width 34 height 34
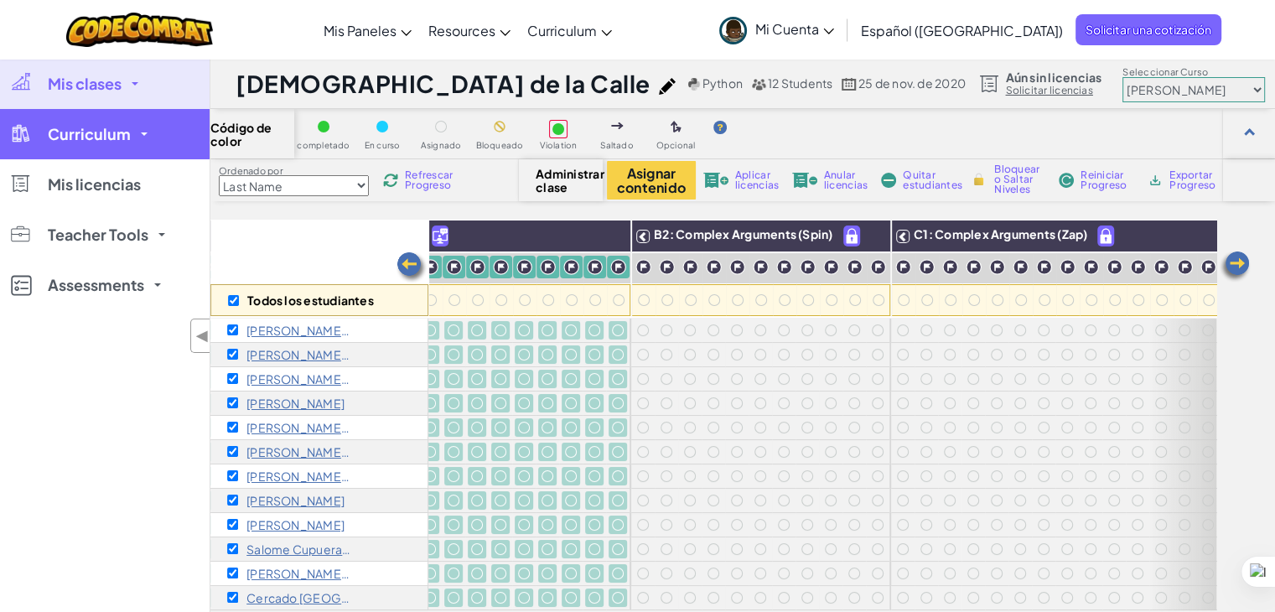
click at [117, 136] on span "Curriculum" at bounding box center [89, 134] width 83 height 15
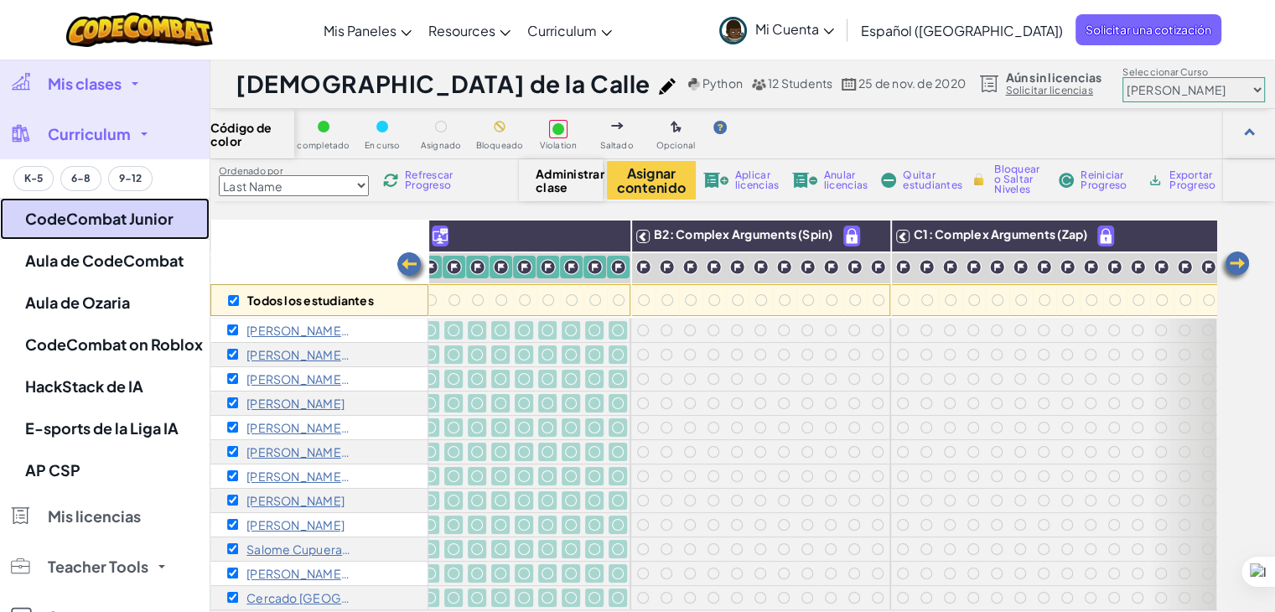
click at [148, 218] on link "CodeCombat Junior" at bounding box center [105, 219] width 210 height 42
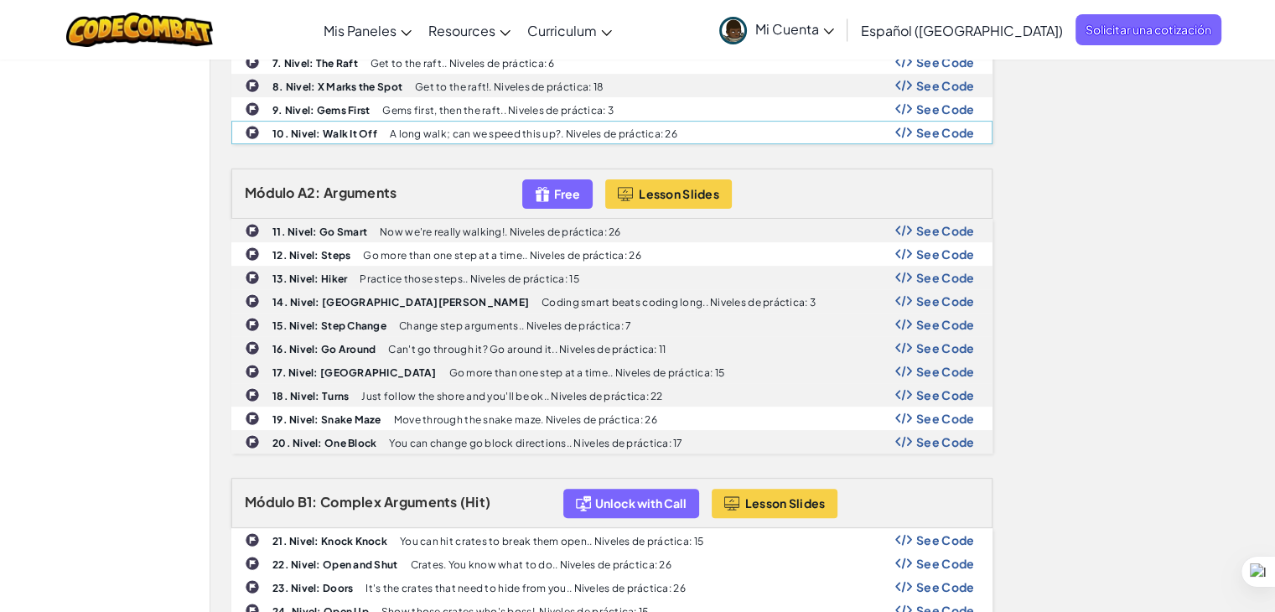
scroll to position [671, 0]
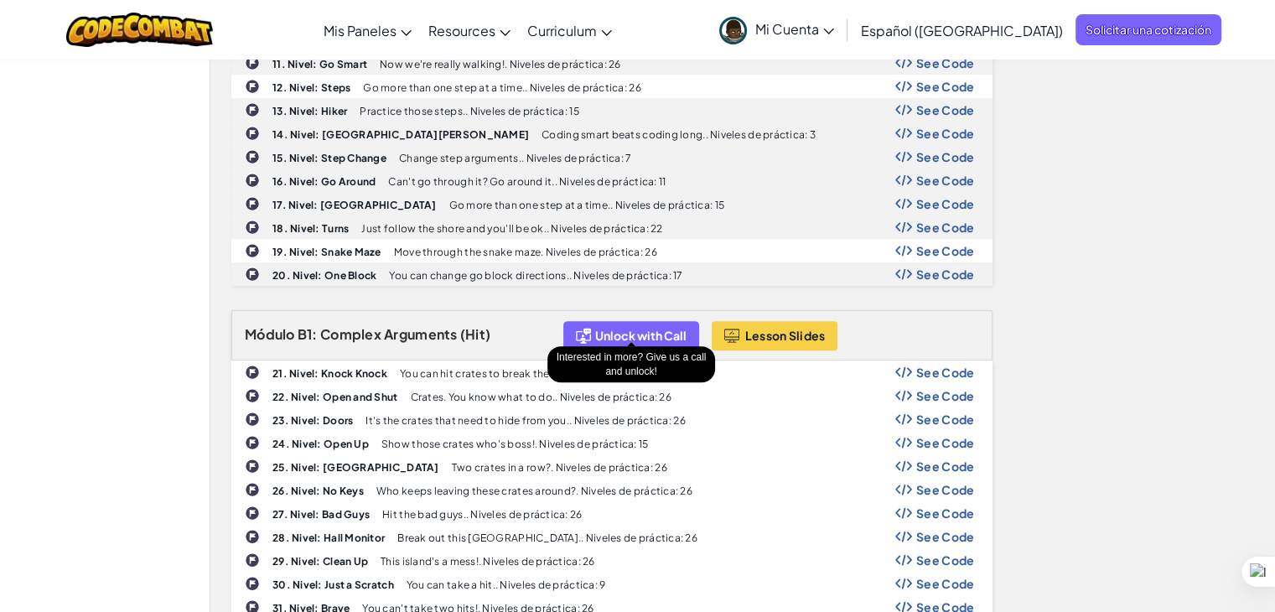
click at [647, 329] on span "Unlock with Call" at bounding box center [640, 335] width 91 height 13
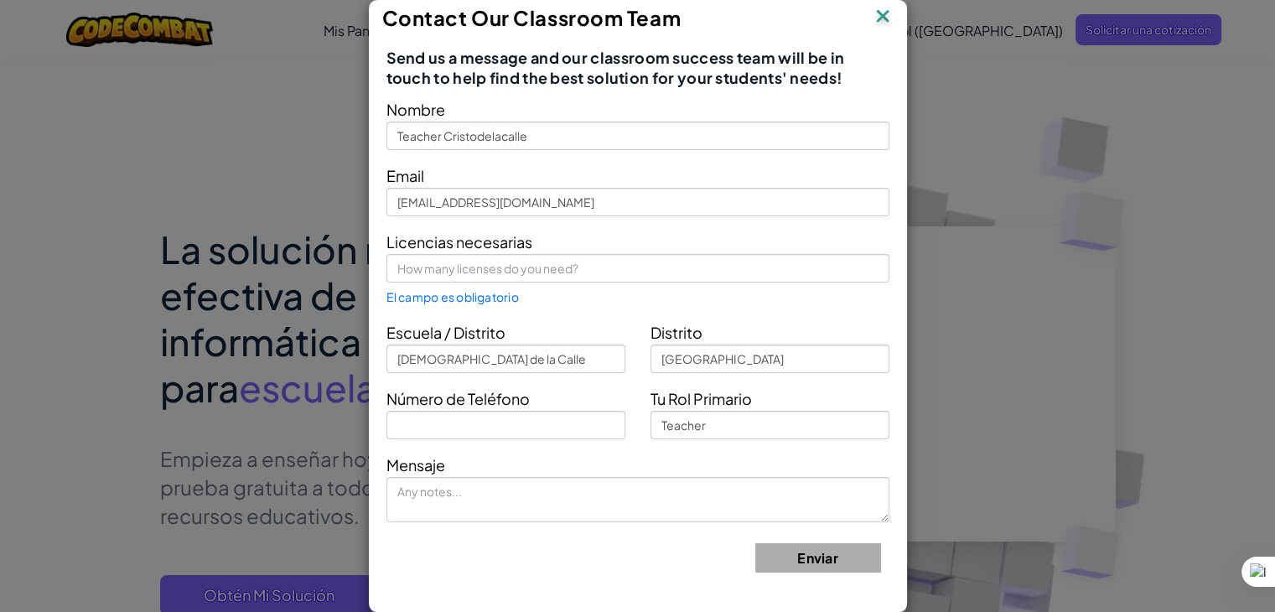
click at [883, 11] on img at bounding box center [883, 17] width 22 height 25
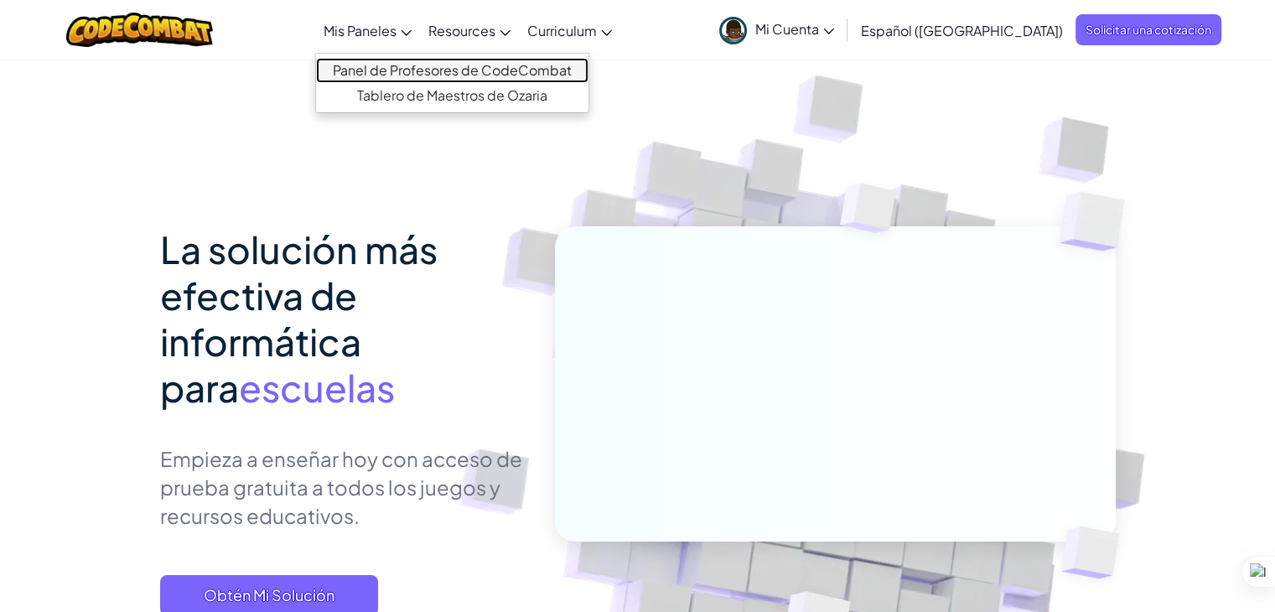
click at [425, 76] on link "Panel de Profesores de CodeCombat" at bounding box center [452, 70] width 273 height 25
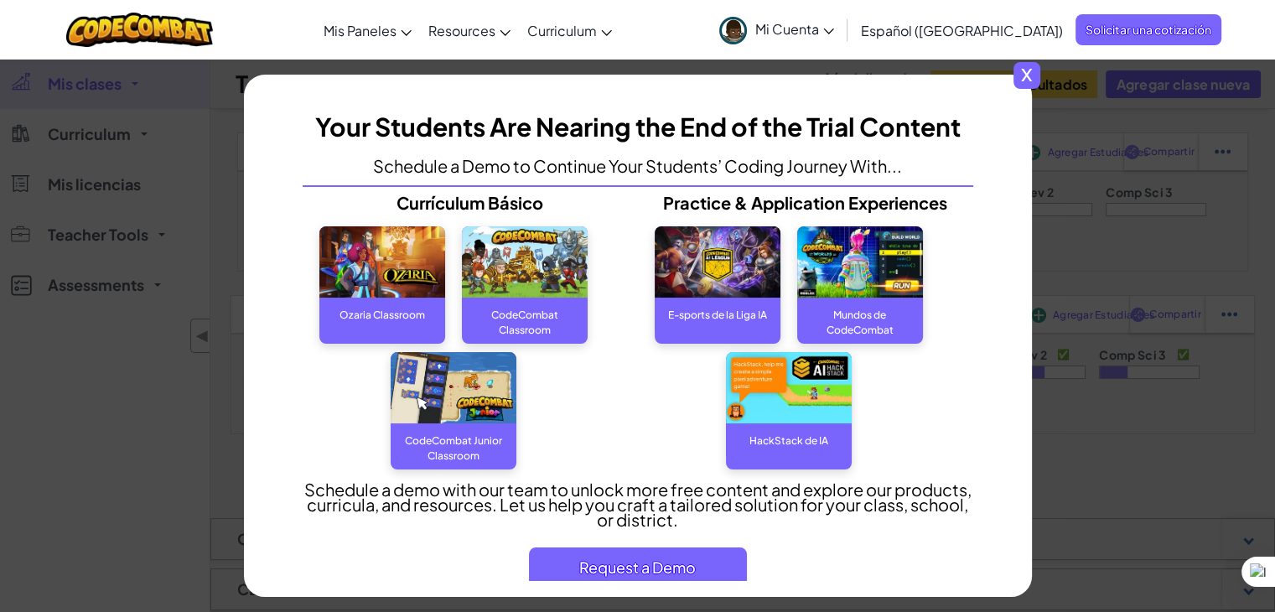
click at [1036, 75] on span "x" at bounding box center [1027, 75] width 27 height 27
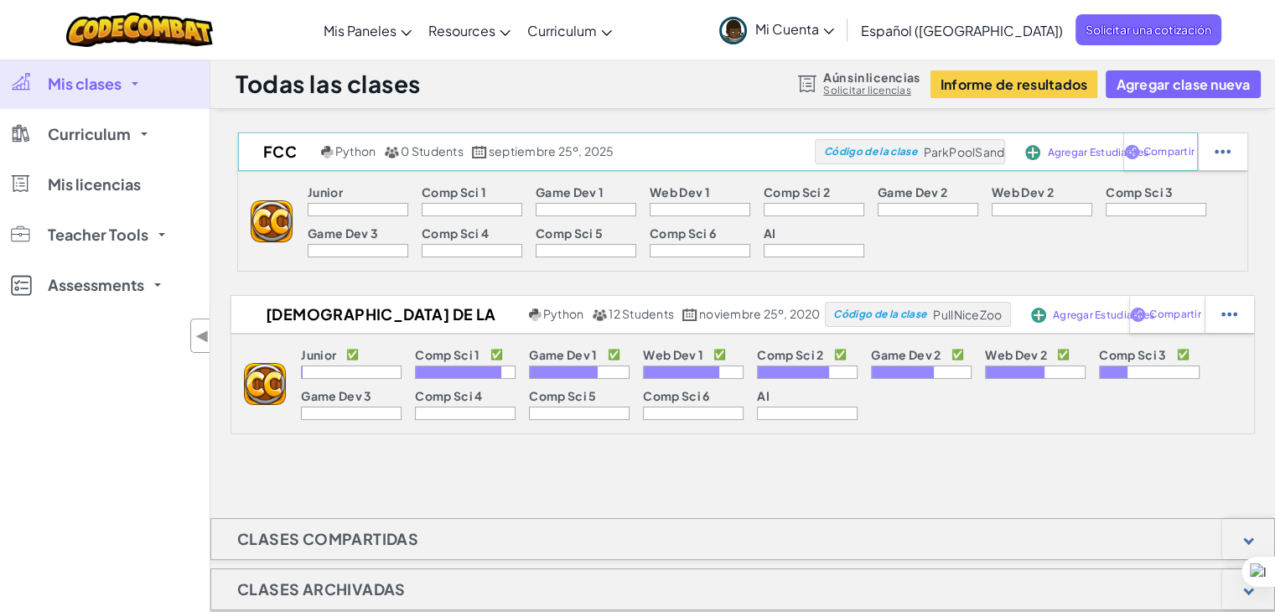
click at [1001, 152] on span "ParkPoolSand" at bounding box center [964, 151] width 80 height 15
click at [969, 152] on span "ParkPoolSand" at bounding box center [964, 151] width 80 height 15
copy span "ParkPoolSand"
click at [1239, 232] on div "Junior Comp Sci 1 Game Dev 1 Web Dev 1 Comp Sci 2 Game Dev 2 Web Dev 2 Comp Sci…" at bounding box center [770, 221] width 955 height 99
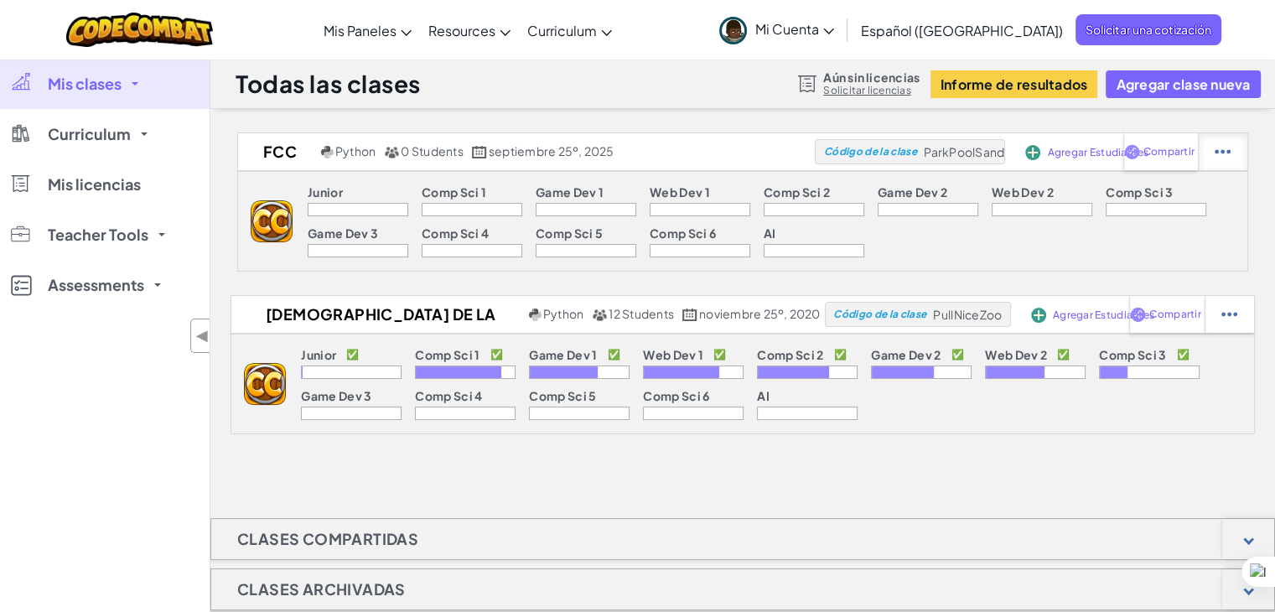
click at [1226, 159] on div at bounding box center [1222, 151] width 49 height 37
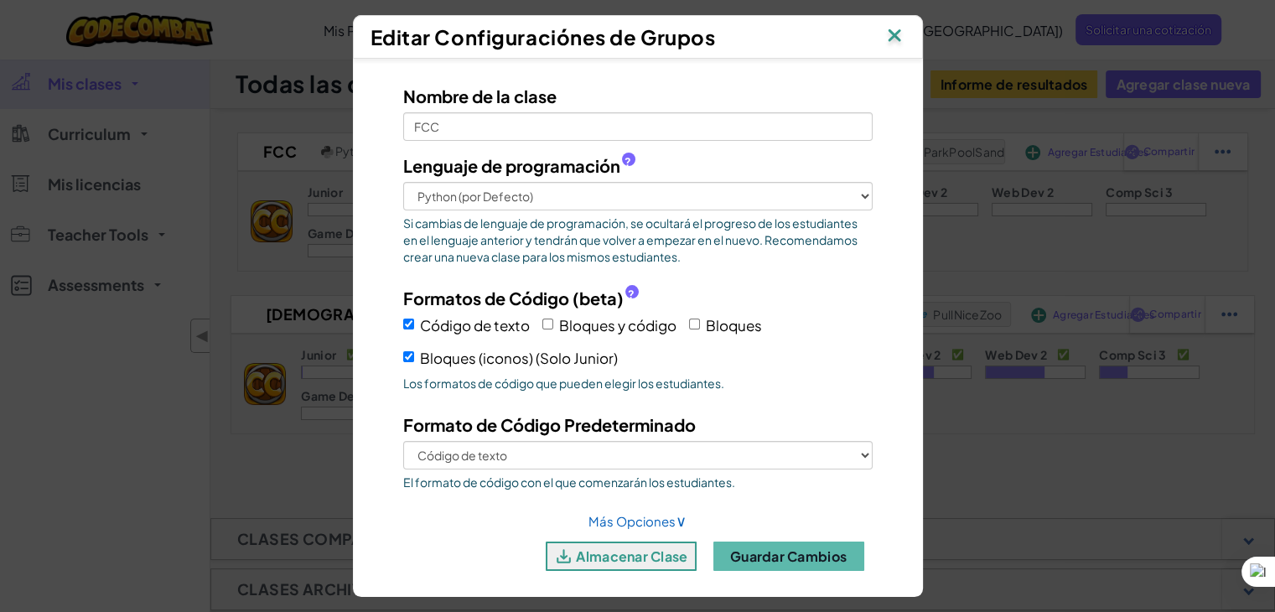
click at [900, 40] on img at bounding box center [895, 36] width 22 height 25
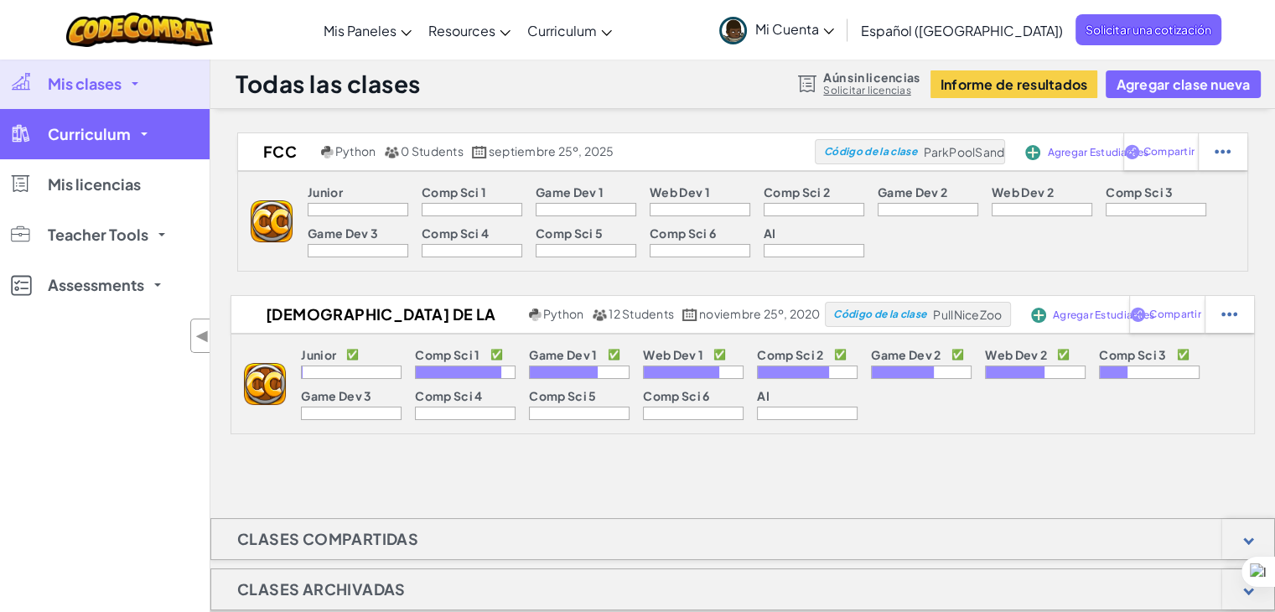
click at [149, 122] on link "Curriculum" at bounding box center [105, 134] width 210 height 50
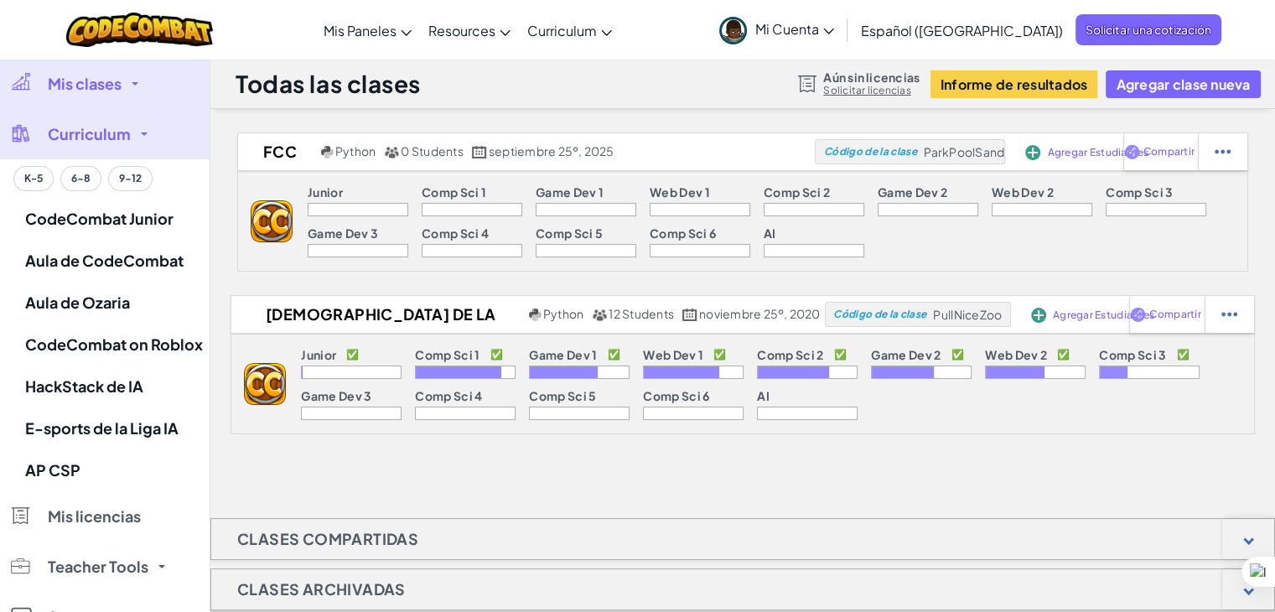
click at [109, 136] on span "Curriculum" at bounding box center [89, 134] width 83 height 15
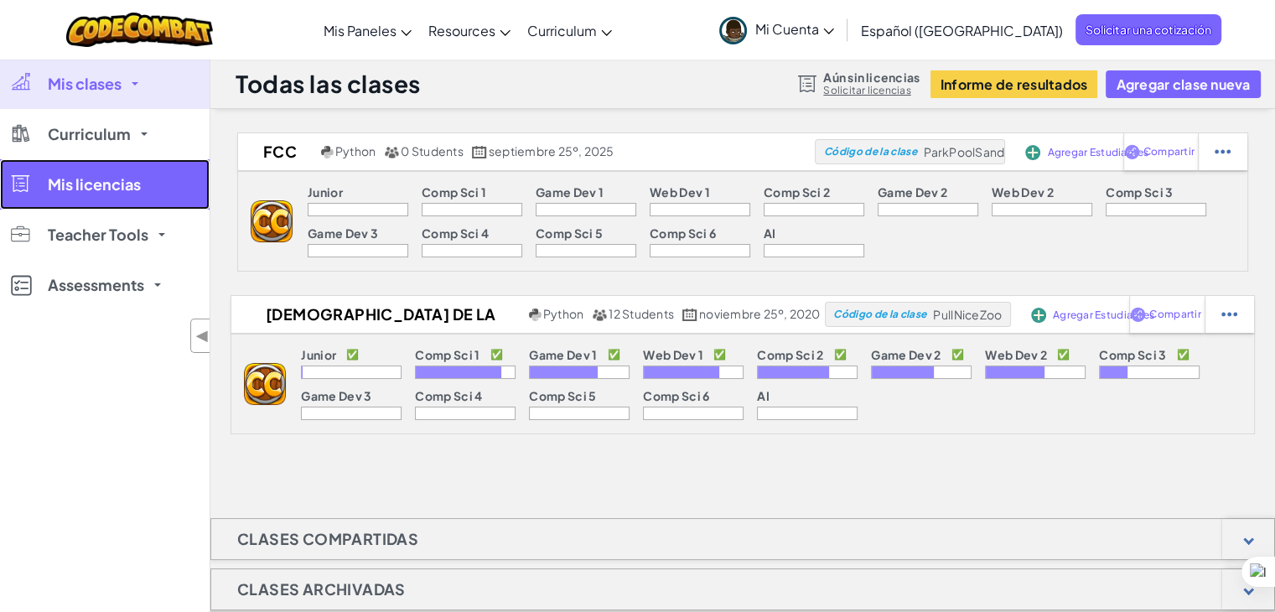
click at [98, 192] on span "Mis licencias" at bounding box center [94, 184] width 93 height 15
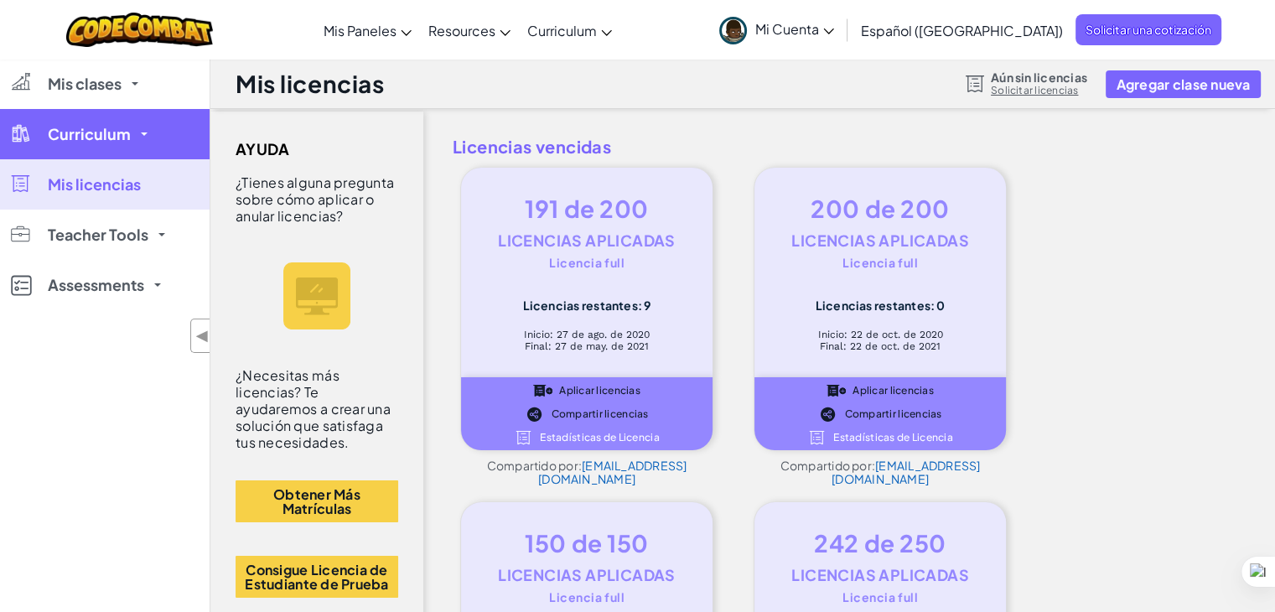
click at [98, 142] on span "Curriculum" at bounding box center [89, 134] width 83 height 15
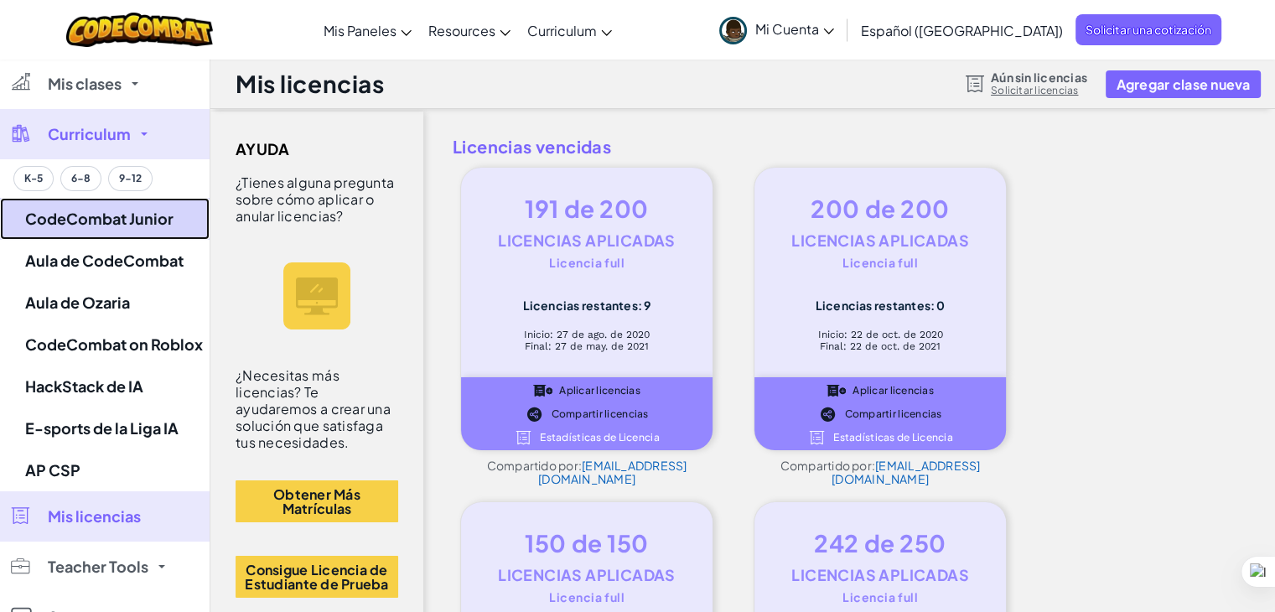
click at [98, 211] on link "CodeCombat Junior" at bounding box center [105, 219] width 210 height 42
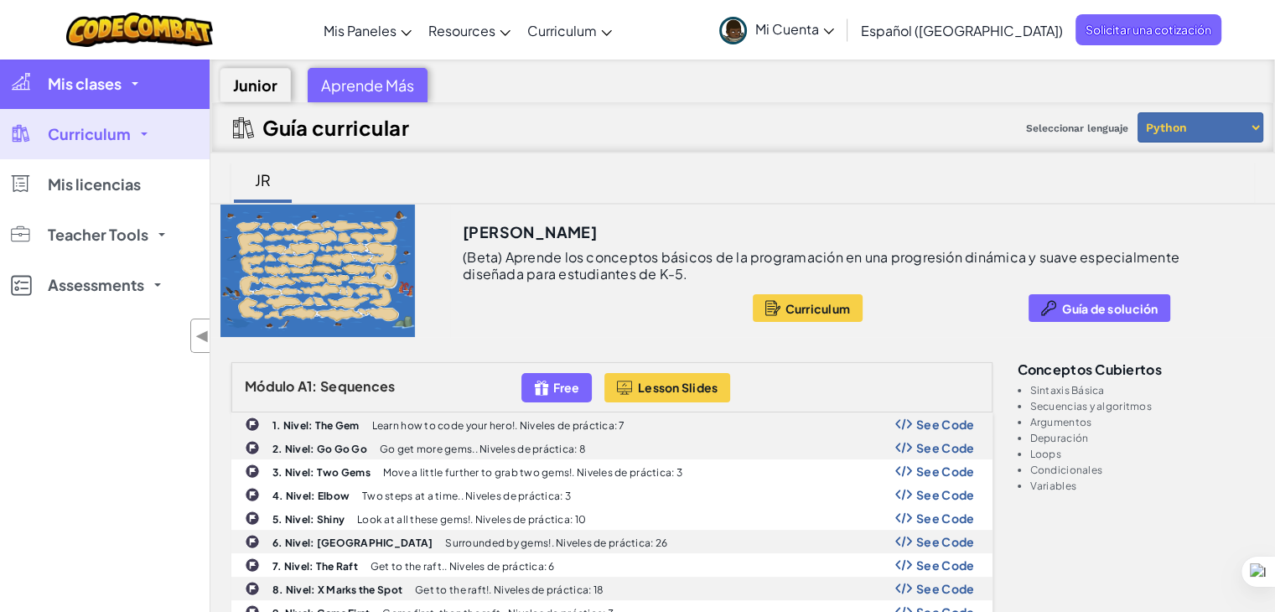
click at [91, 84] on span "Mis clases" at bounding box center [85, 83] width 74 height 15
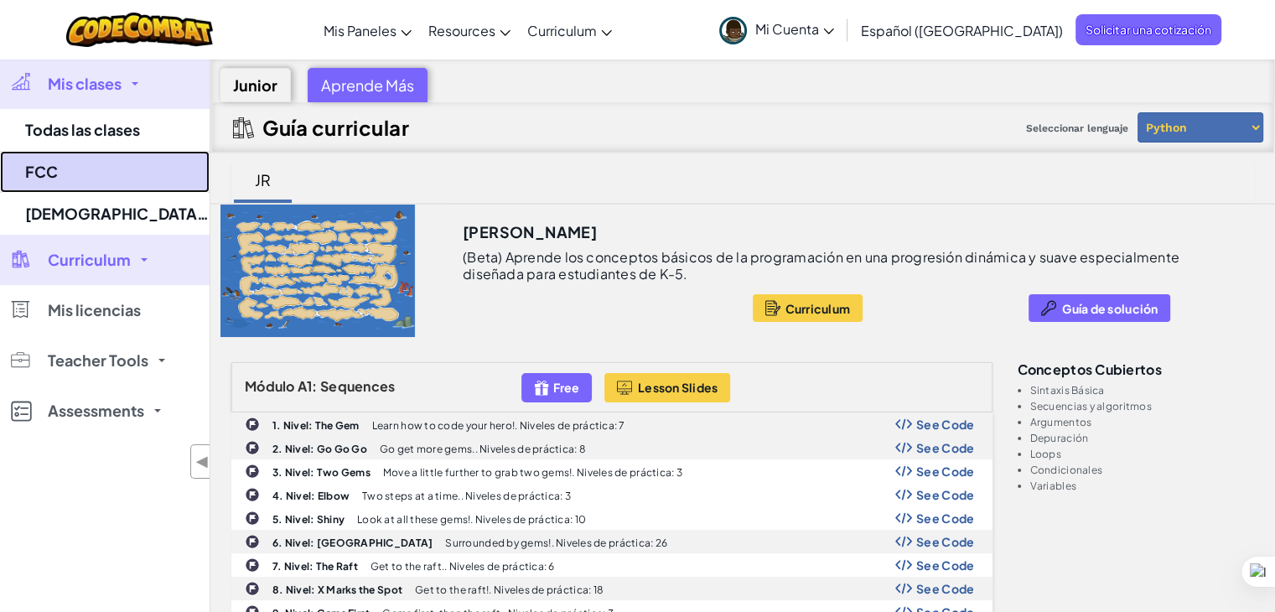
click at [80, 175] on link "FCC" at bounding box center [105, 172] width 210 height 42
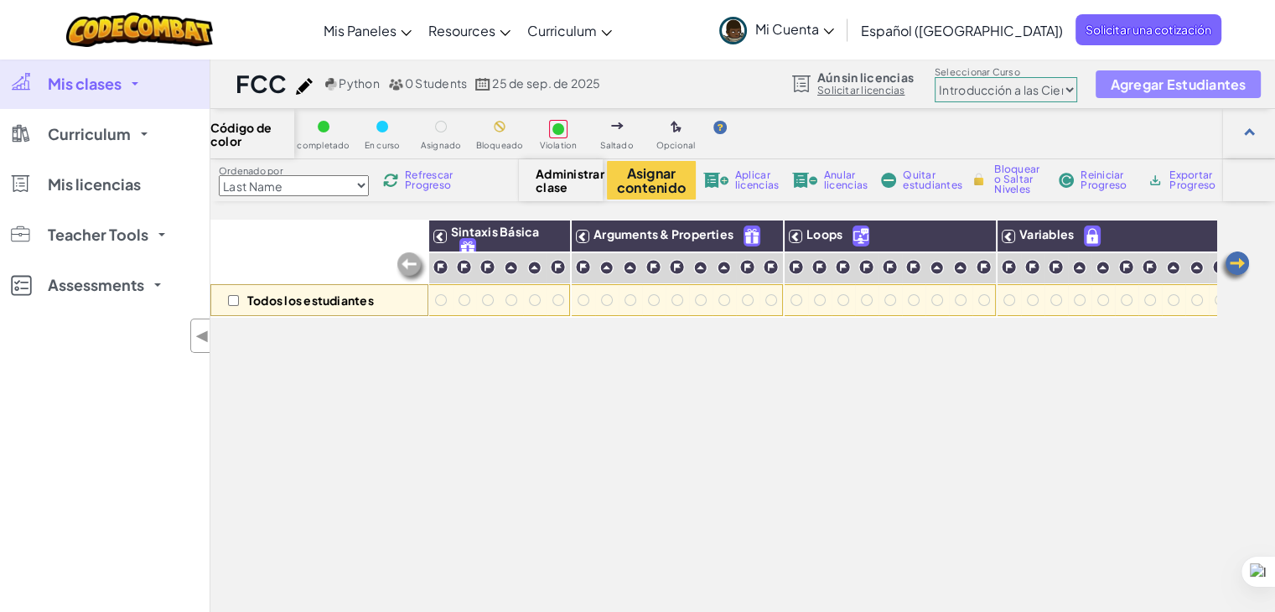
click at [1181, 77] on span "Agregar Estudiantes" at bounding box center [1178, 84] width 136 height 14
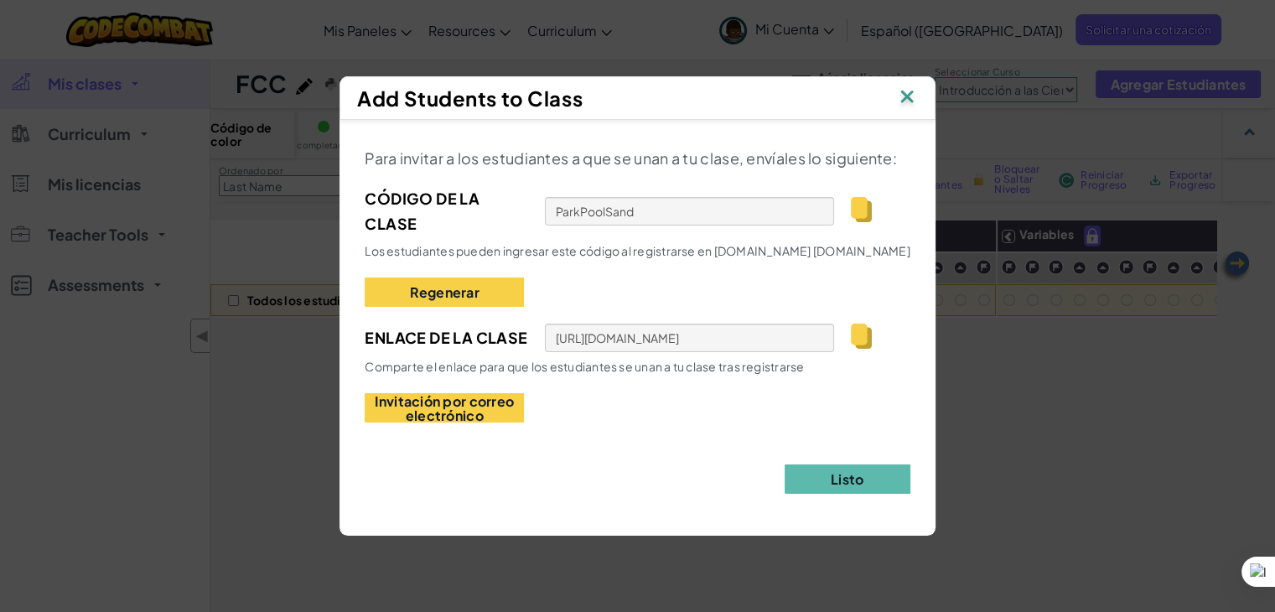
click at [858, 213] on img at bounding box center [861, 209] width 21 height 25
click at [862, 486] on button "Listo" at bounding box center [848, 479] width 126 height 29
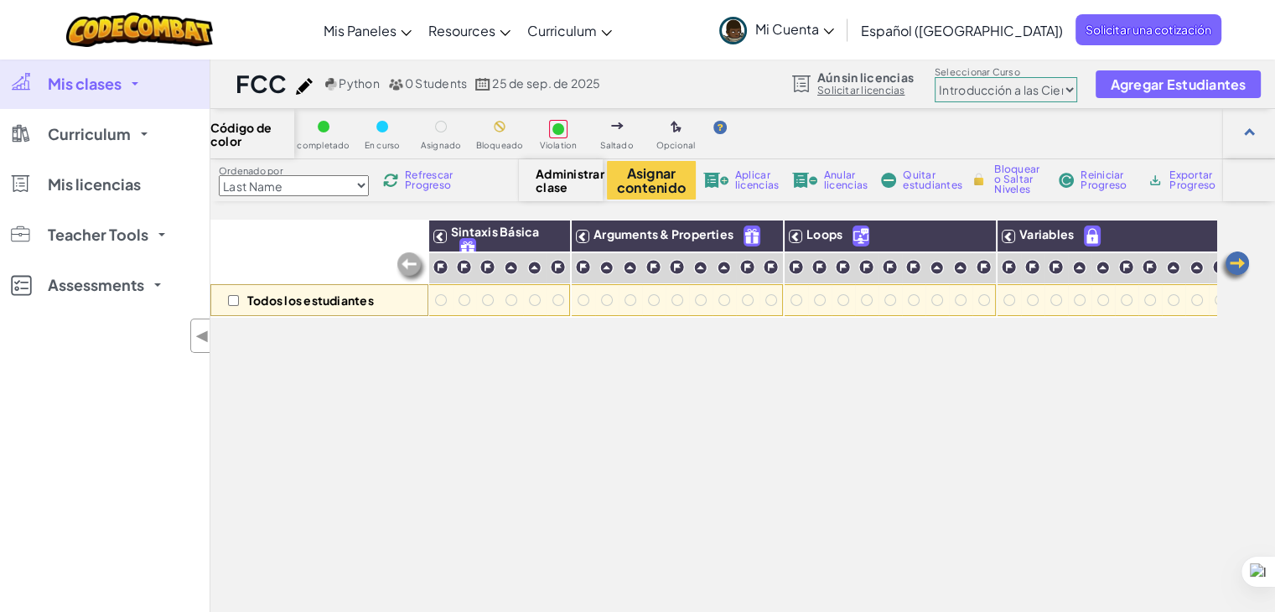
click at [419, 178] on span "Refrescar Progreso" at bounding box center [431, 180] width 52 height 20
click at [437, 185] on span "Refrescar Progreso" at bounding box center [431, 180] width 52 height 20
click at [363, 184] on select "Last Name first Name Progress (High to Low) Progress (Low to Hight)" at bounding box center [294, 185] width 150 height 21
click at [1088, 236] on img at bounding box center [1092, 235] width 15 height 19
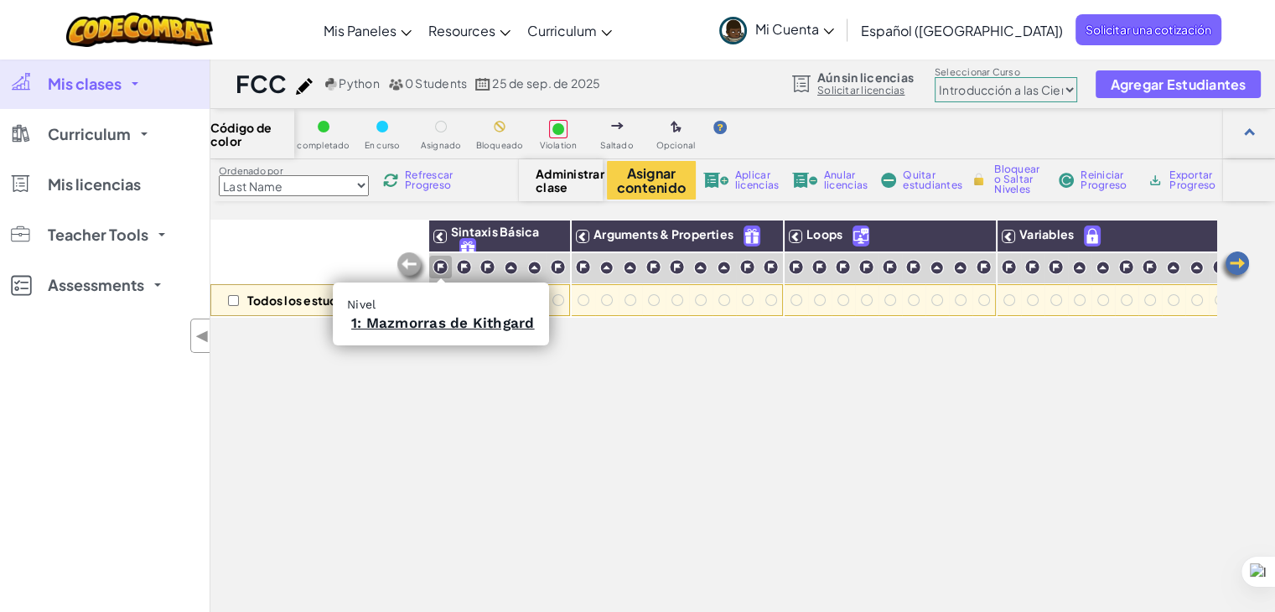
click at [439, 269] on img at bounding box center [441, 267] width 16 height 16
click at [466, 266] on img at bounding box center [464, 267] width 16 height 16
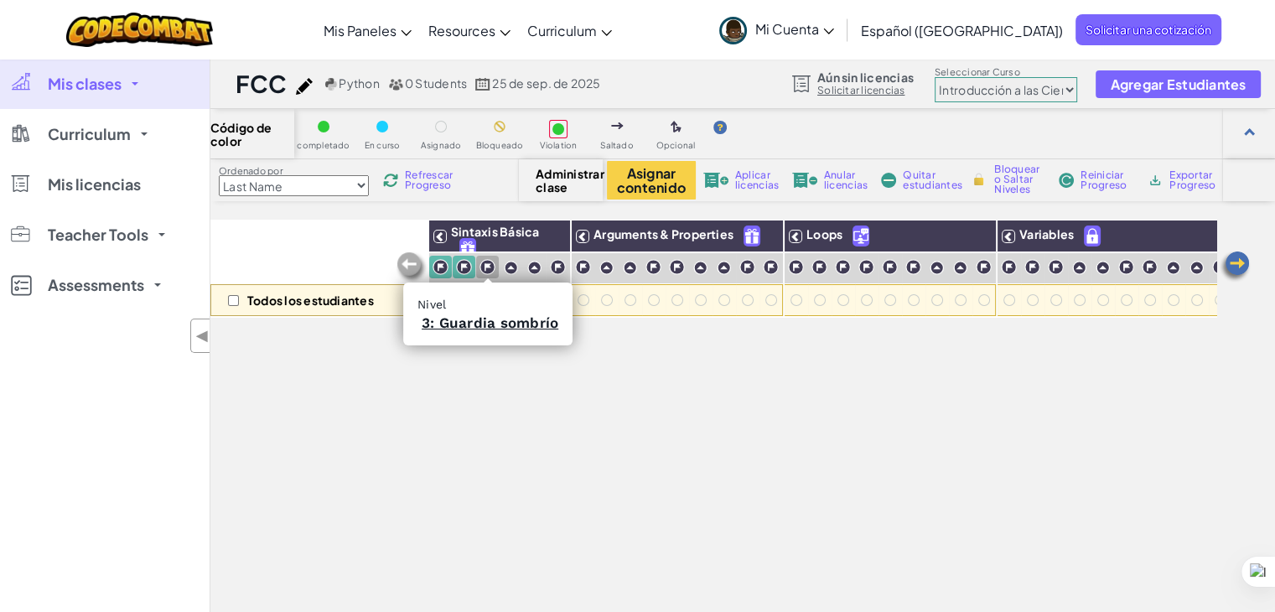
click at [492, 271] on img at bounding box center [488, 267] width 16 height 16
click at [512, 271] on img at bounding box center [511, 268] width 14 height 14
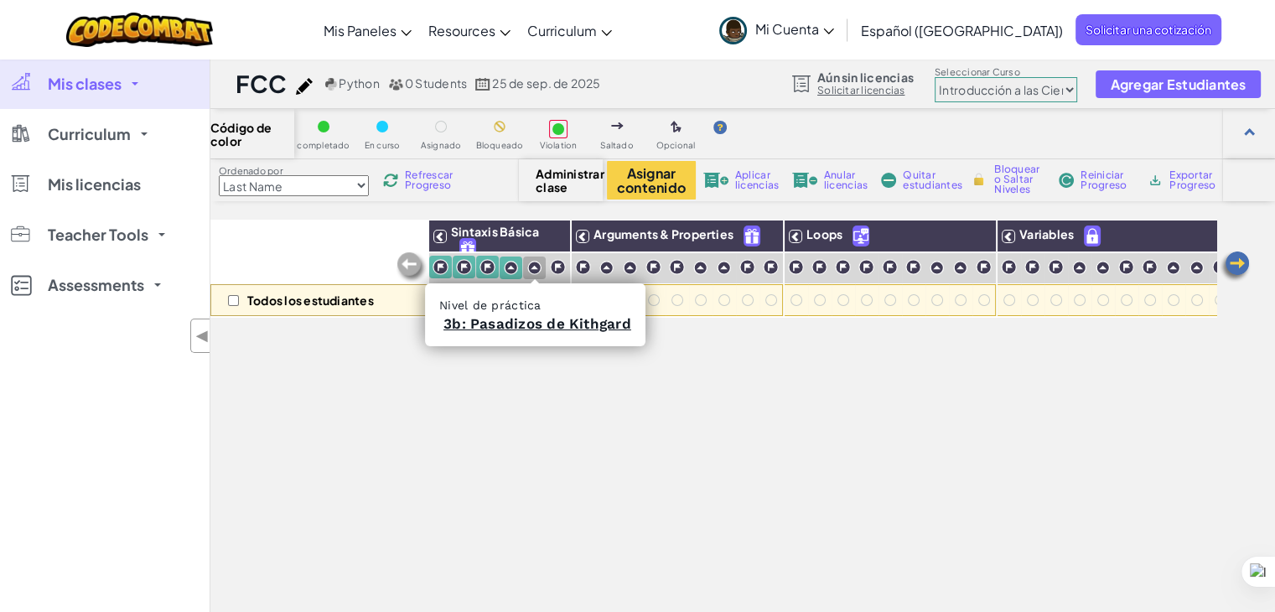
click at [538, 270] on img at bounding box center [534, 268] width 14 height 14
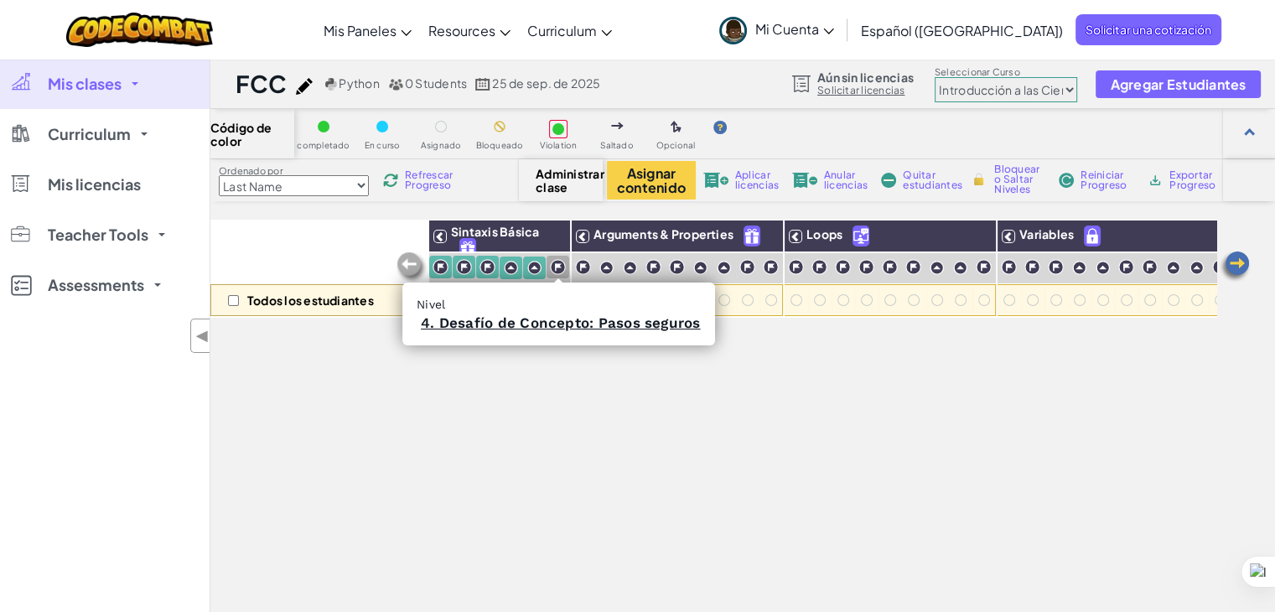
click at [559, 267] on img at bounding box center [558, 267] width 16 height 16
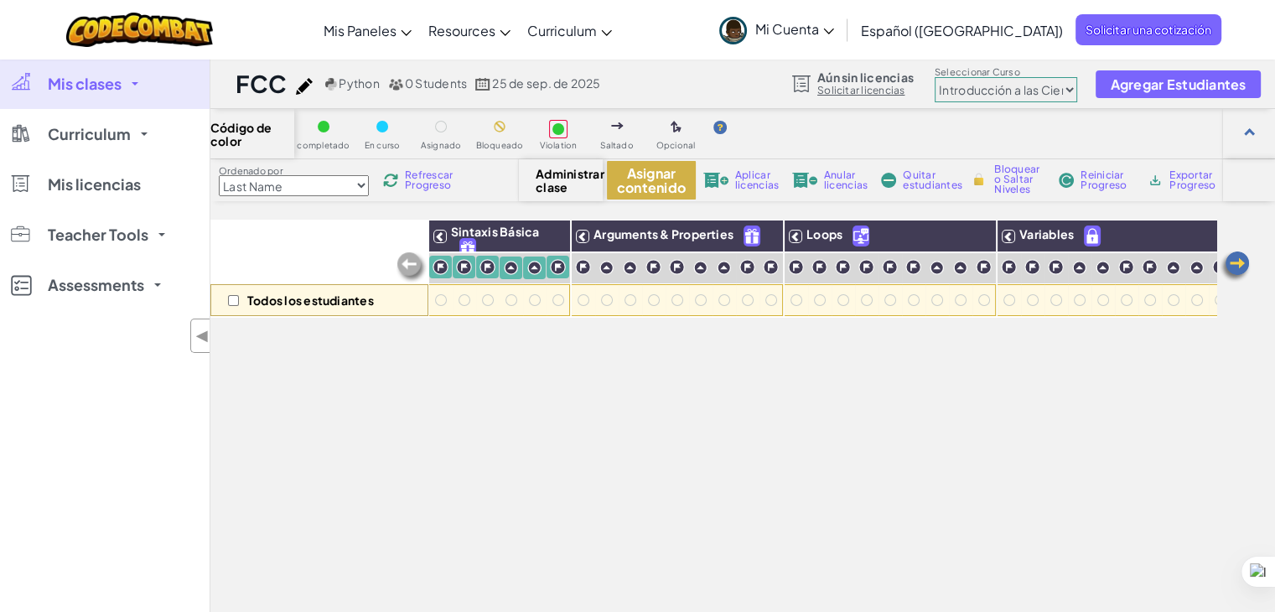
click at [662, 185] on button "Asignar contenido" at bounding box center [651, 180] width 89 height 39
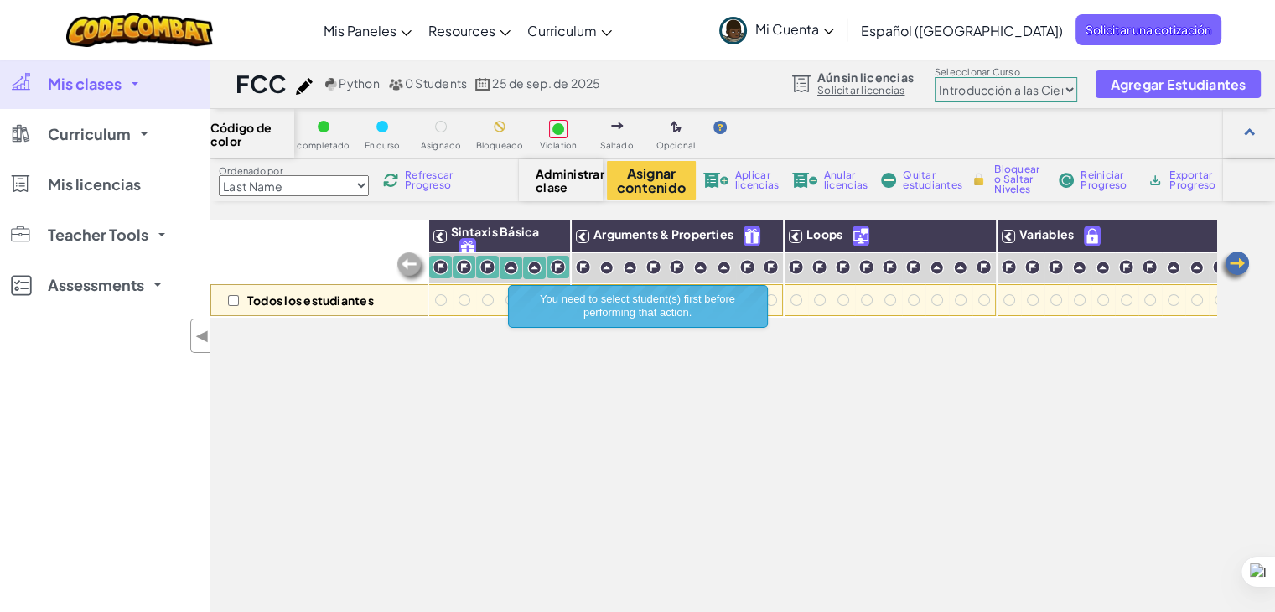
click at [654, 454] on div "Todos los estudiantes Sintaxis Básica Arguments & Properties Loops Variables" at bounding box center [713, 484] width 1006 height 528
click at [1062, 91] on select "[PERSON_NAME] Introducción a las Ciencias de la computación Desarrollo de Video…" at bounding box center [1006, 89] width 143 height 25
select select "65f32b6c87c07dbeb5ba1936"
click at [935, 77] on select "[PERSON_NAME] Introducción a las Ciencias de la computación Desarrollo de Video…" at bounding box center [1006, 89] width 143 height 25
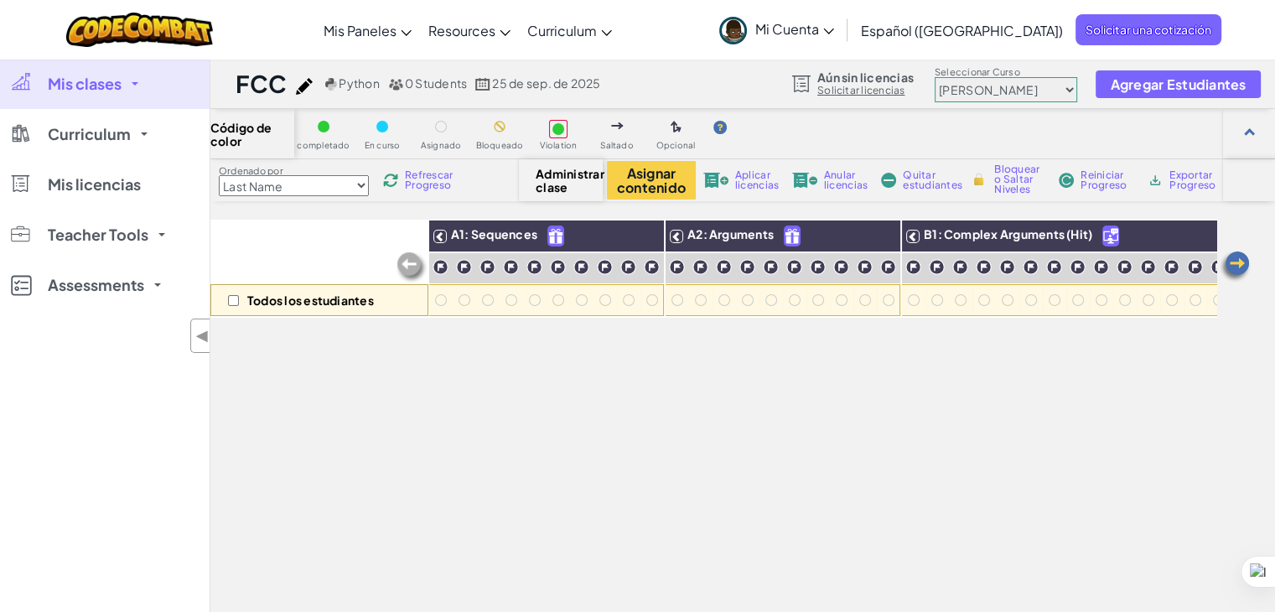
click at [446, 183] on span "Refrescar Progreso" at bounding box center [431, 180] width 52 height 20
click at [432, 186] on span "Refrescar Progreso" at bounding box center [431, 180] width 52 height 20
click at [871, 91] on link "Solicitar licencias" at bounding box center [866, 90] width 96 height 13
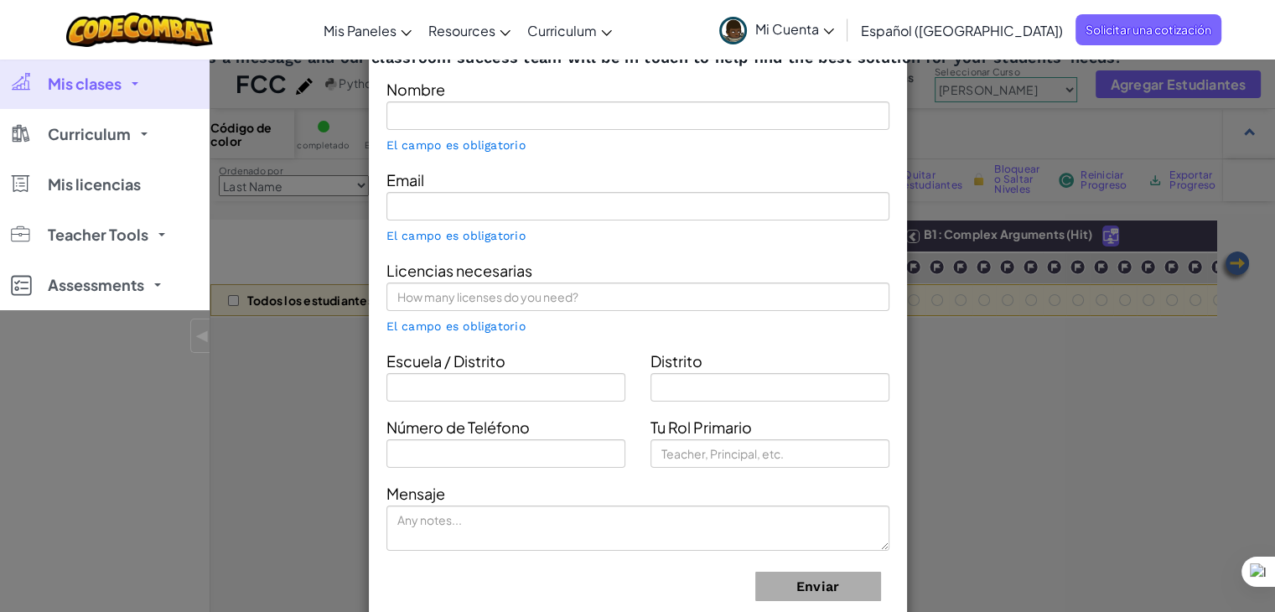
type input "Teacher Cristodelacalle"
type input "teacher.cristo@beginit.org"
type input "[DEMOGRAPHIC_DATA] de la Calle"
type input "Ecuador"
type input "Teacher"
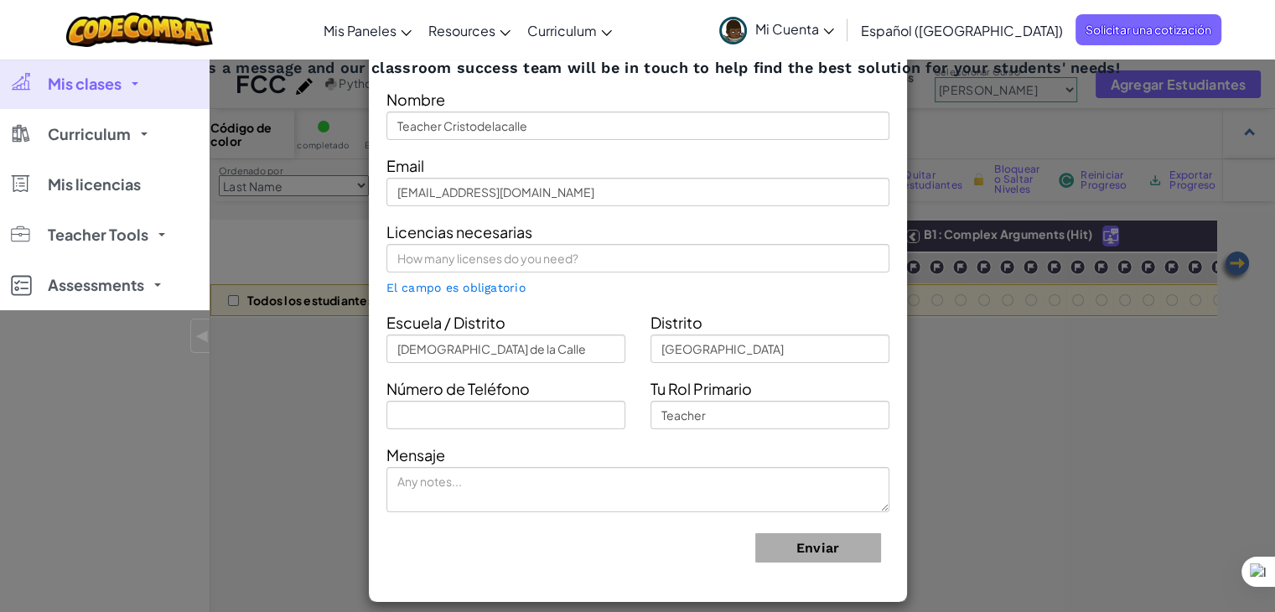
click at [1000, 367] on div "Contact Our Classroom Team Send us a message and our classroom success team wil…" at bounding box center [637, 306] width 1275 height 612
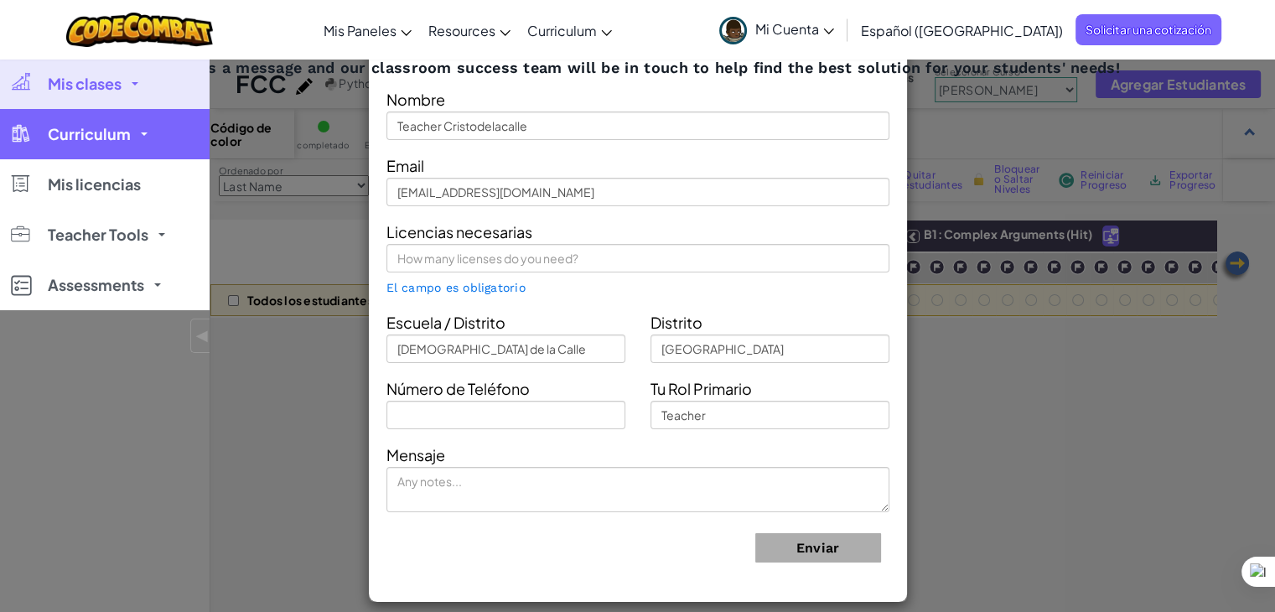
click at [127, 117] on link "Curriculum" at bounding box center [105, 134] width 210 height 50
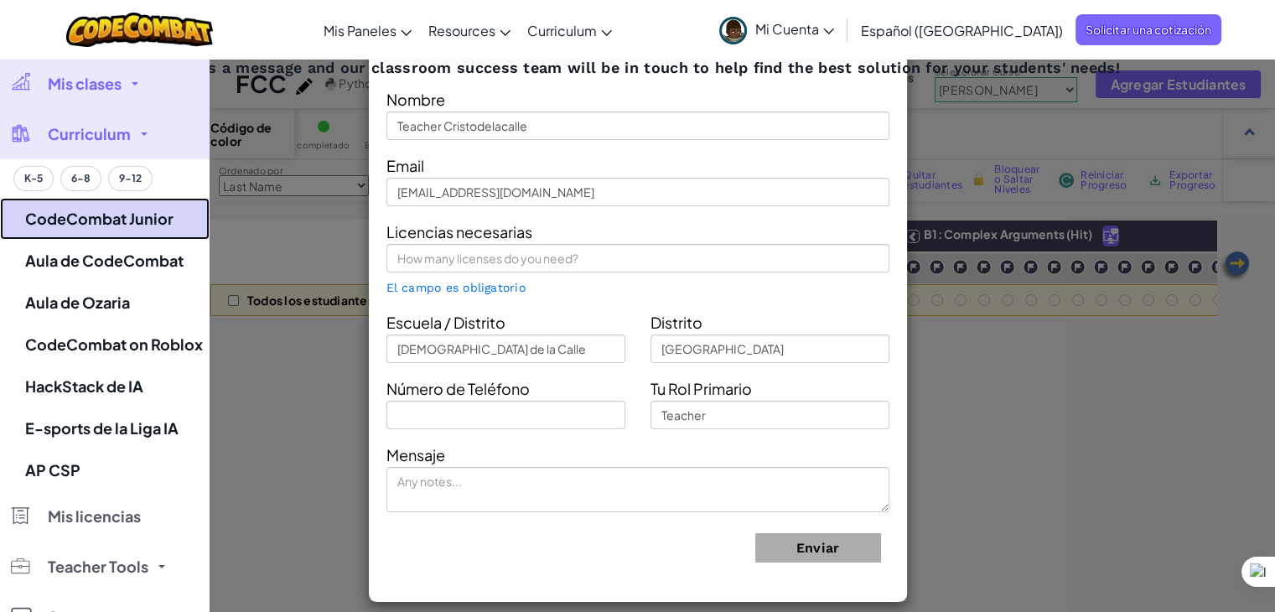
click at [121, 206] on link "CodeCombat Junior" at bounding box center [105, 219] width 210 height 42
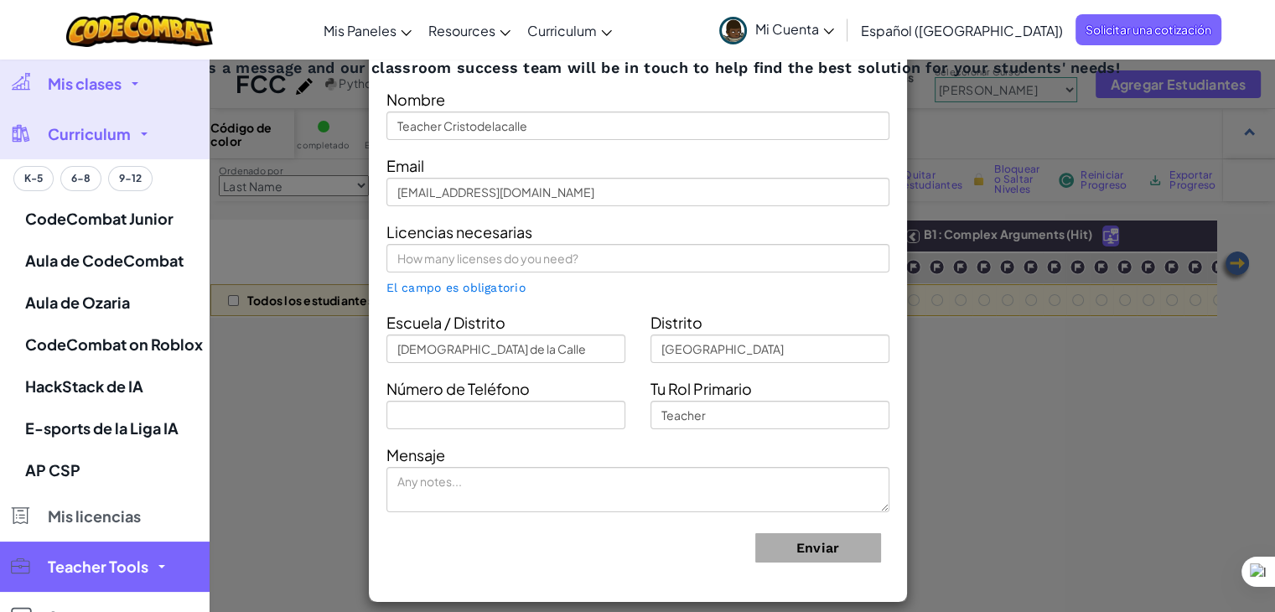
click at [141, 542] on link "Teacher Tools" at bounding box center [105, 567] width 210 height 50
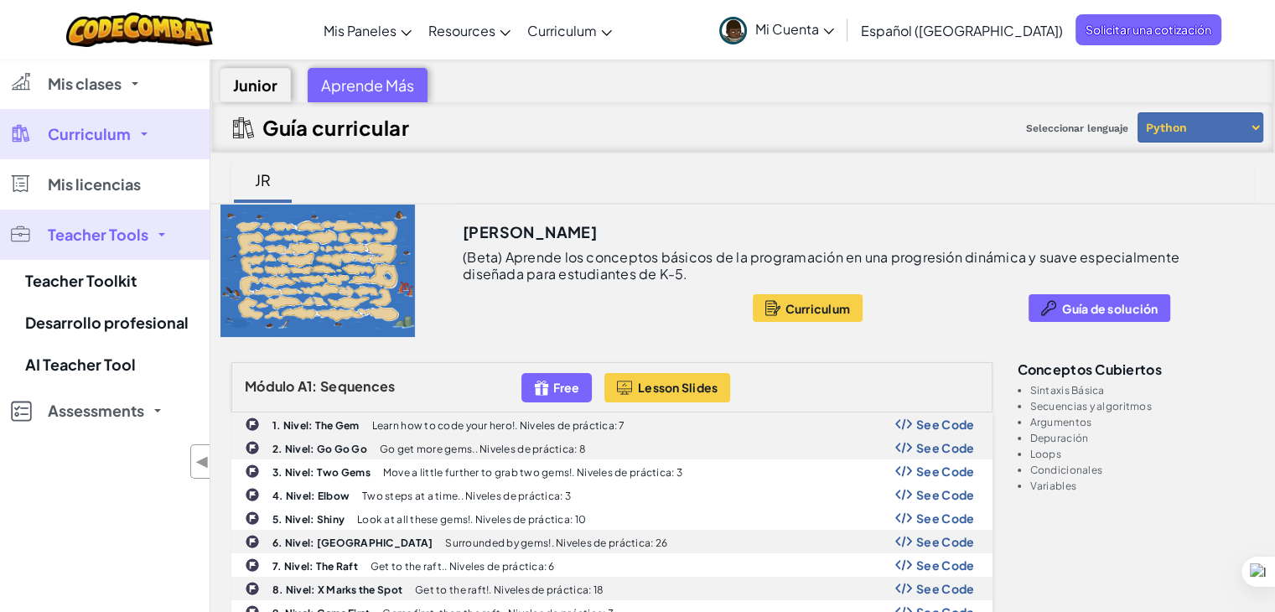
click at [1256, 132] on select "Python JavaScript" at bounding box center [1201, 127] width 126 height 30
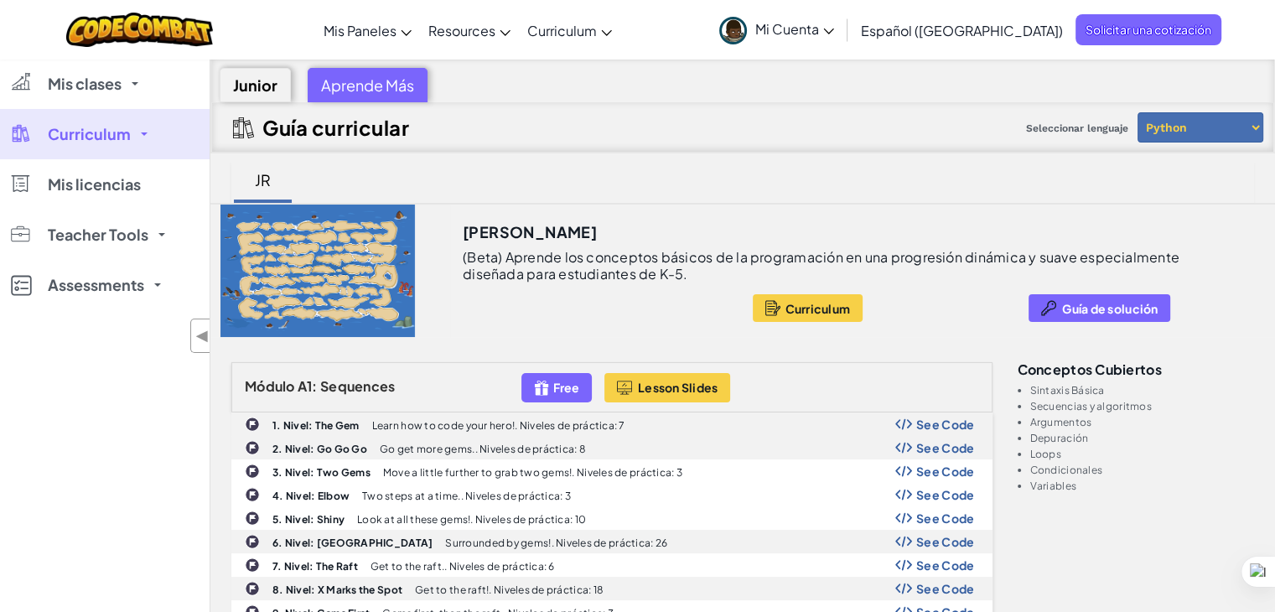
click at [1256, 132] on select "Python JavaScript" at bounding box center [1201, 127] width 126 height 30
click at [1201, 130] on select "Python JavaScript" at bounding box center [1201, 127] width 126 height 30
click at [1138, 112] on select "Python JavaScript" at bounding box center [1201, 127] width 126 height 30
click at [1187, 136] on select "Python JavaScript" at bounding box center [1201, 127] width 126 height 30
click at [1183, 132] on select "Python JavaScript" at bounding box center [1201, 127] width 126 height 30
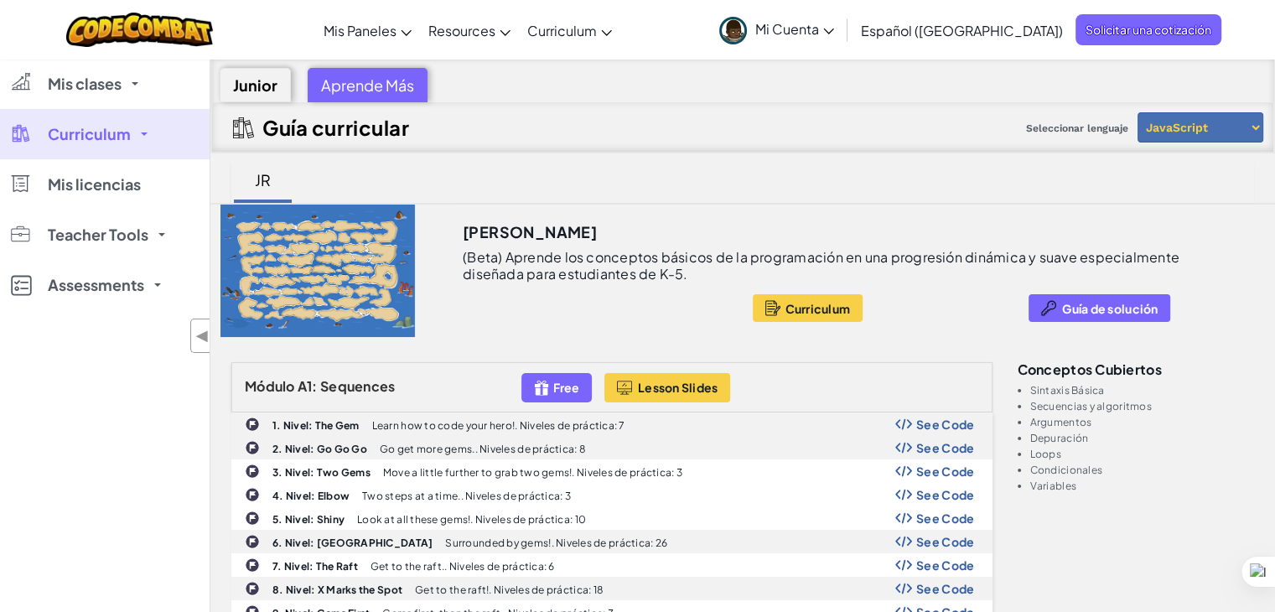
click at [1186, 130] on select "Python JavaScript" at bounding box center [1201, 127] width 126 height 30
click at [1138, 112] on select "Python JavaScript" at bounding box center [1201, 127] width 126 height 30
click at [1201, 126] on select "Python JavaScript" at bounding box center [1201, 127] width 126 height 30
click at [1138, 112] on select "Python JavaScript" at bounding box center [1201, 127] width 126 height 30
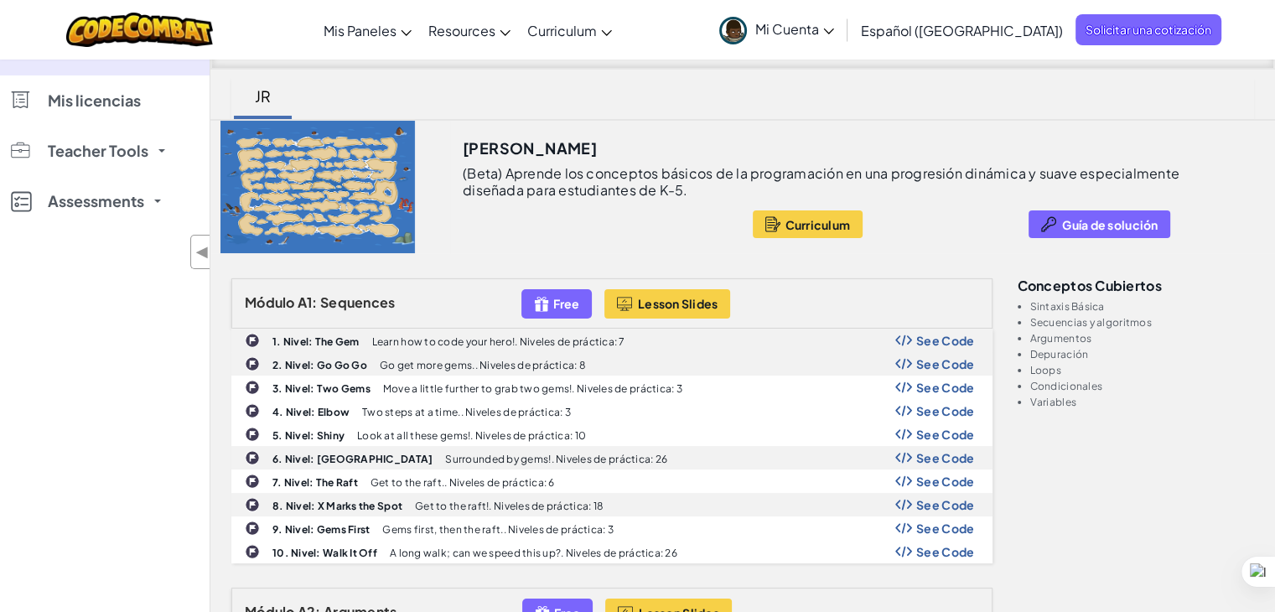
scroll to position [168, 0]
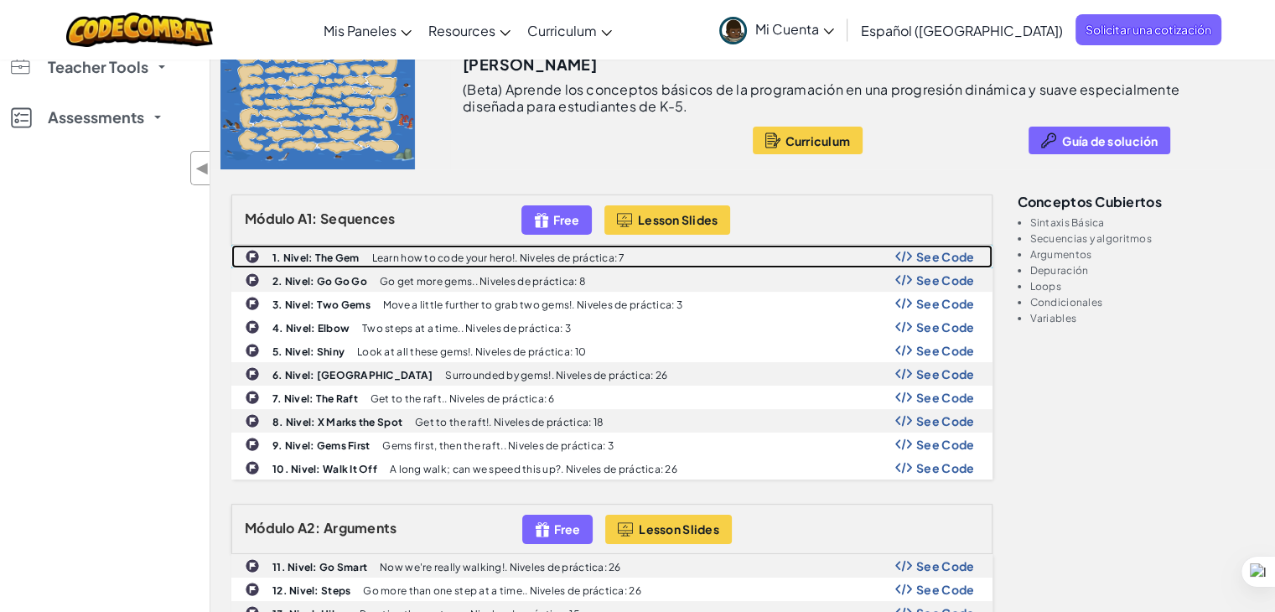
click at [943, 251] on span "See Code" at bounding box center [946, 256] width 59 height 13
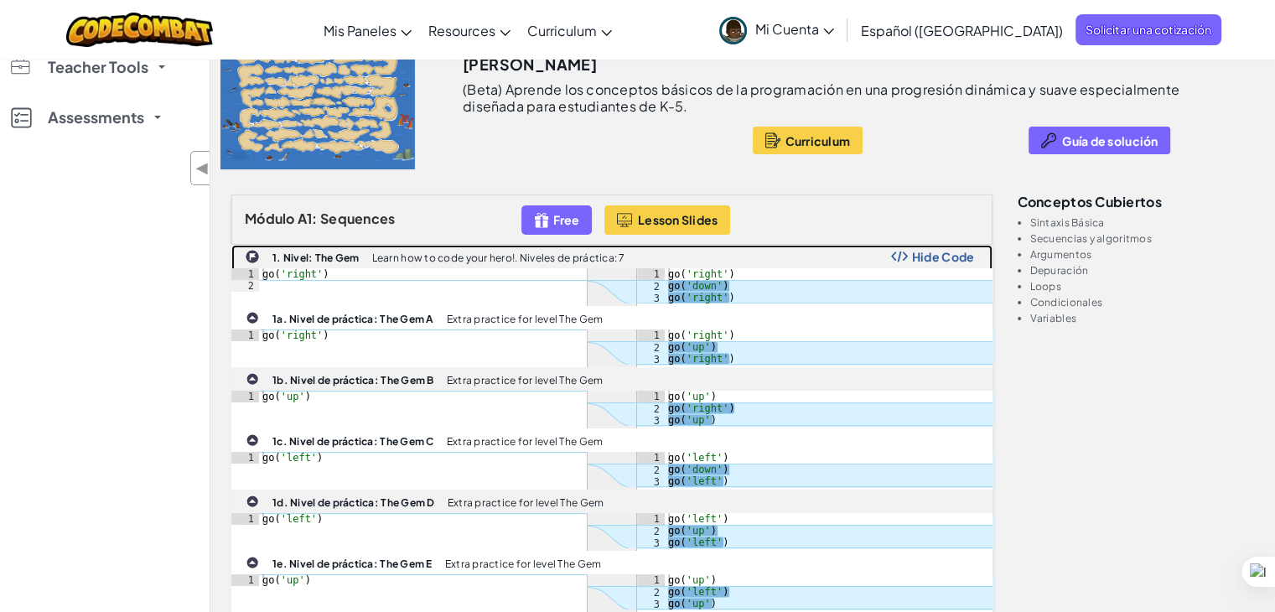
scroll to position [0, 0]
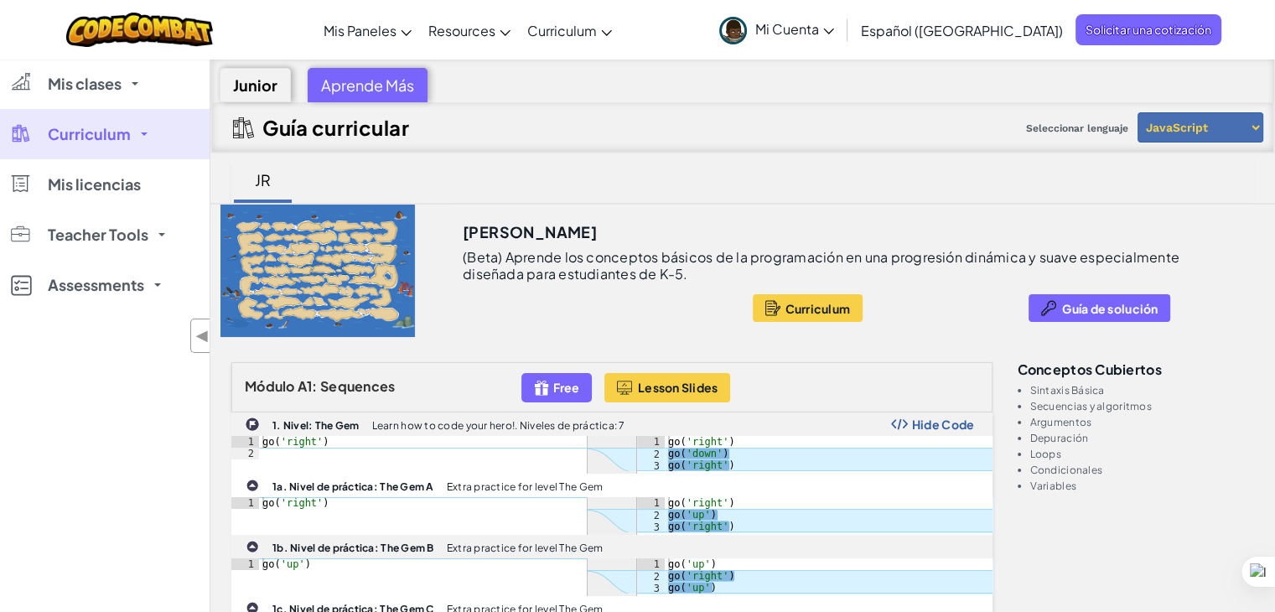
click at [1250, 122] on select "Python JavaScript" at bounding box center [1201, 127] width 126 height 30
click at [1138, 112] on select "Python JavaScript" at bounding box center [1201, 127] width 126 height 30
click at [1194, 117] on select "Python JavaScript" at bounding box center [1201, 127] width 126 height 30
select select "python"
click at [1138, 112] on select "Python JavaScript" at bounding box center [1201, 127] width 126 height 30
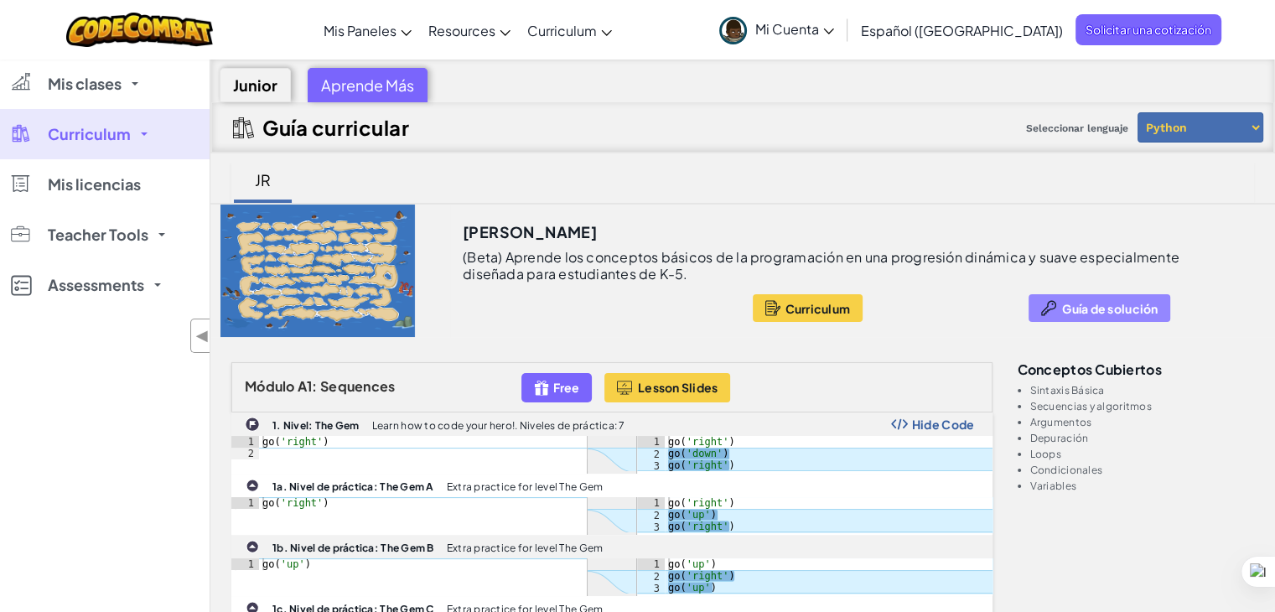
click at [1125, 314] on button "Guía de solución" at bounding box center [1100, 308] width 142 height 28
click at [373, 86] on div "Aprende Más" at bounding box center [368, 85] width 120 height 34
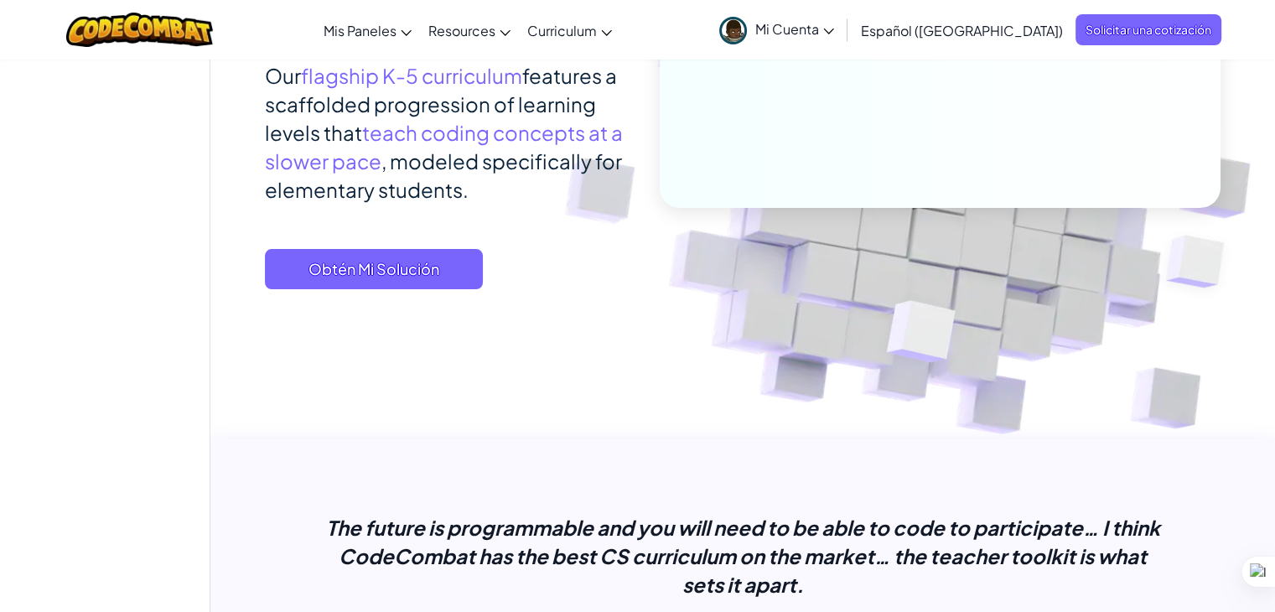
scroll to position [419, 0]
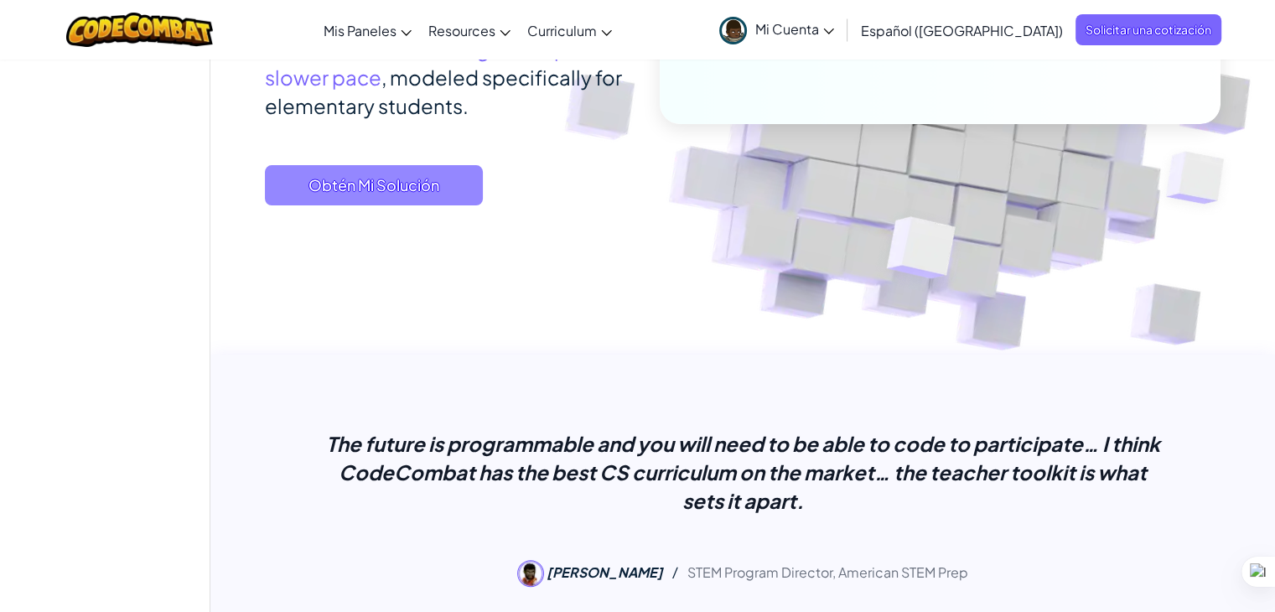
click at [397, 189] on span "Obtén Mi Solución" at bounding box center [374, 185] width 218 height 40
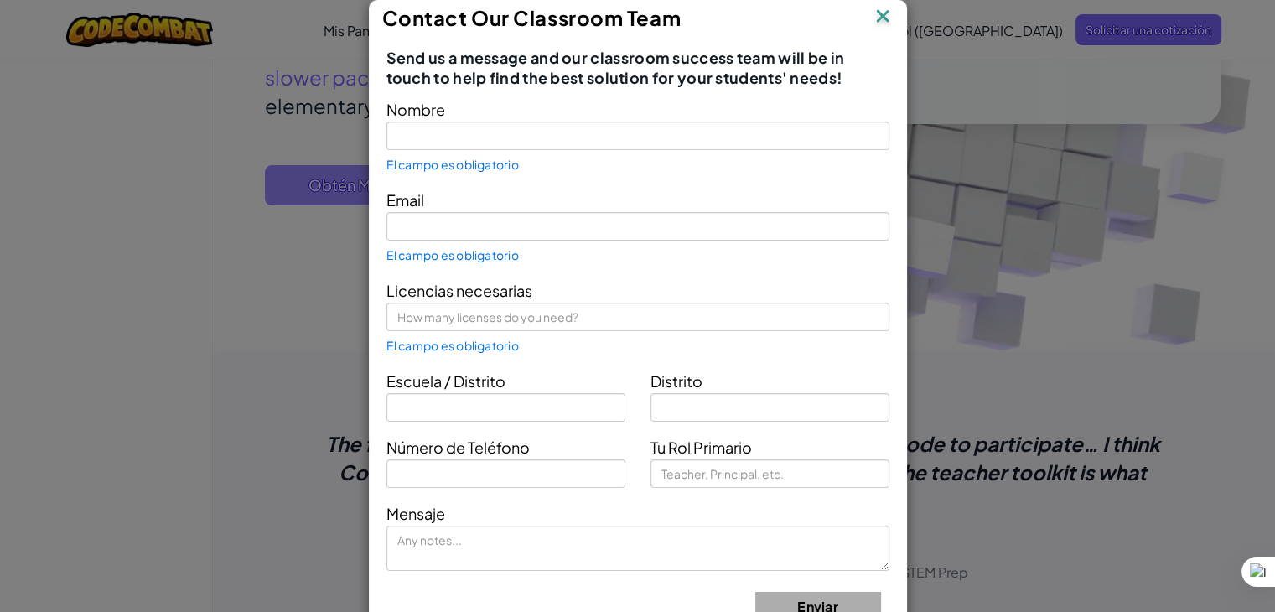
type input "Teacher Cristodelacalle"
type input "teacher.cristo@beginit.org"
type input "[DEMOGRAPHIC_DATA] de la Calle"
type input "Ecuador"
type input "Teacher"
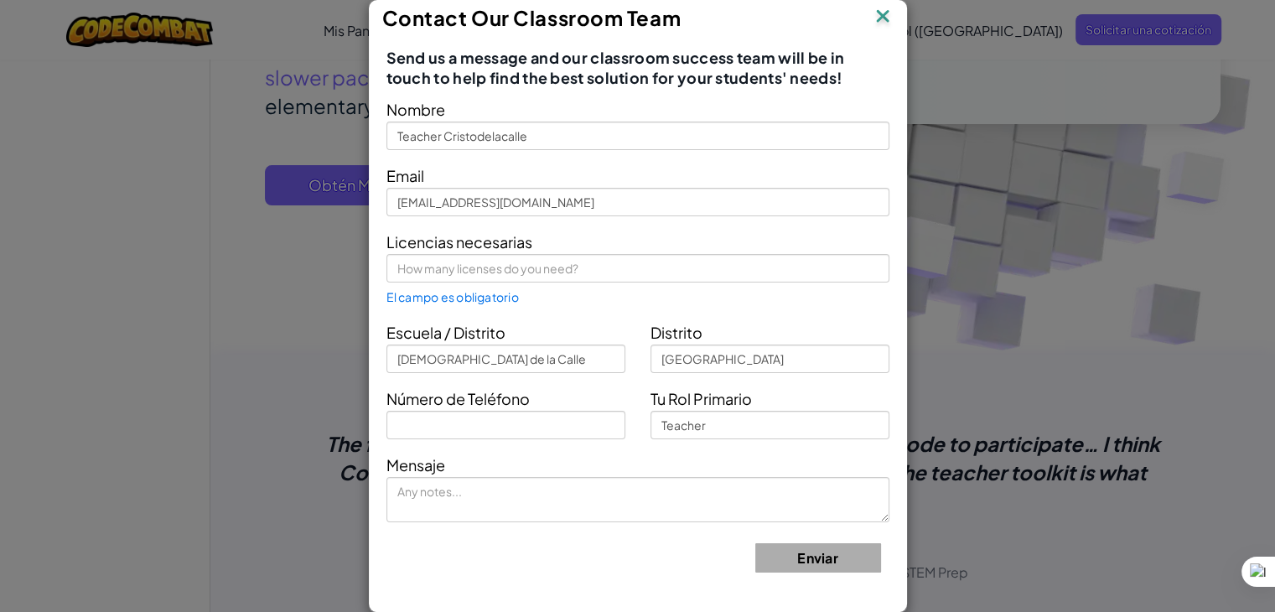
click at [881, 18] on img at bounding box center [883, 17] width 22 height 25
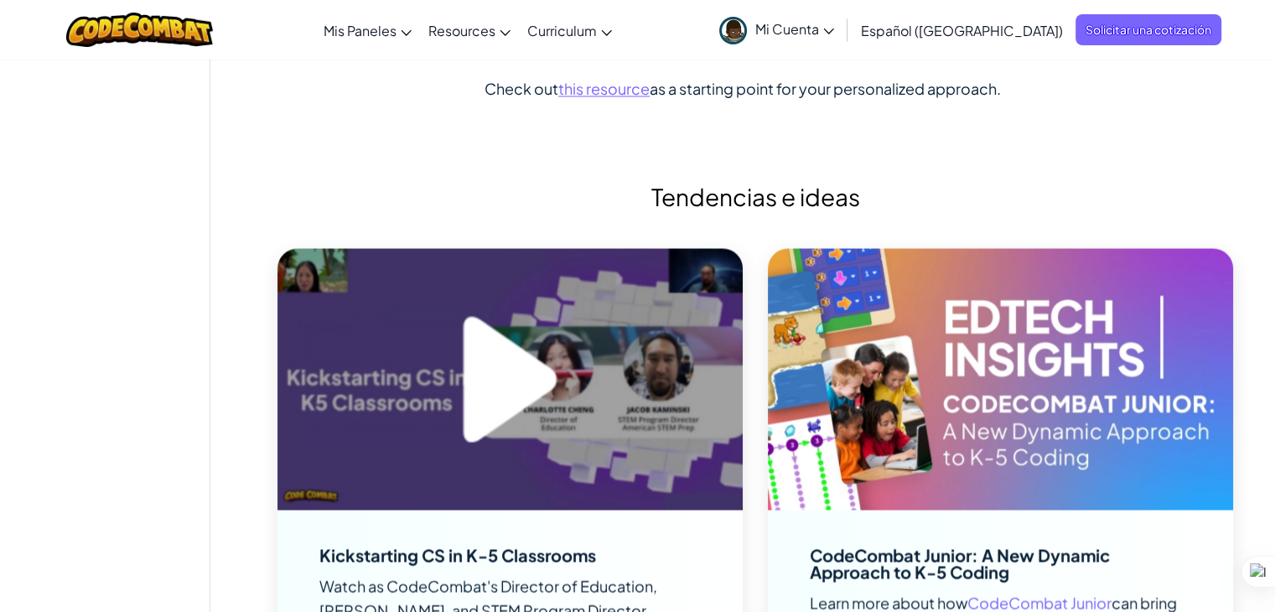
scroll to position [2516, 0]
